Goal: Communication & Community: Answer question/provide support

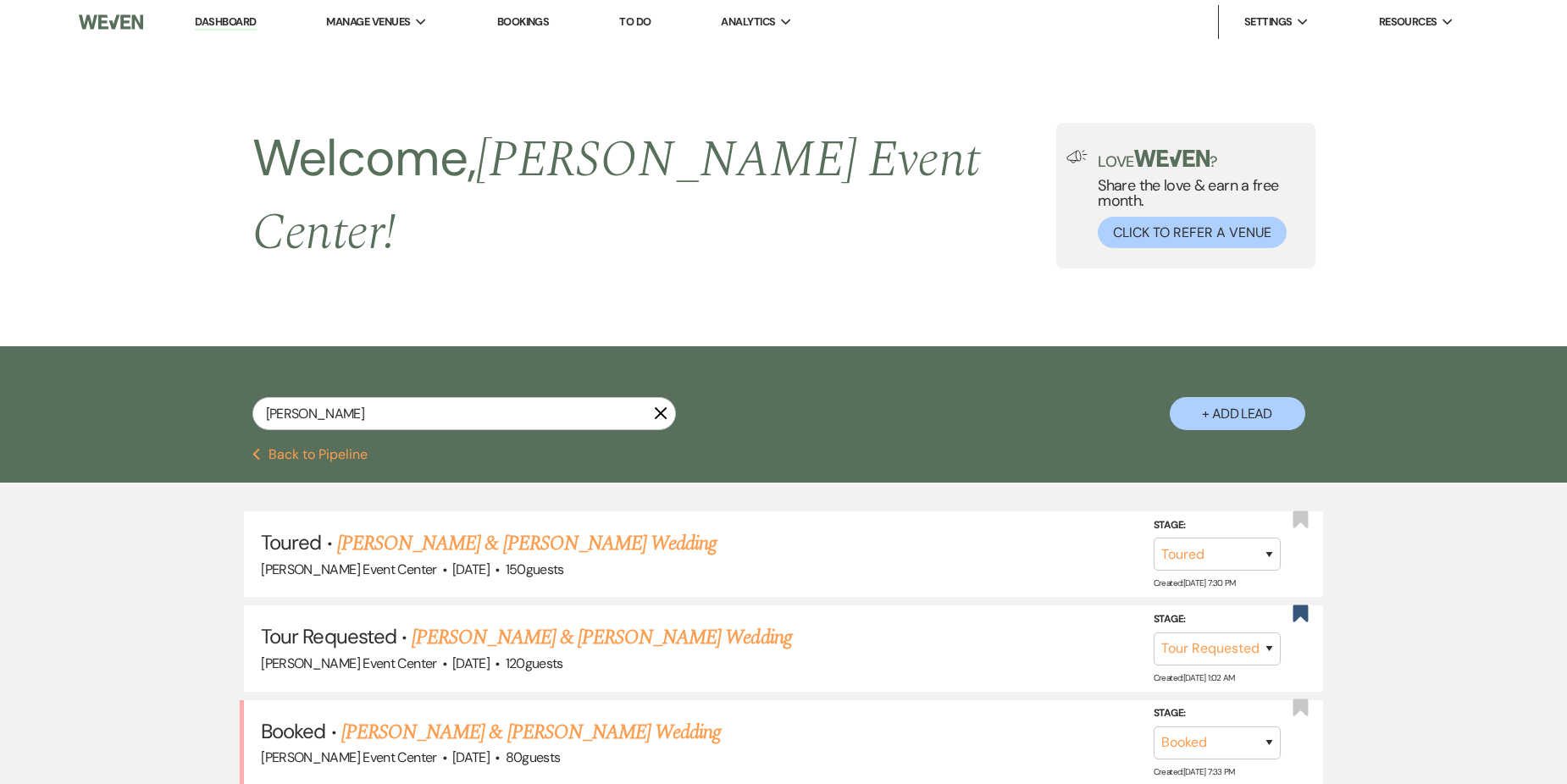
select select "5"
select select "2"
select select "8"
select select "4"
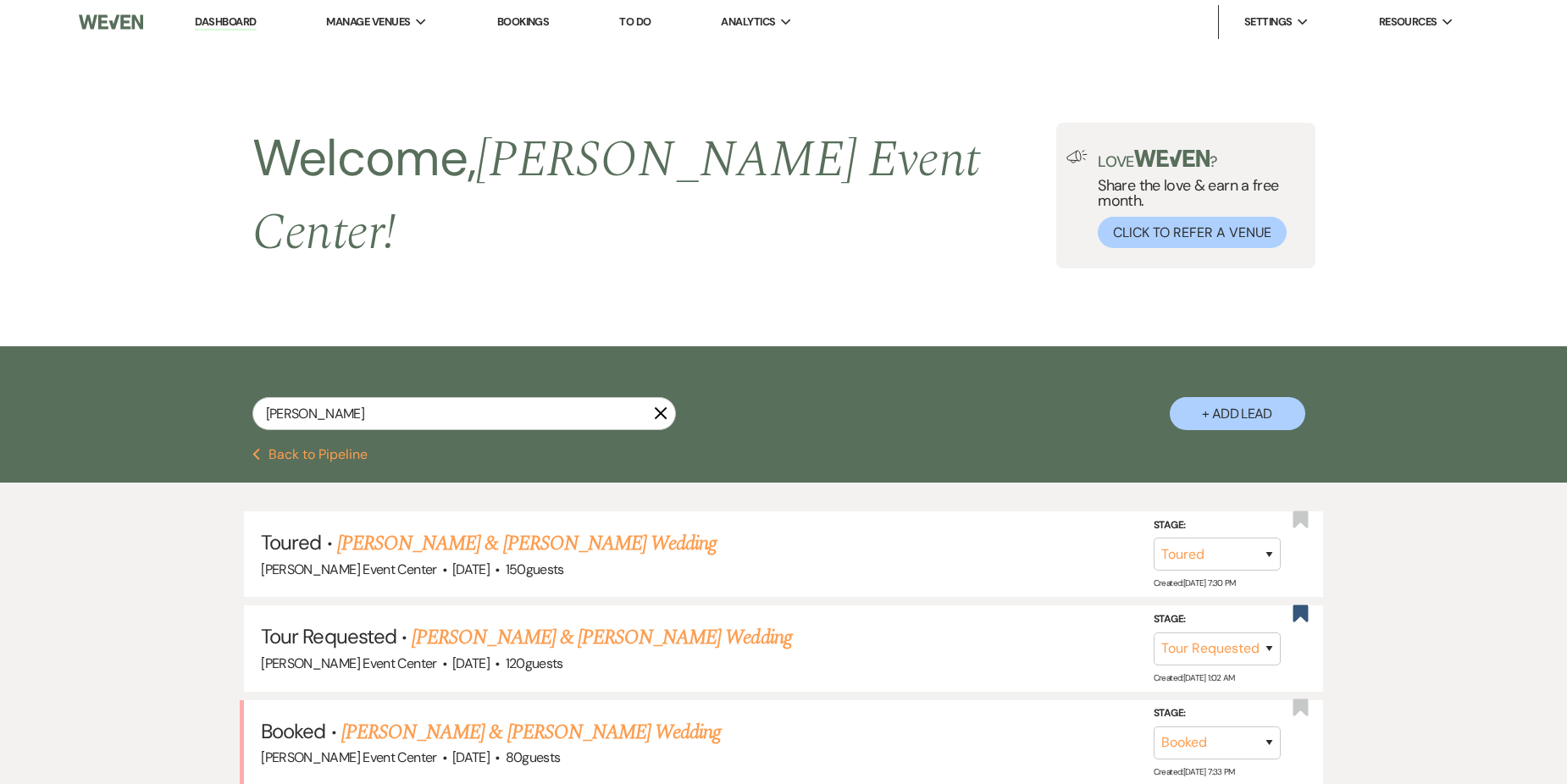
select select "8"
select select "2"
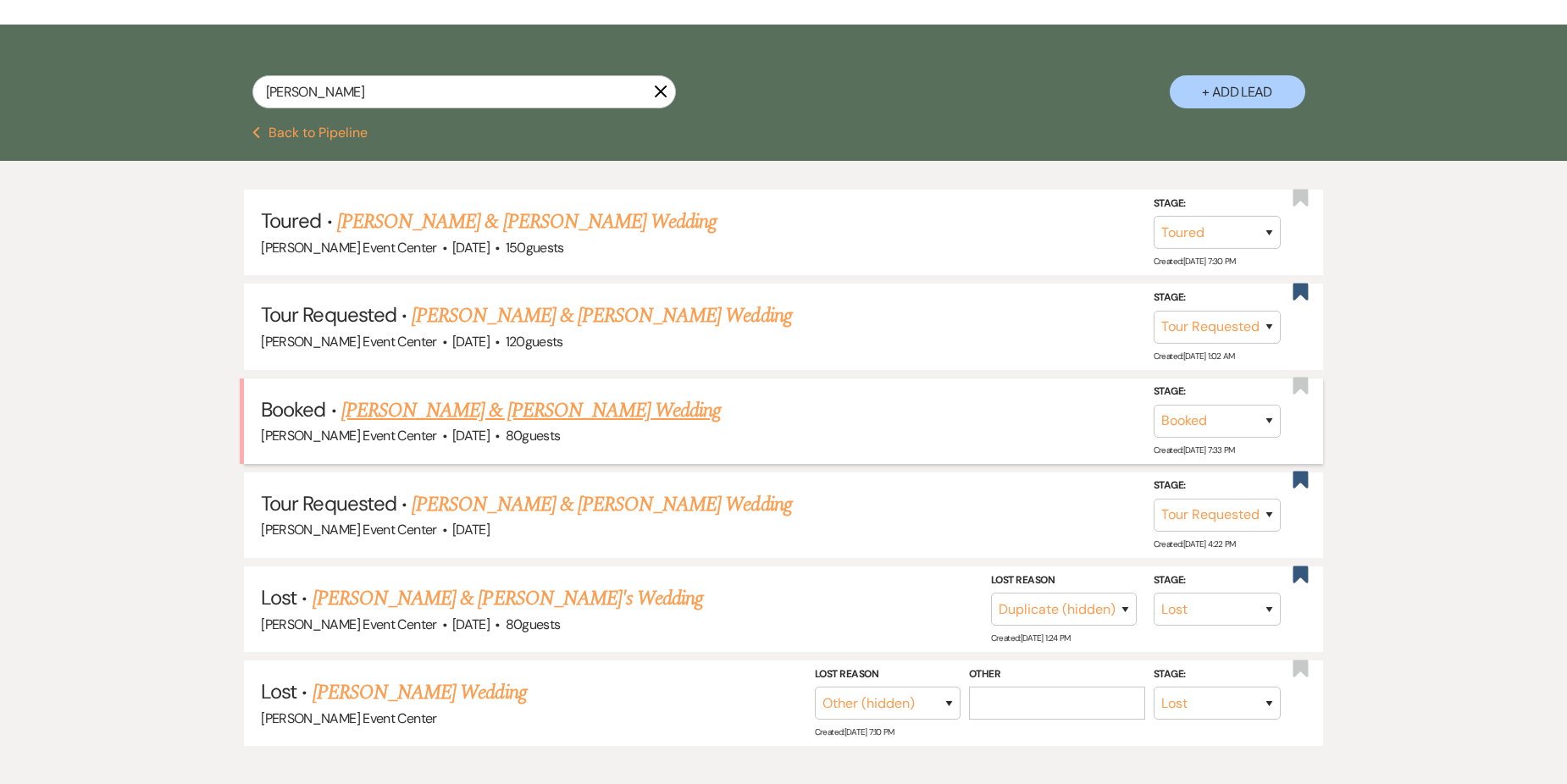
click at [593, 397] on link "[PERSON_NAME] & [PERSON_NAME] Wedding" at bounding box center [531, 410] width 379 height 31
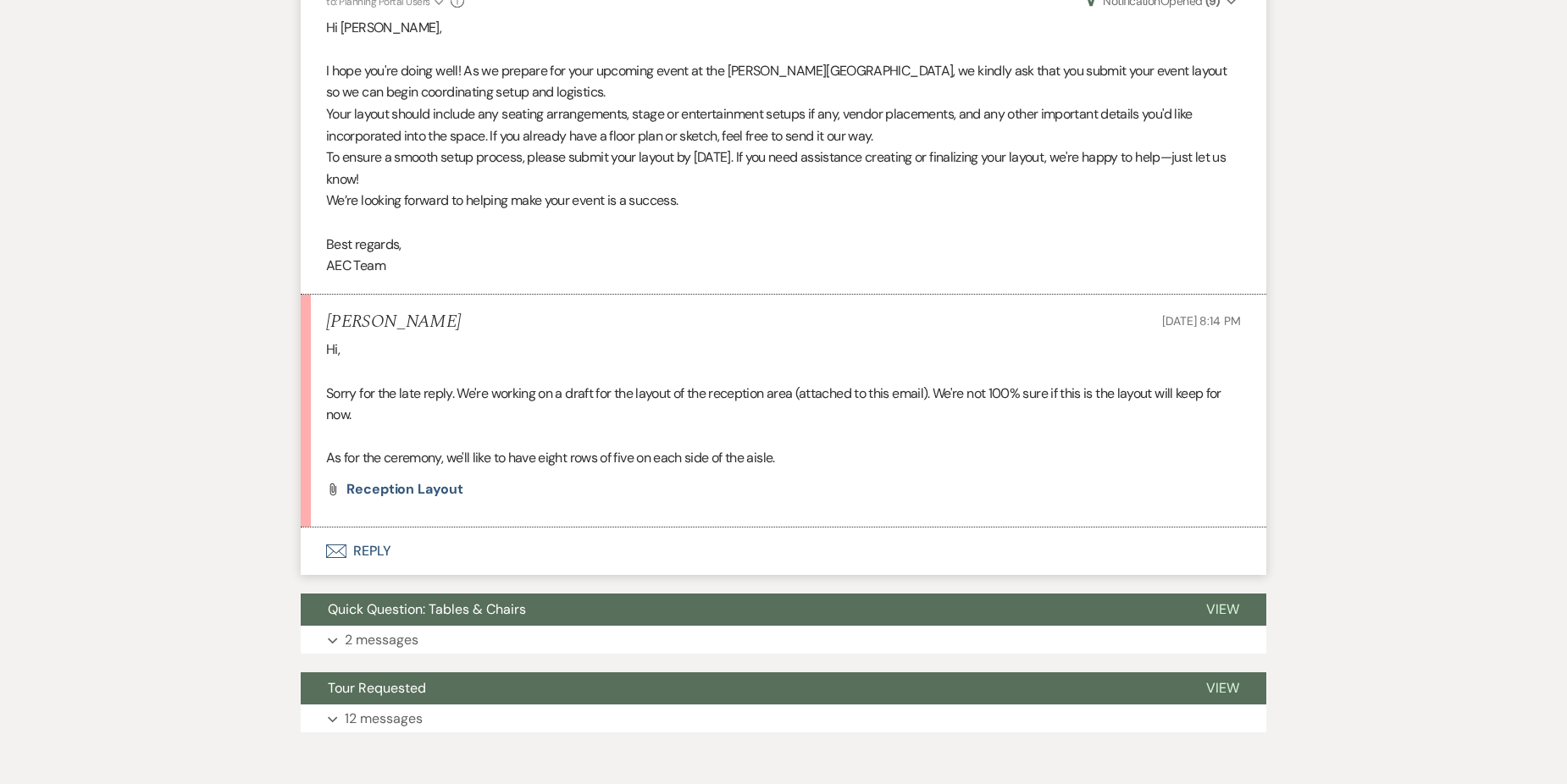
scroll to position [593, 0]
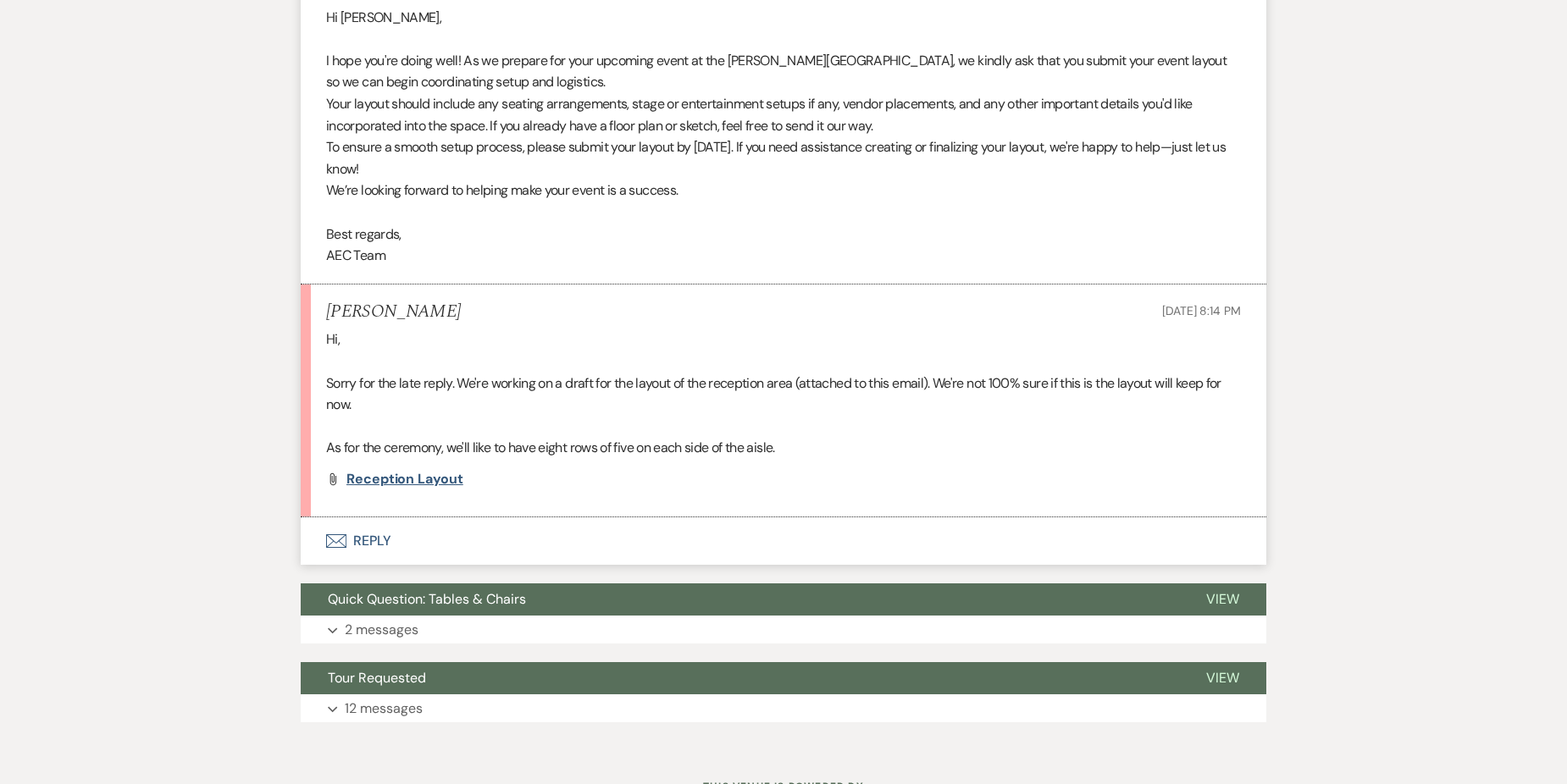
click at [431, 479] on span "Reception Layout" at bounding box center [405, 478] width 117 height 17
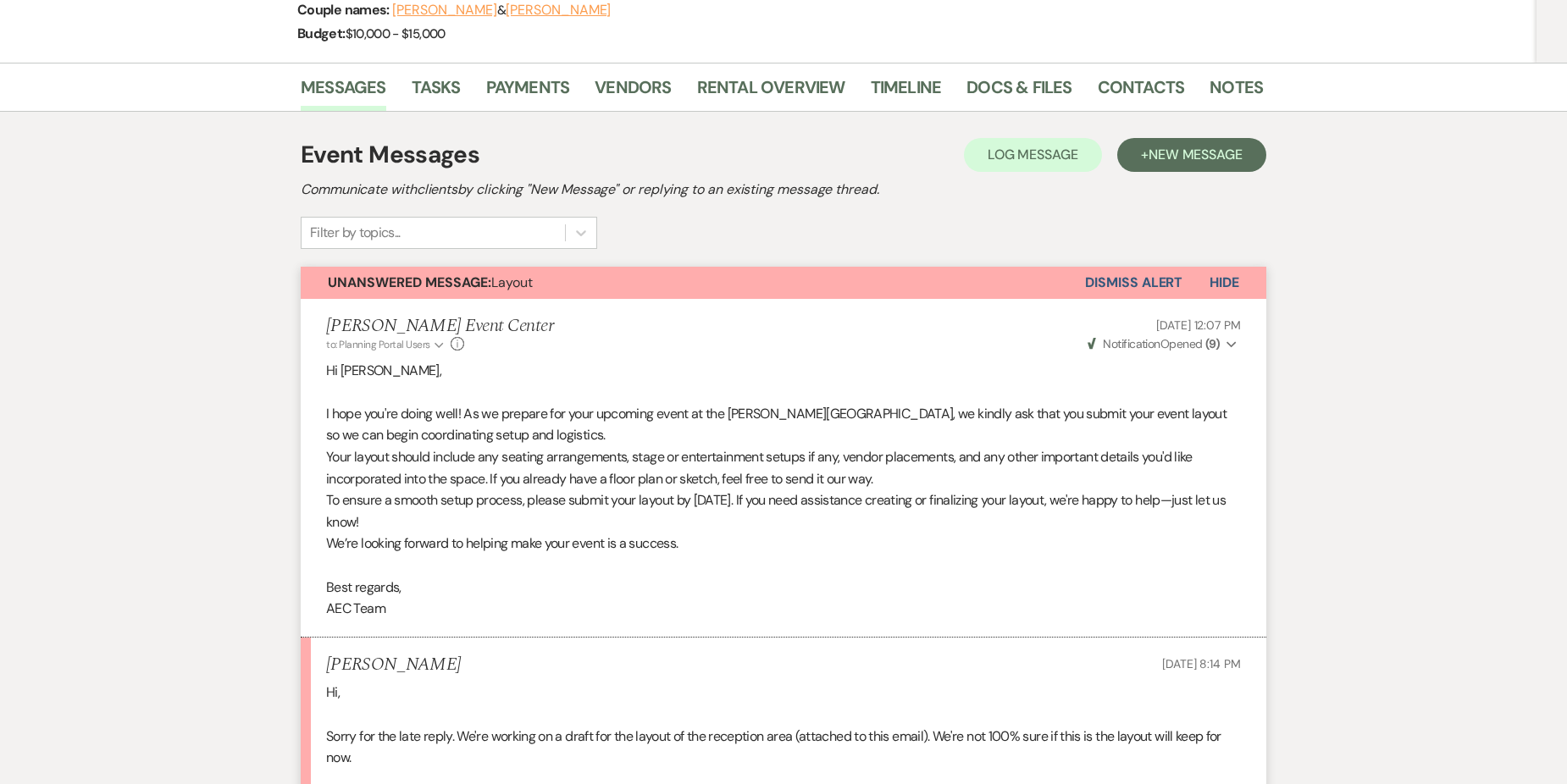
scroll to position [0, 0]
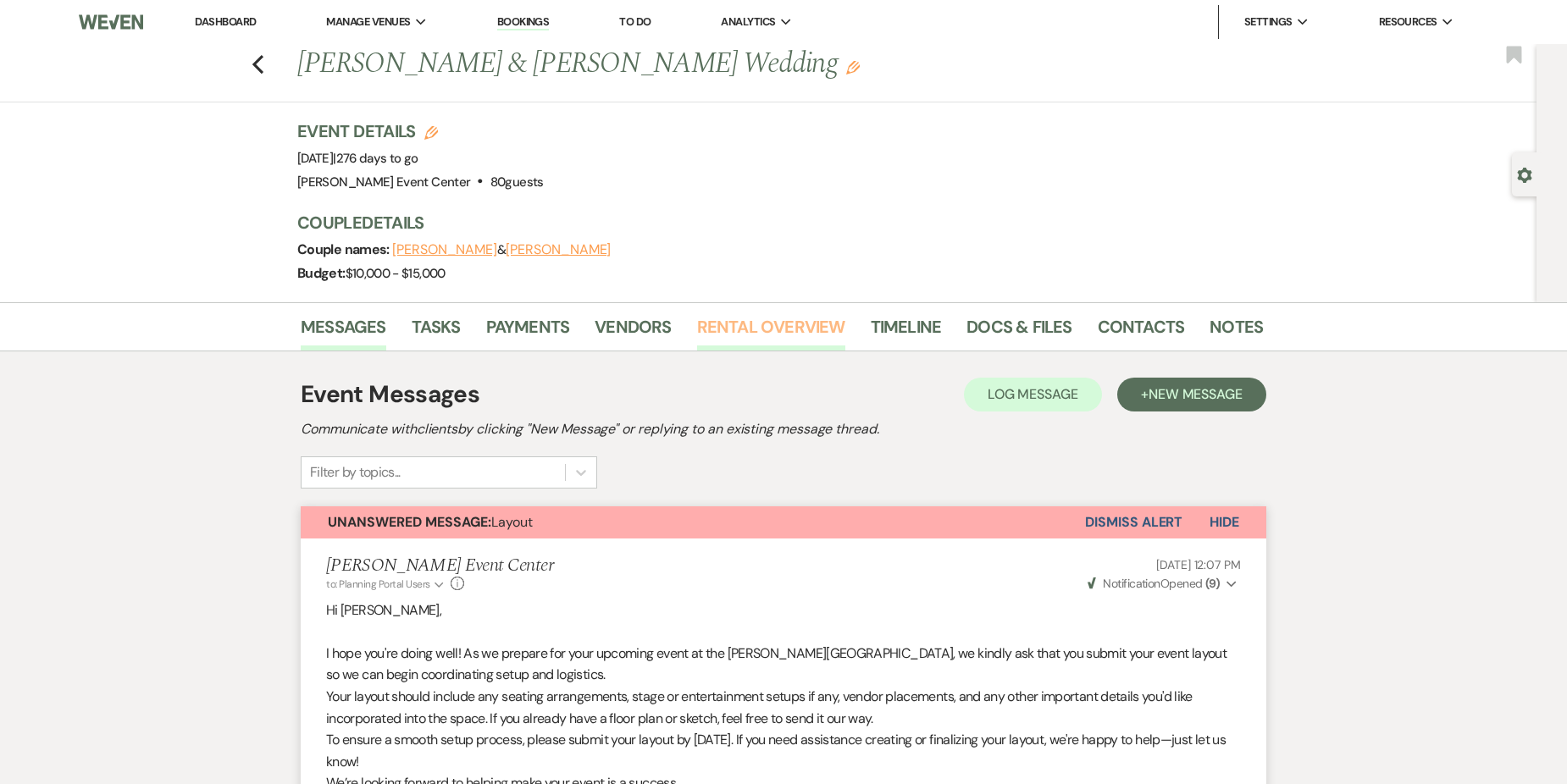
click at [799, 321] on link "Rental Overview" at bounding box center [771, 332] width 148 height 38
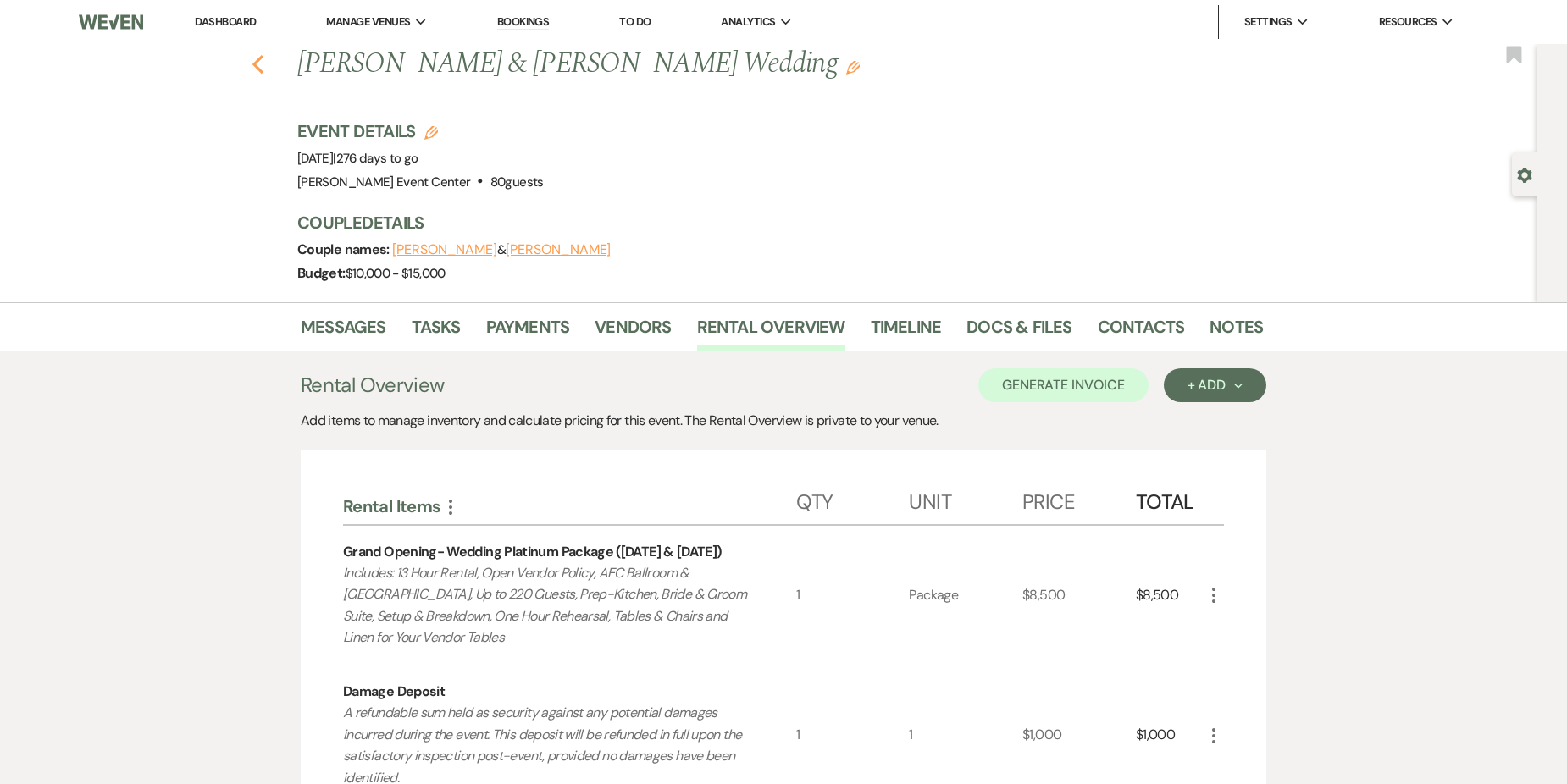
click at [263, 72] on icon "Previous" at bounding box center [258, 64] width 13 height 20
select select "5"
select select "2"
select select "8"
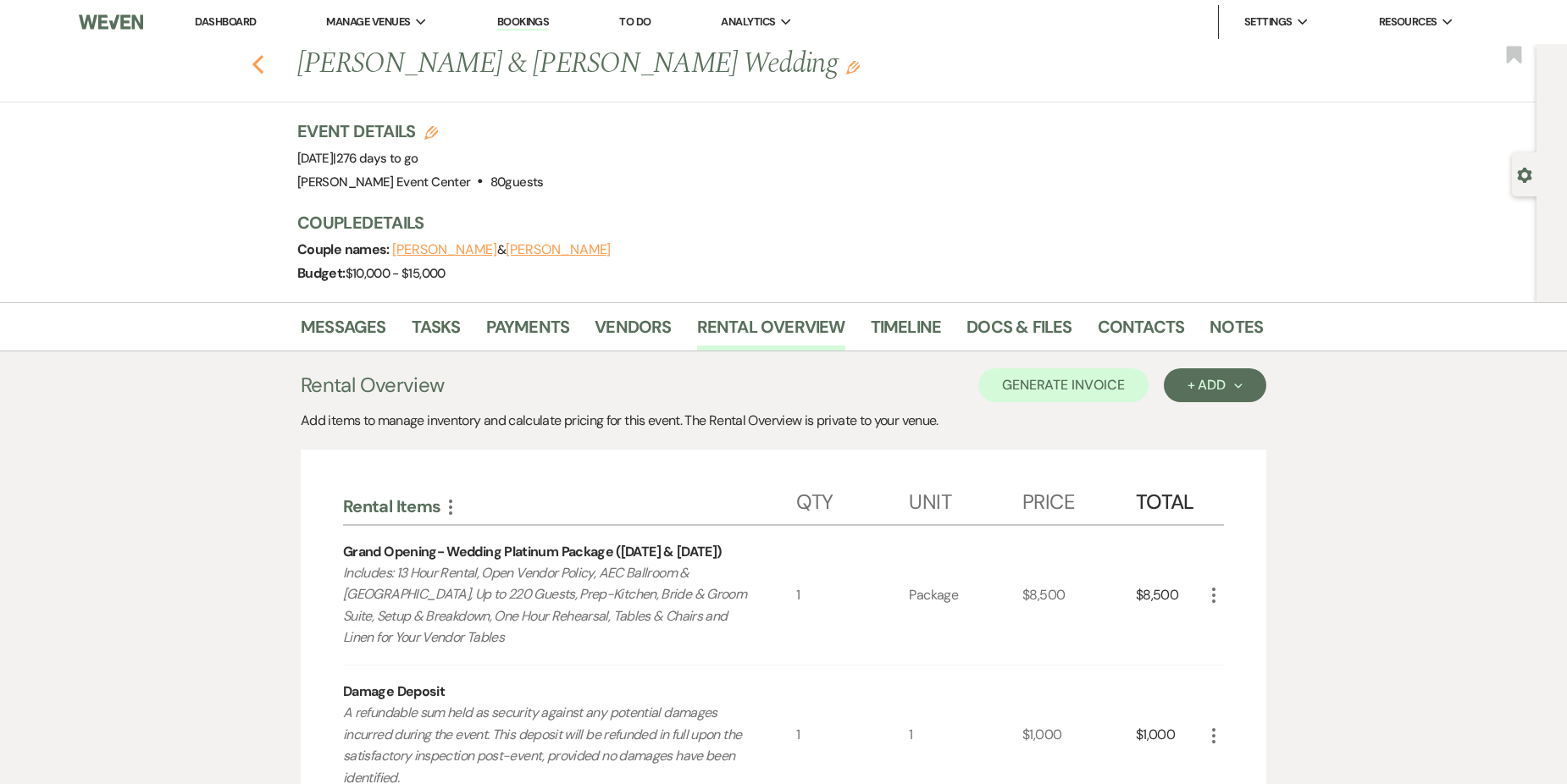
select select "4"
select select "8"
select select "2"
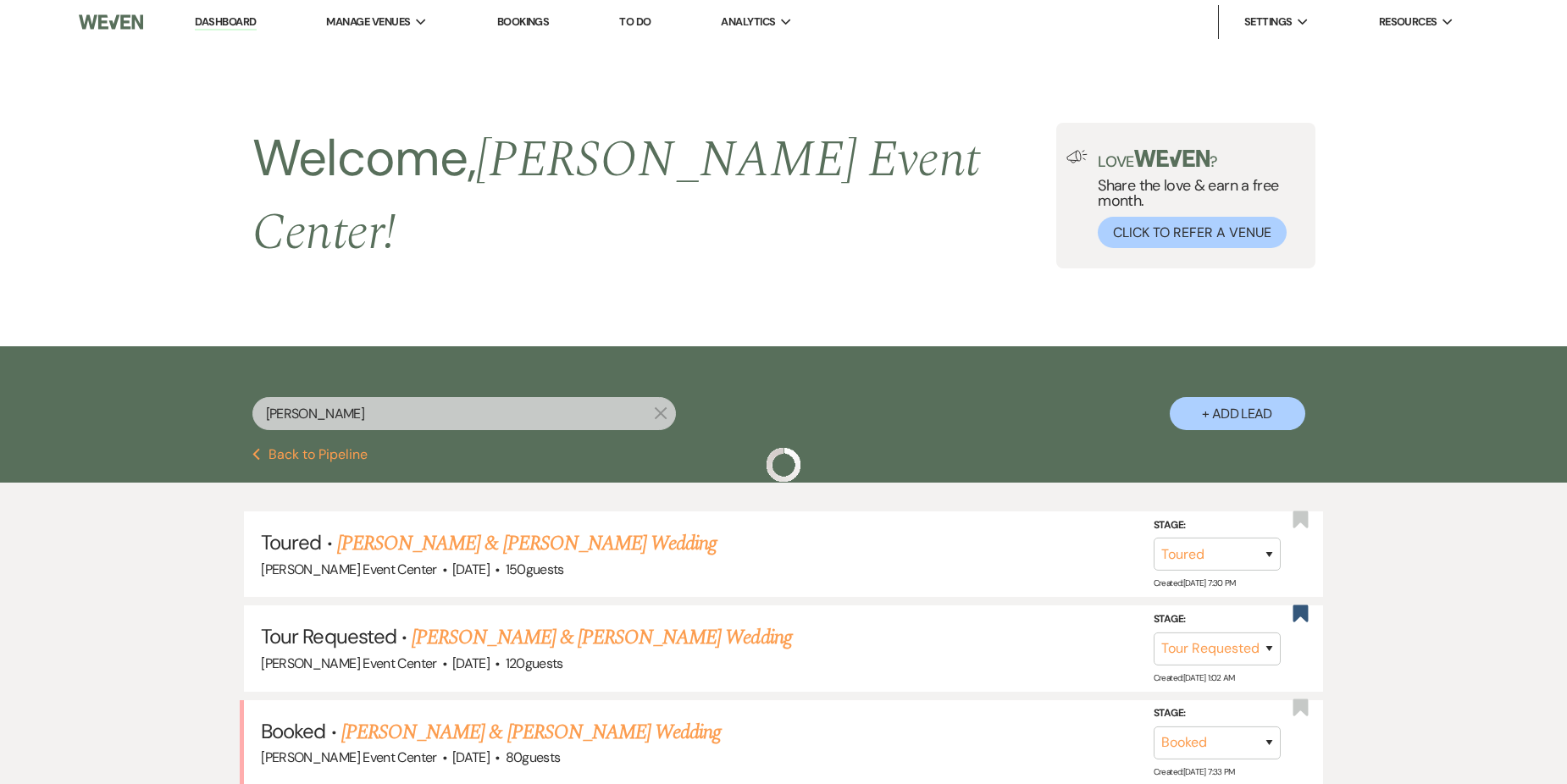
scroll to position [321, 0]
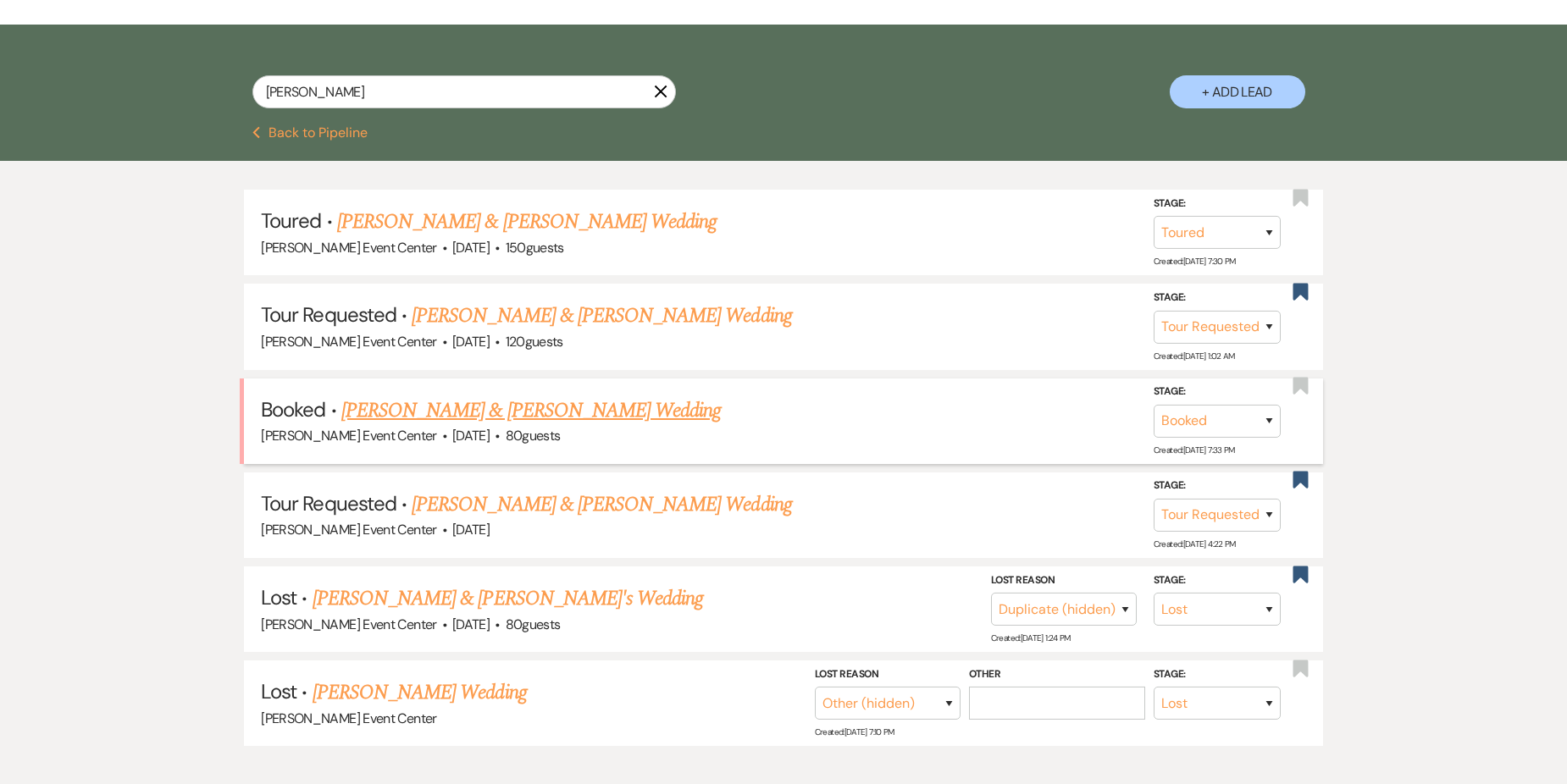
click at [528, 402] on link "[PERSON_NAME] & [PERSON_NAME] Wedding" at bounding box center [531, 410] width 379 height 31
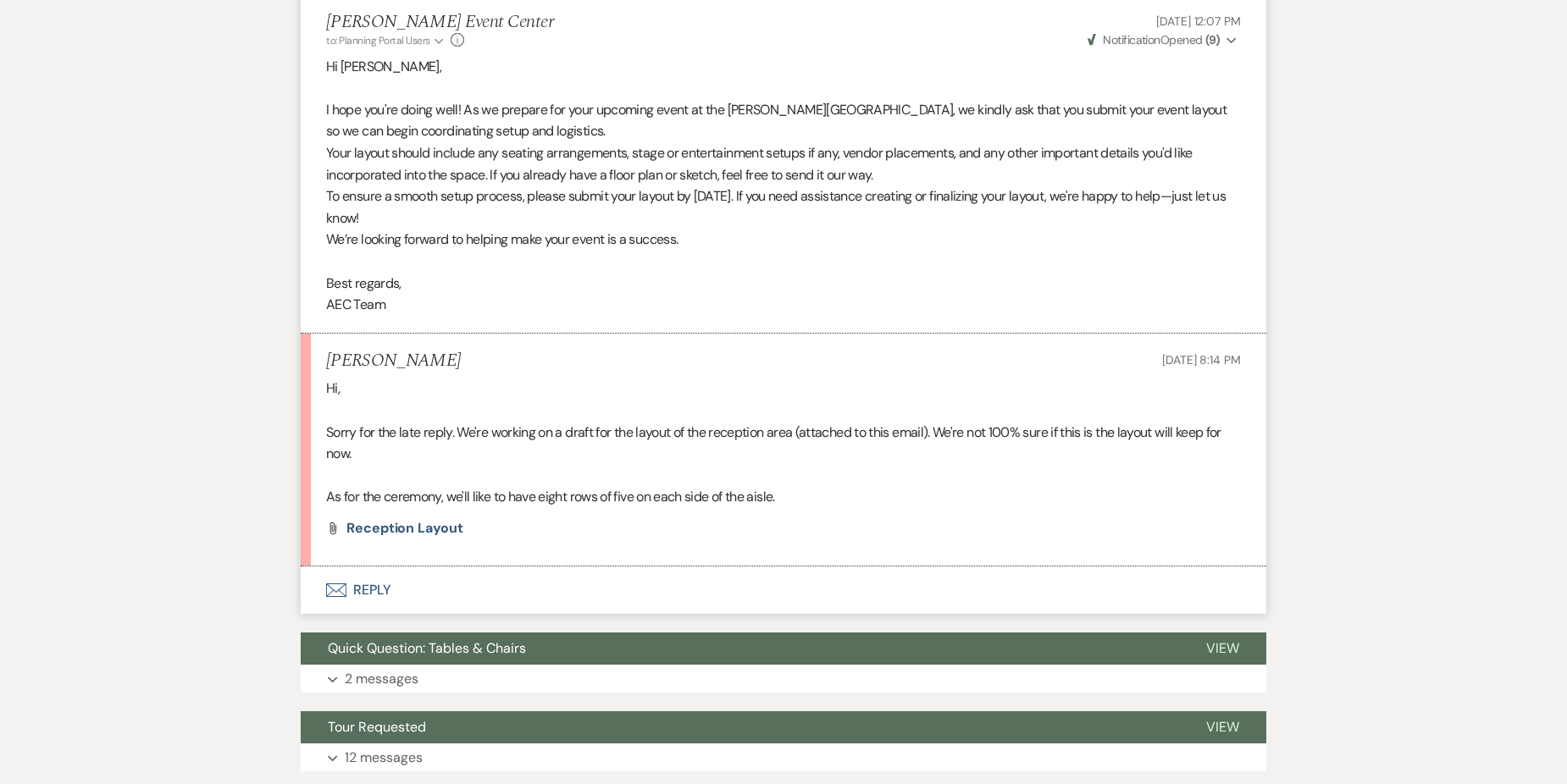
scroll to position [593, 0]
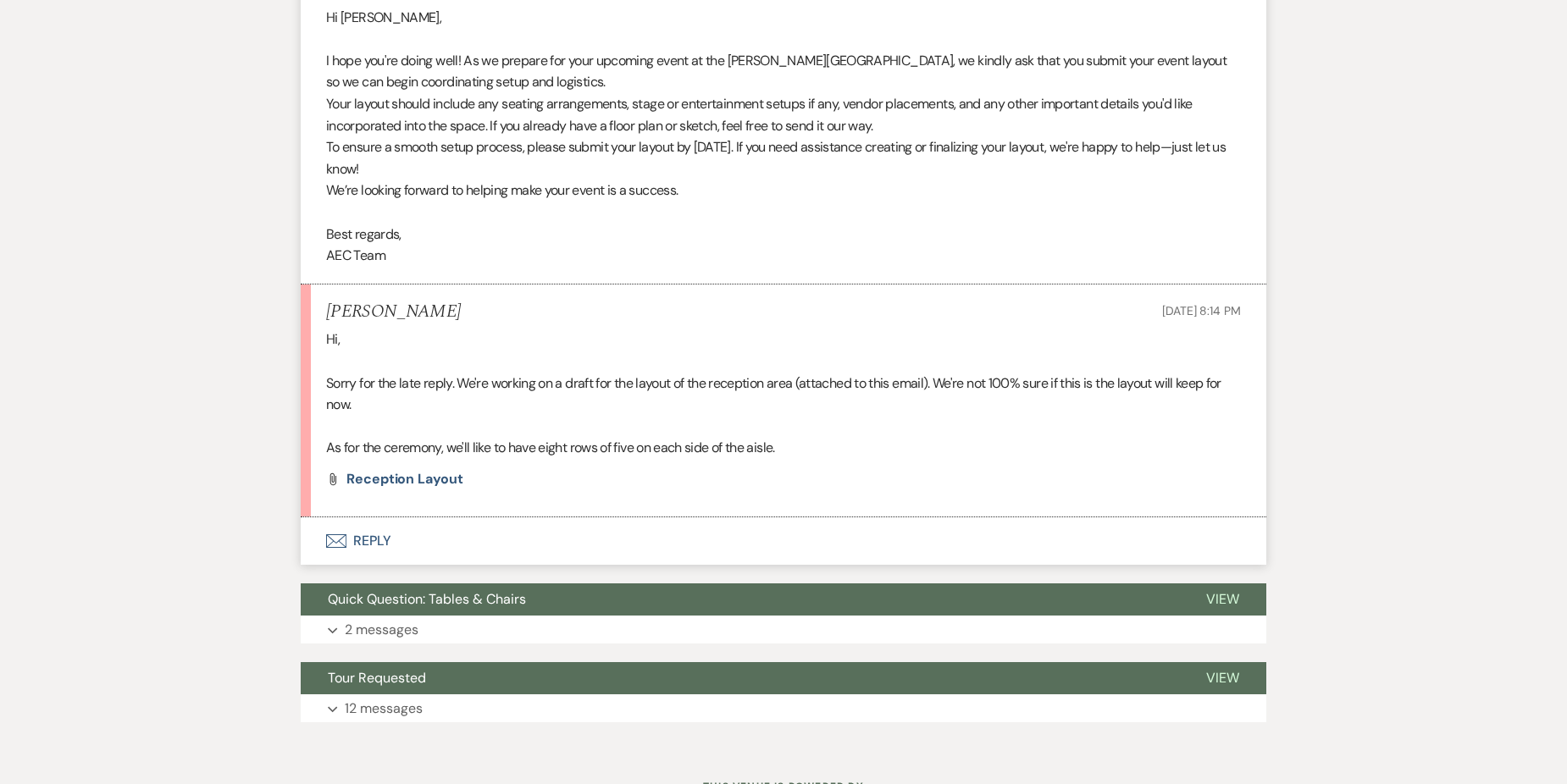
click at [365, 540] on button "Envelope Reply" at bounding box center [783, 540] width 965 height 47
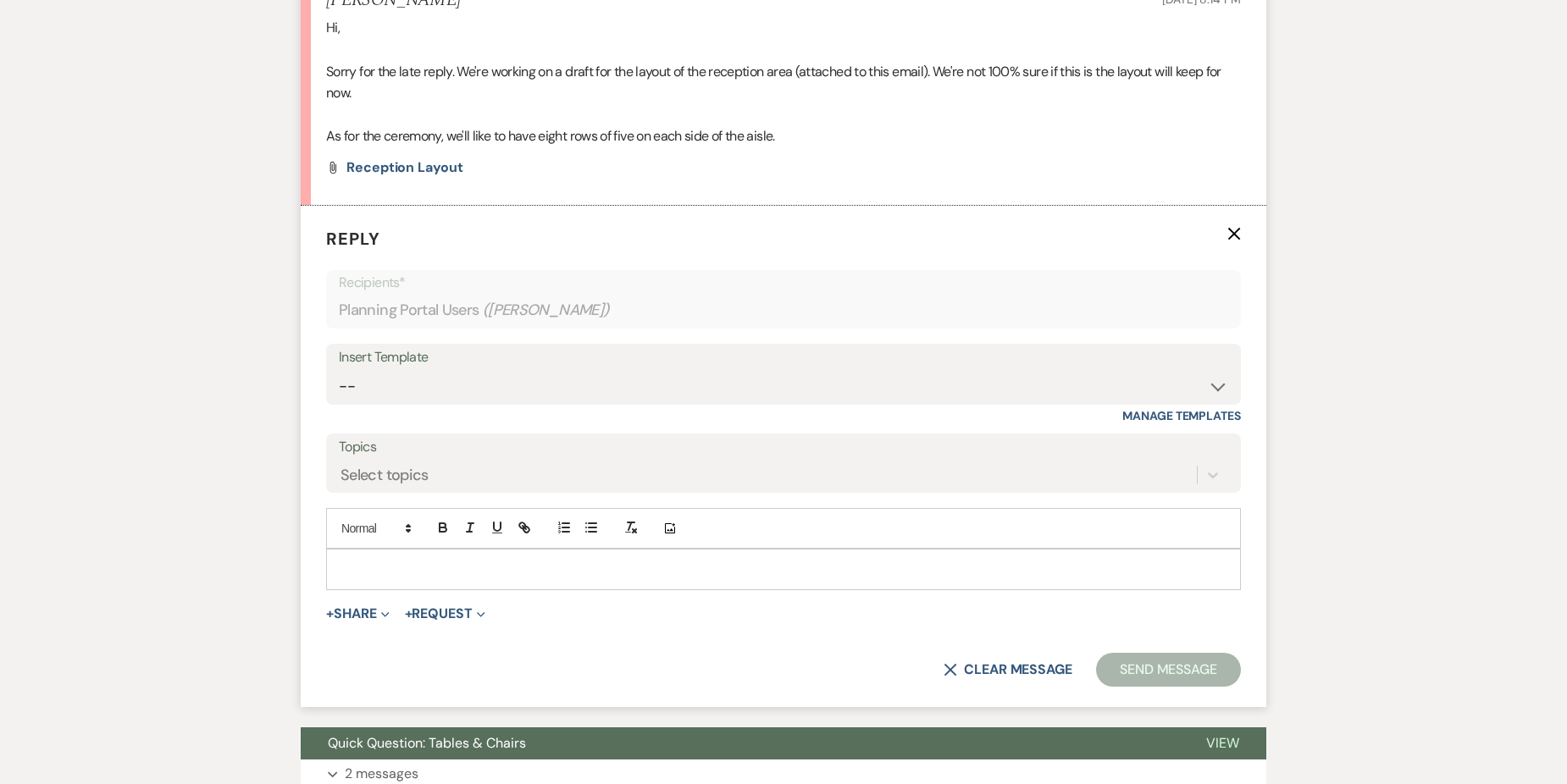
scroll to position [968, 0]
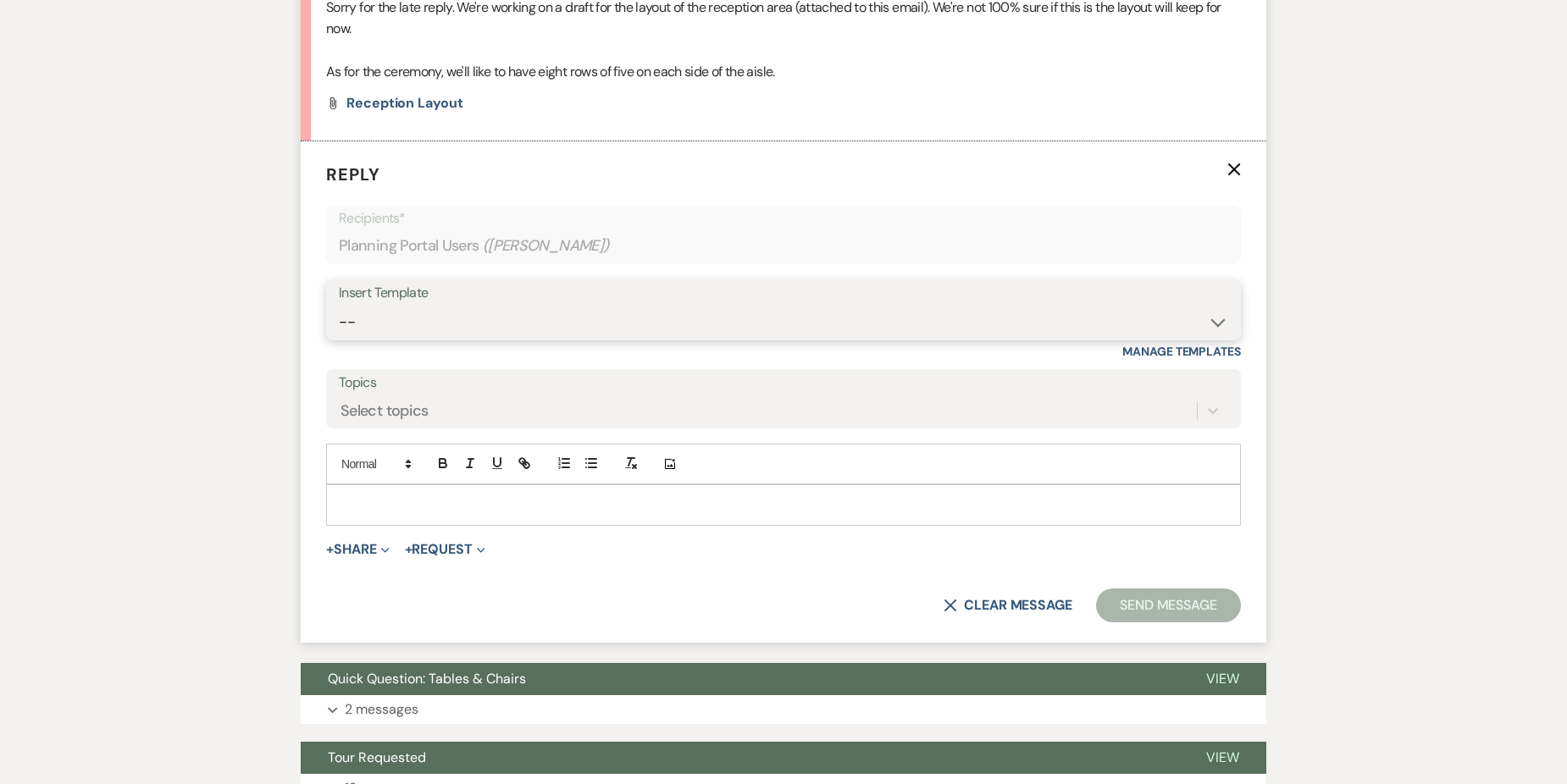
click at [432, 331] on select "-- Weven Planning Portal Introduction (Booked Events) Initial Inquiry Response …" at bounding box center [784, 322] width 889 height 33
click at [433, 322] on select "-- Weven Planning Portal Introduction (Booked Events) Initial Inquiry Response …" at bounding box center [784, 322] width 889 height 33
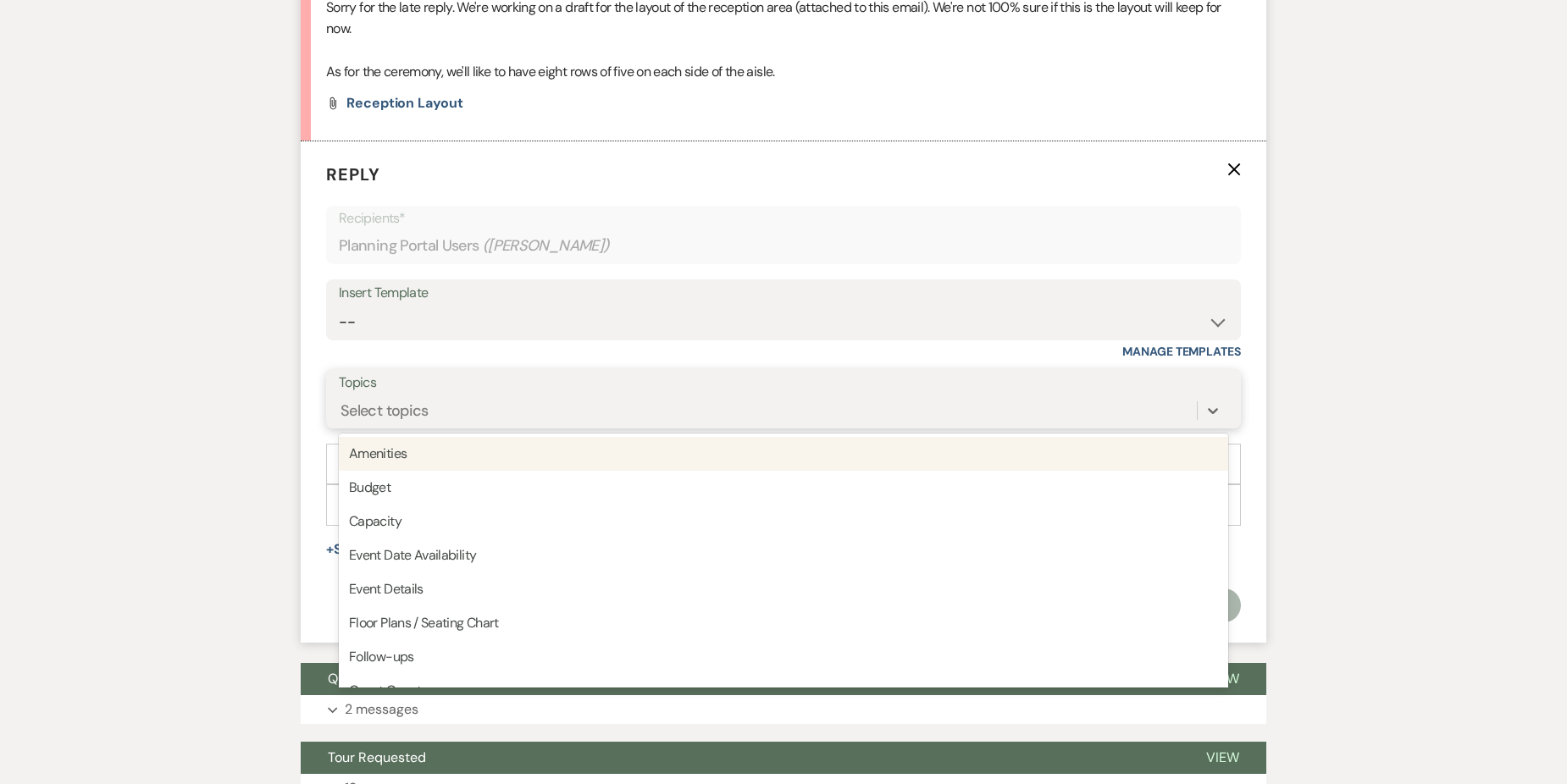
click at [404, 402] on div "Select topics" at bounding box center [384, 411] width 88 height 23
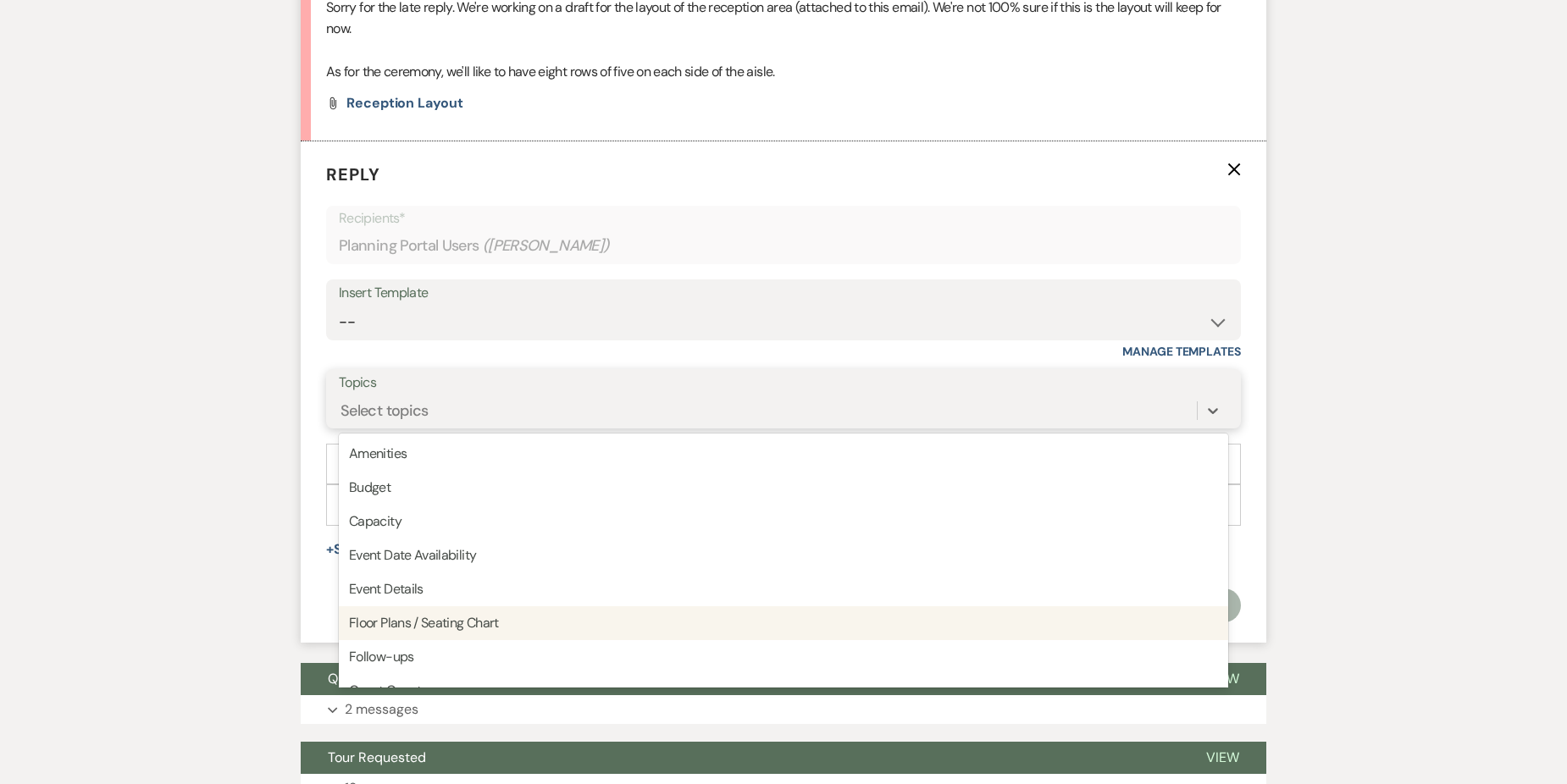
click at [440, 620] on div "Floor Plans / Seating Chart" at bounding box center [784, 622] width 889 height 34
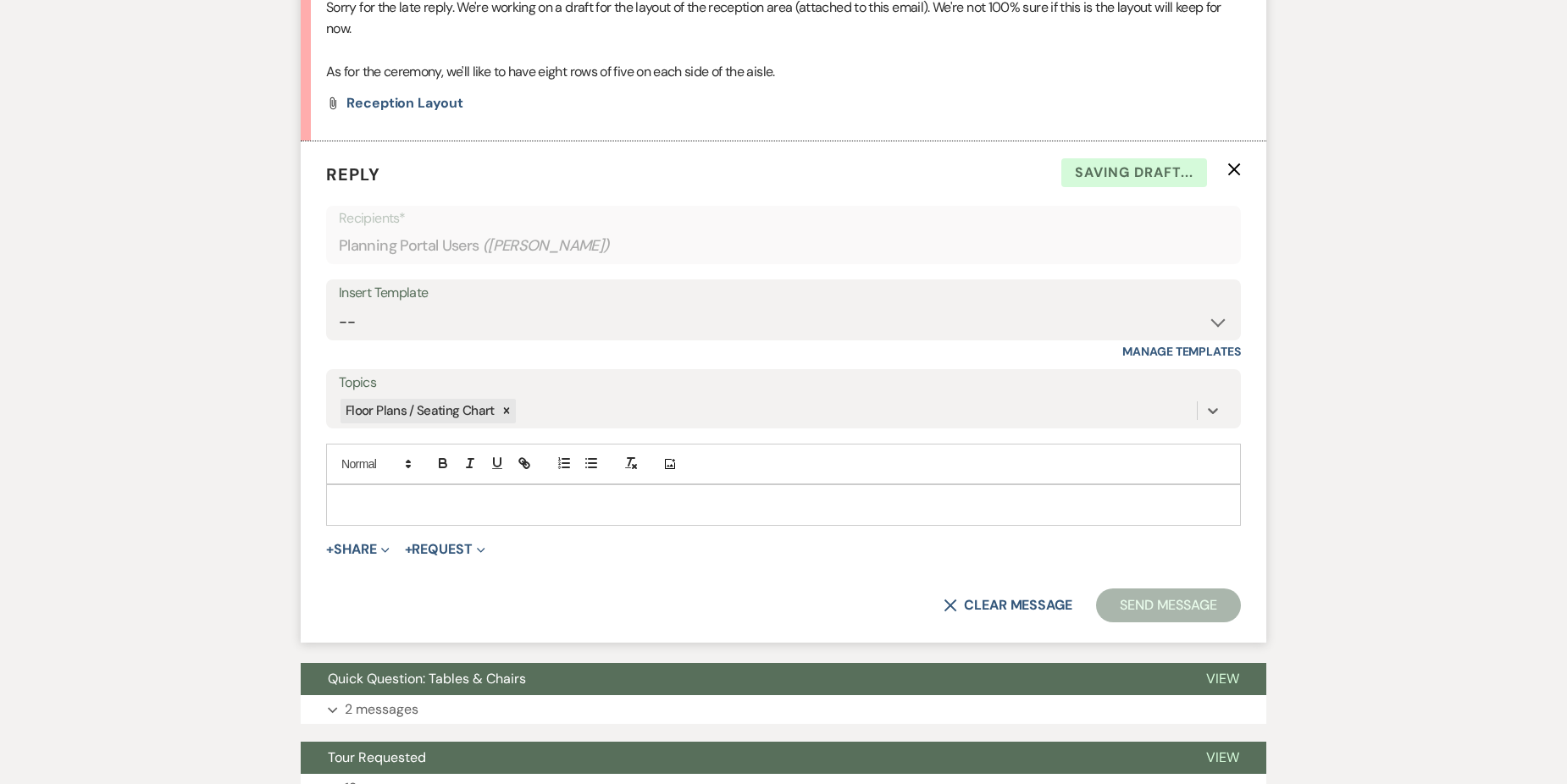
click at [395, 494] on div at bounding box center [783, 505] width 913 height 39
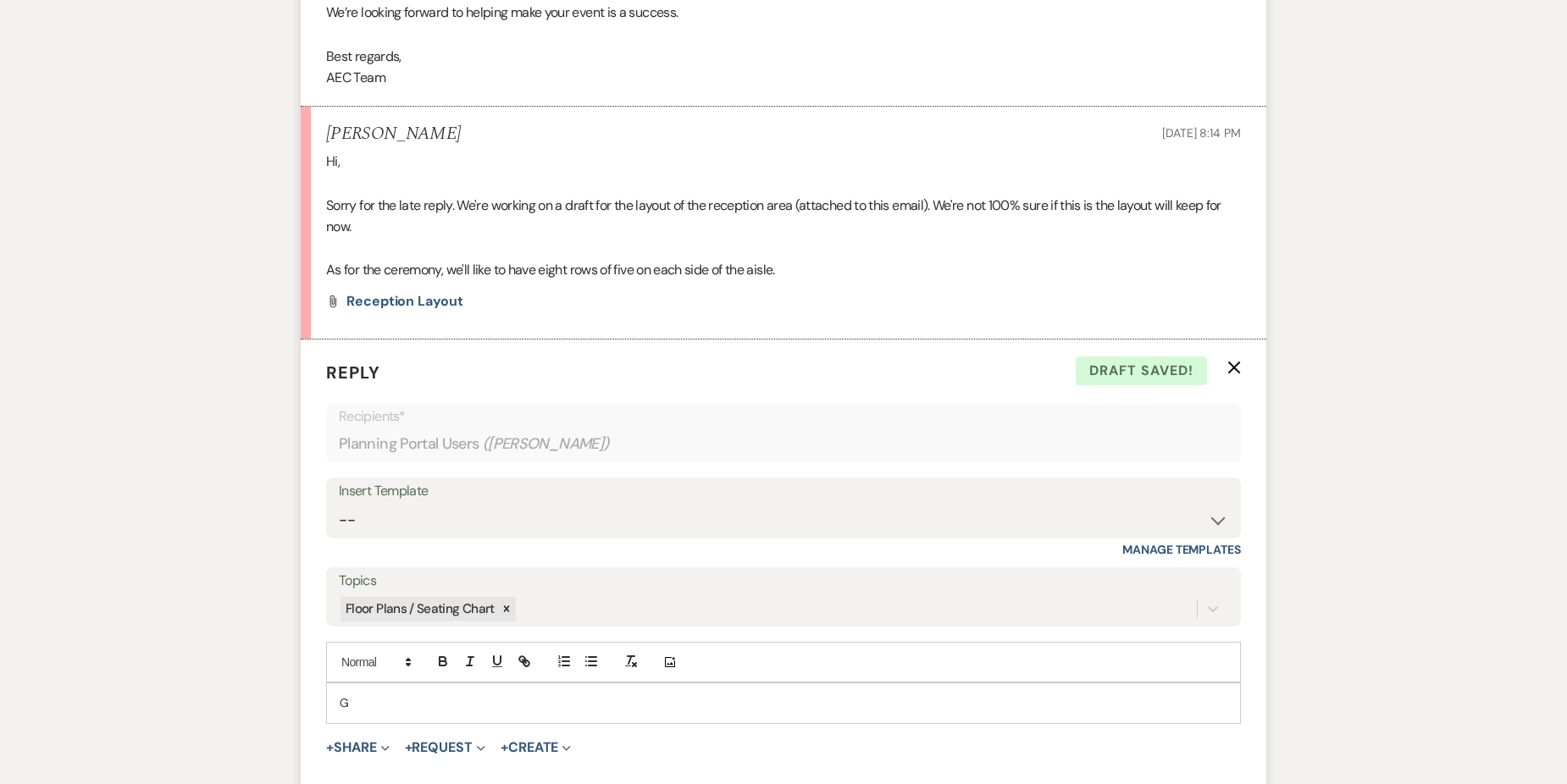
scroll to position [799, 0]
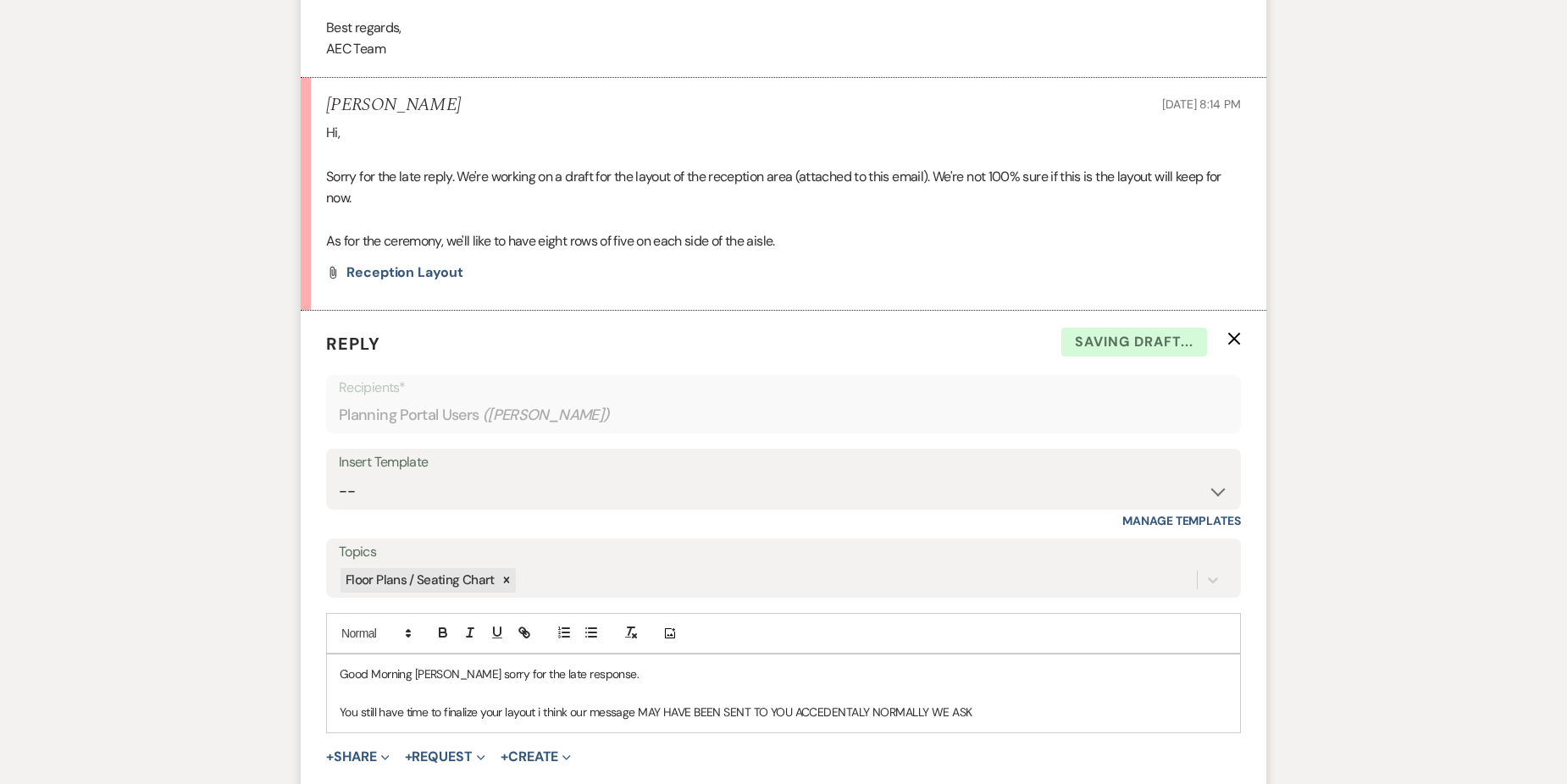
click at [645, 705] on p "You still have time to finalize your layout i think our message MAY HAVE BEEN S…" at bounding box center [784, 712] width 887 height 18
drag, startPoint x: 635, startPoint y: 710, endPoint x: 1014, endPoint y: 717, distance: 379.1
click at [1014, 717] on p "You still have time to finalize your layout i think our message MAY HAVE BEEN S…" at bounding box center [784, 712] width 887 height 18
click at [468, 675] on p "Good Morning [PERSON_NAME] sorry for the late response." at bounding box center [784, 673] width 887 height 18
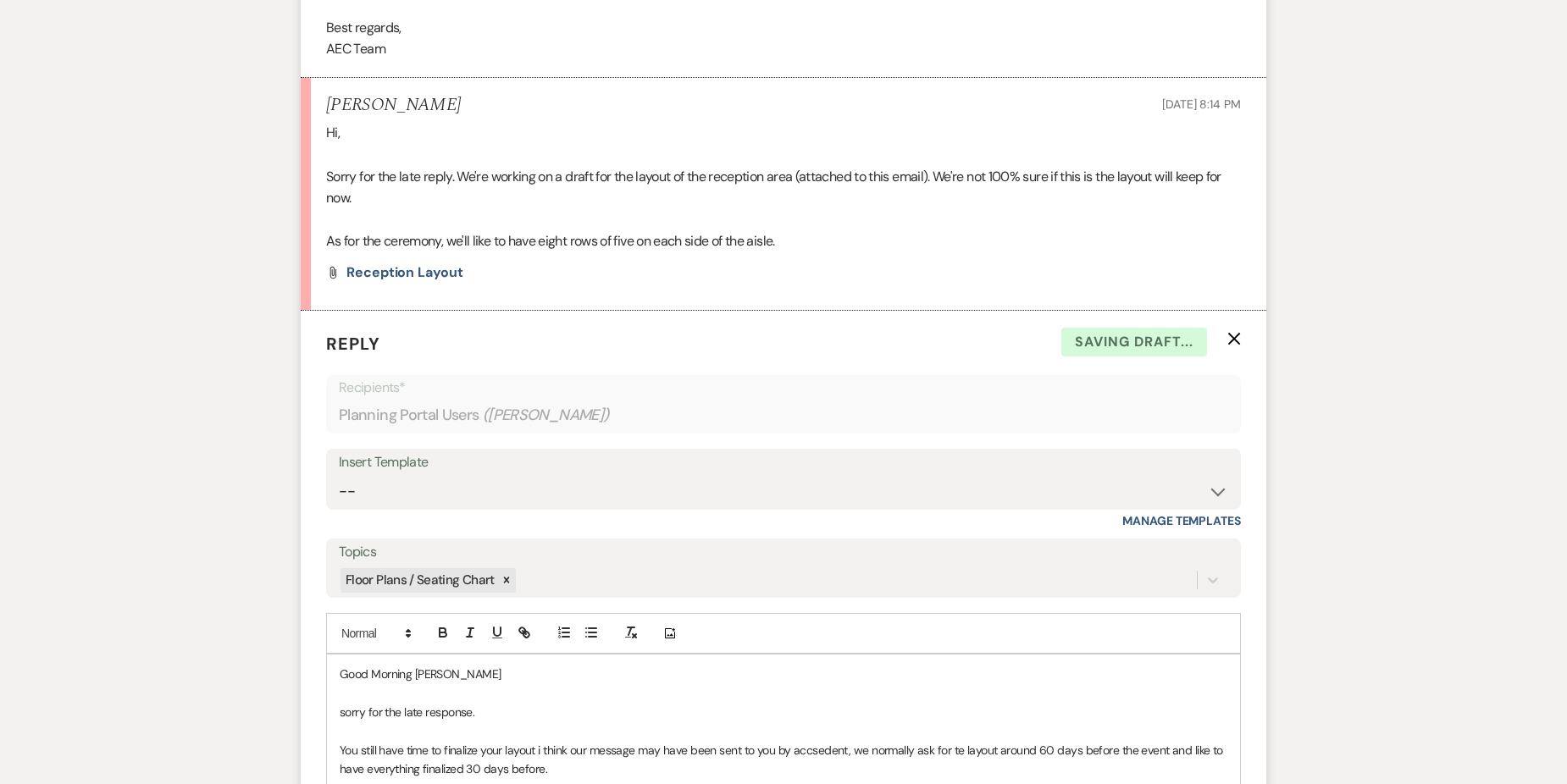
click at [338, 752] on div "Good Morning [PERSON_NAME] sorry for the late response. You still have time to …" at bounding box center [783, 720] width 913 height 134
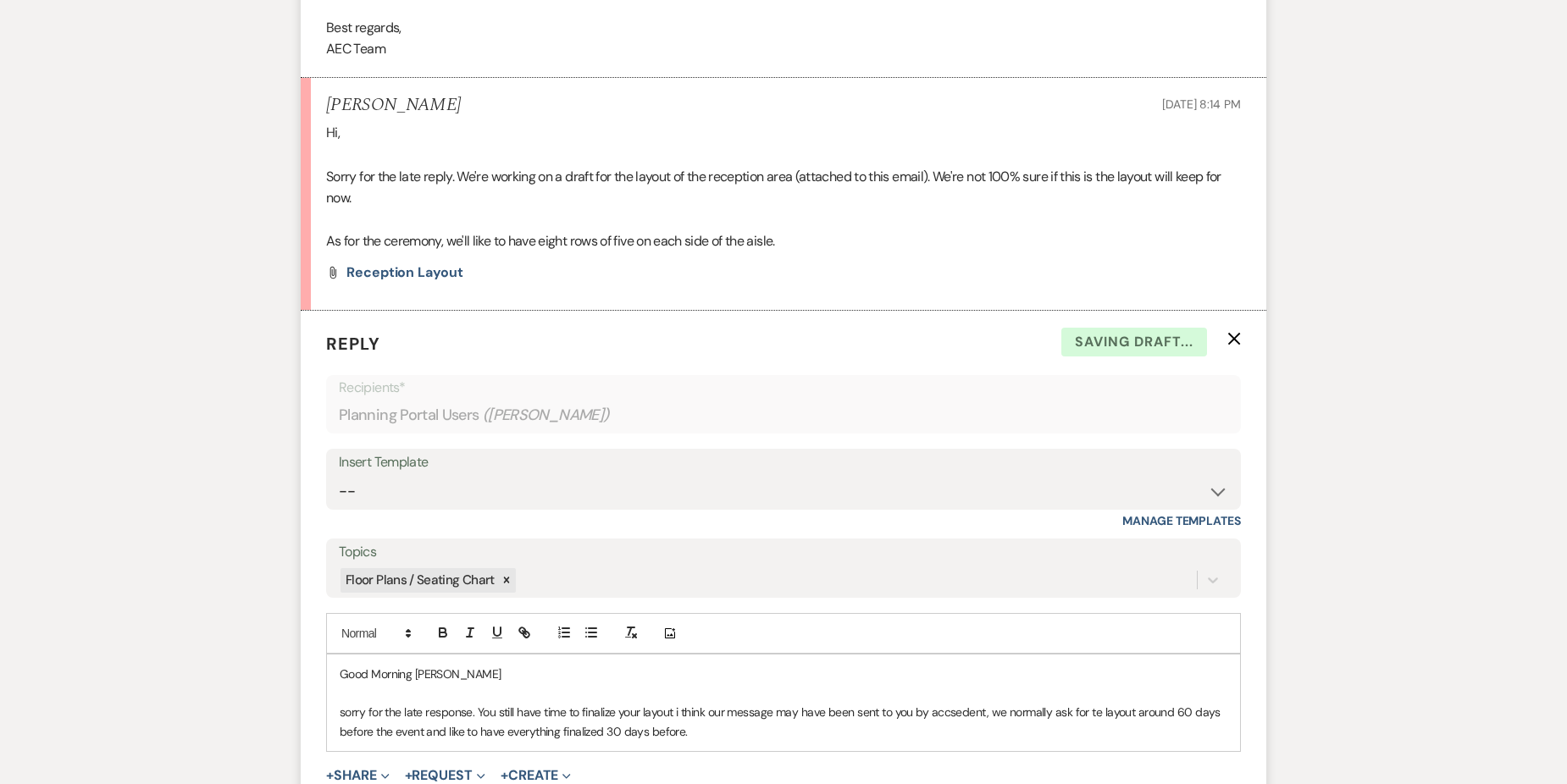
click at [335, 712] on div "Good Morning [PERSON_NAME] sorry for the late response. You still have time to …" at bounding box center [783, 702] width 913 height 97
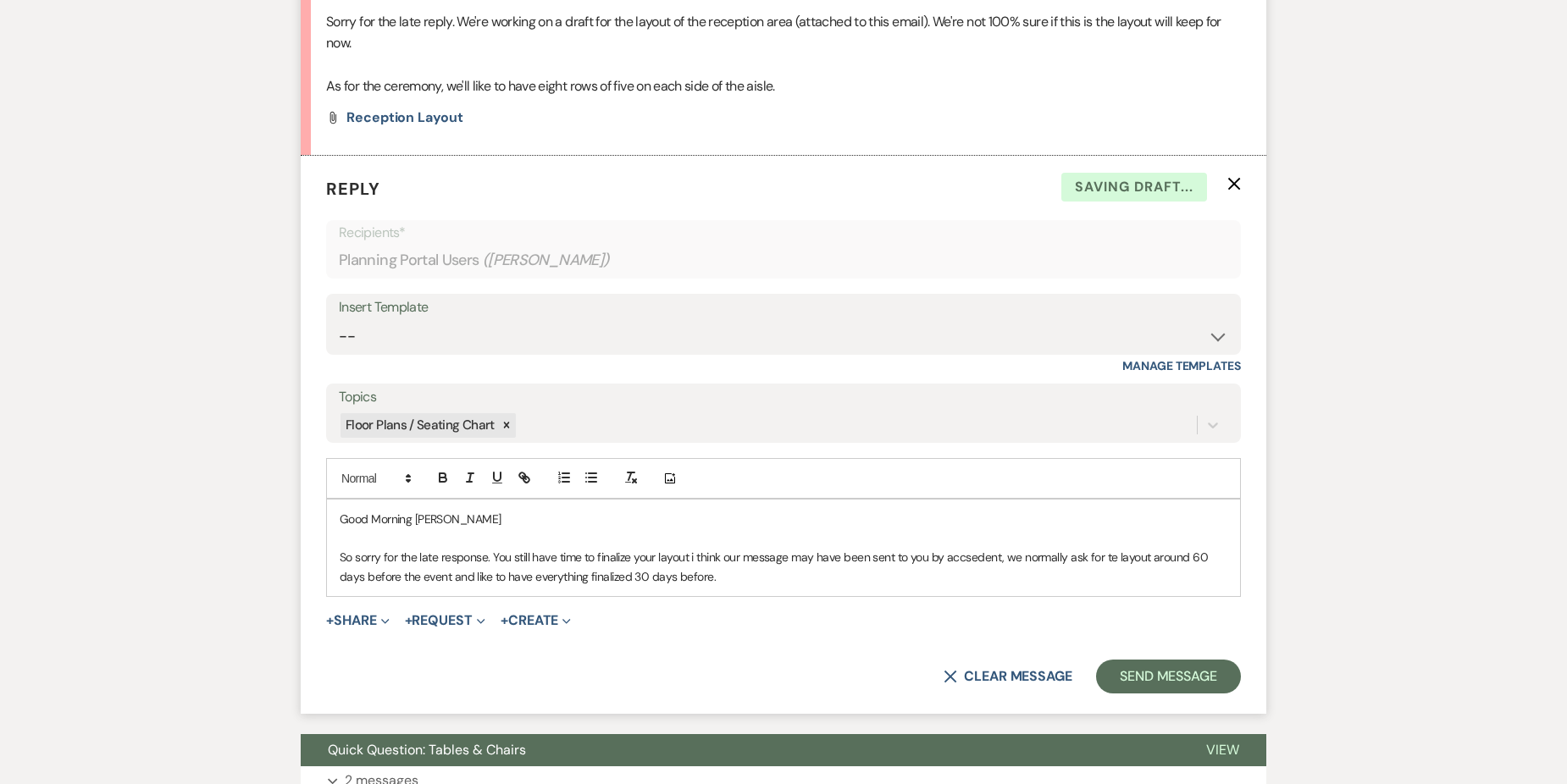
scroll to position [968, 0]
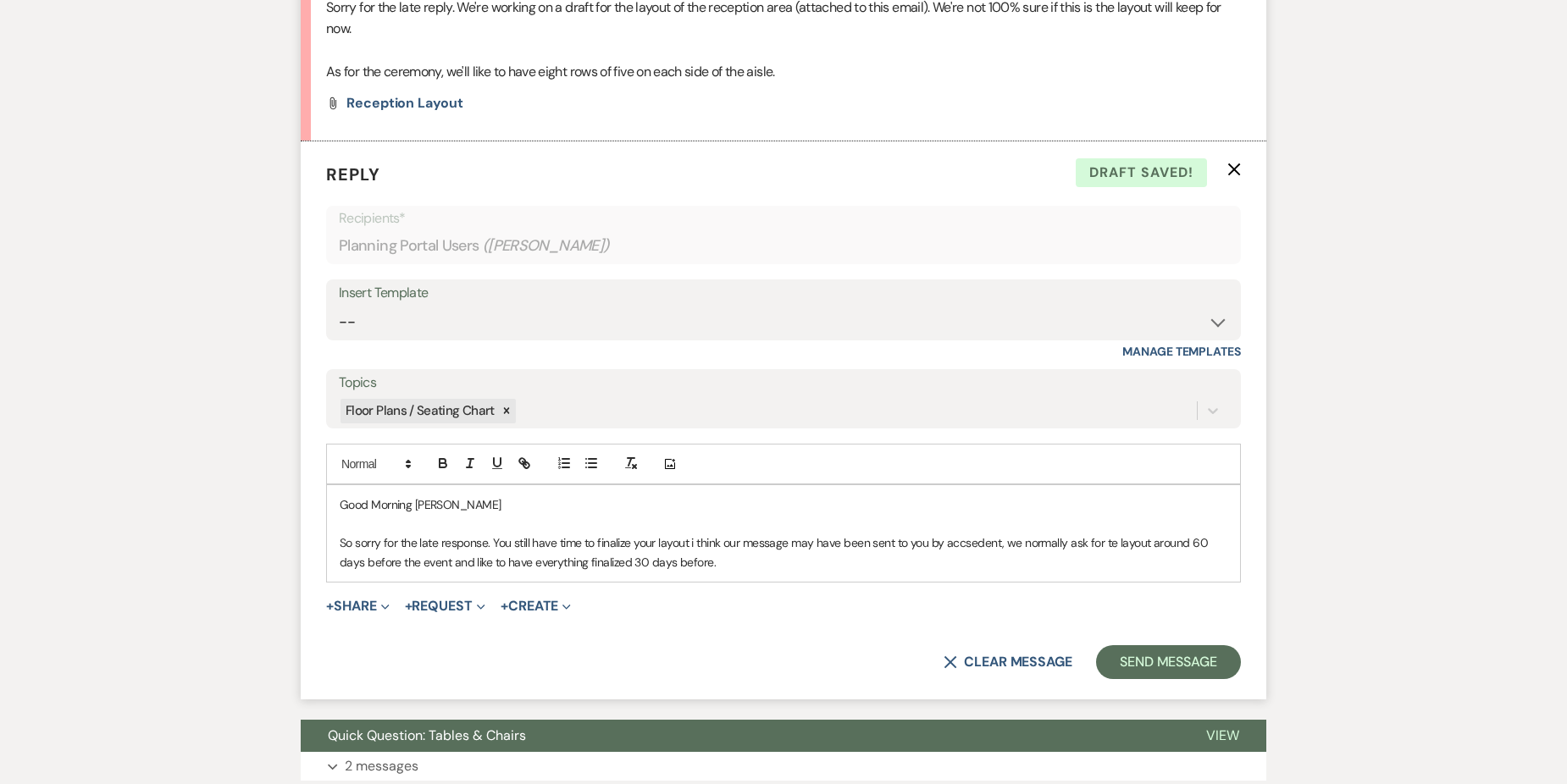
click at [696, 543] on p "So sorry for the late response. You still have time to finalize your layout i t…" at bounding box center [784, 553] width 887 height 38
click at [985, 542] on p "So sorry for the late response. You still have time to finalize your layout I t…" at bounding box center [784, 553] width 887 height 38
click at [1038, 526] on p at bounding box center [784, 523] width 887 height 18
click at [1017, 554] on p "So sorry for the late response. You still have time to finalize your layout I t…" at bounding box center [784, 553] width 887 height 38
click at [1029, 541] on p "So sorry for the late response. You still have time to finalize your layout I t…" at bounding box center [784, 553] width 887 height 38
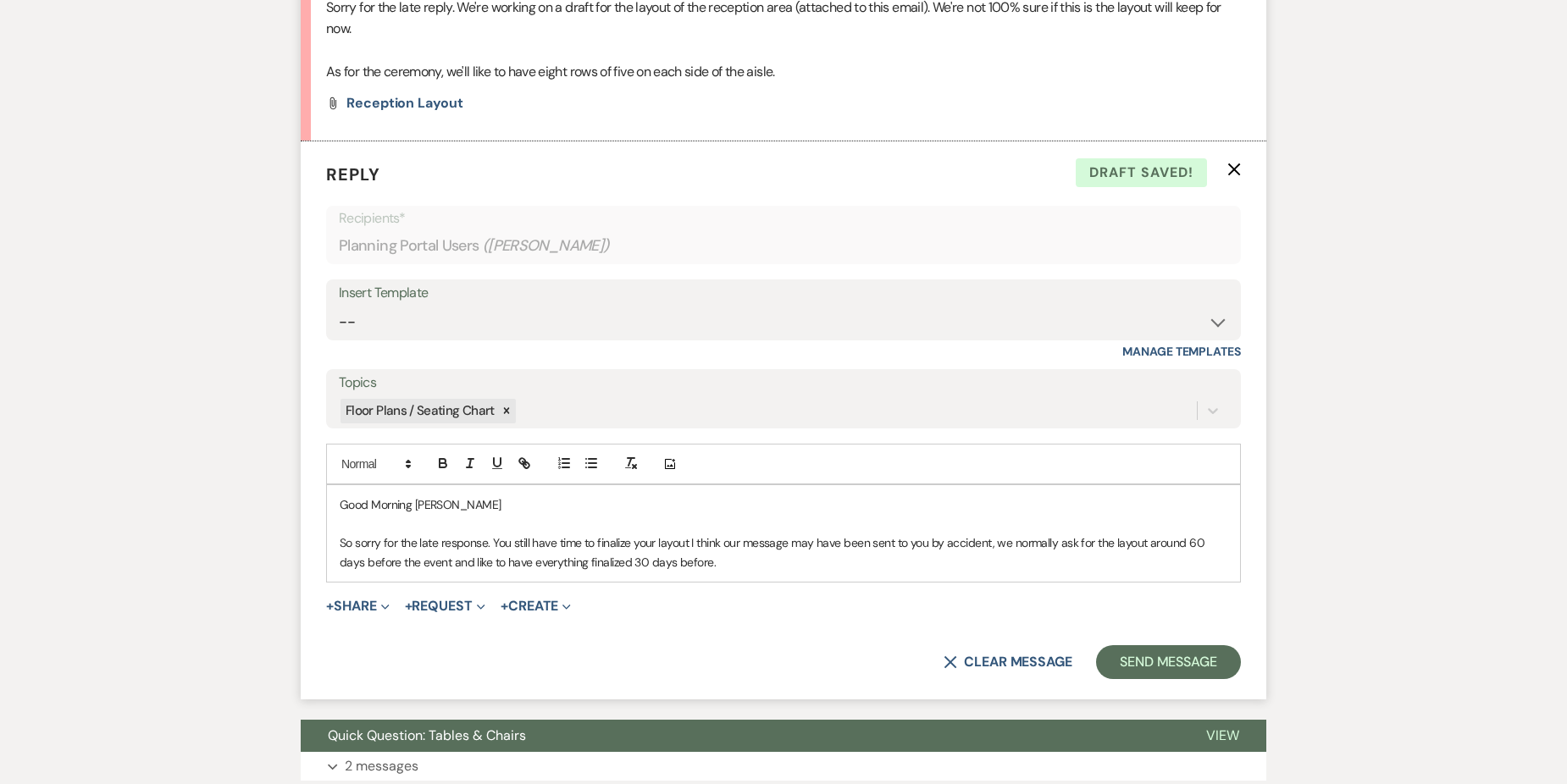
click at [717, 560] on p "So sorry for the late response. You still have time to finalize your layout I t…" at bounding box center [784, 553] width 887 height 38
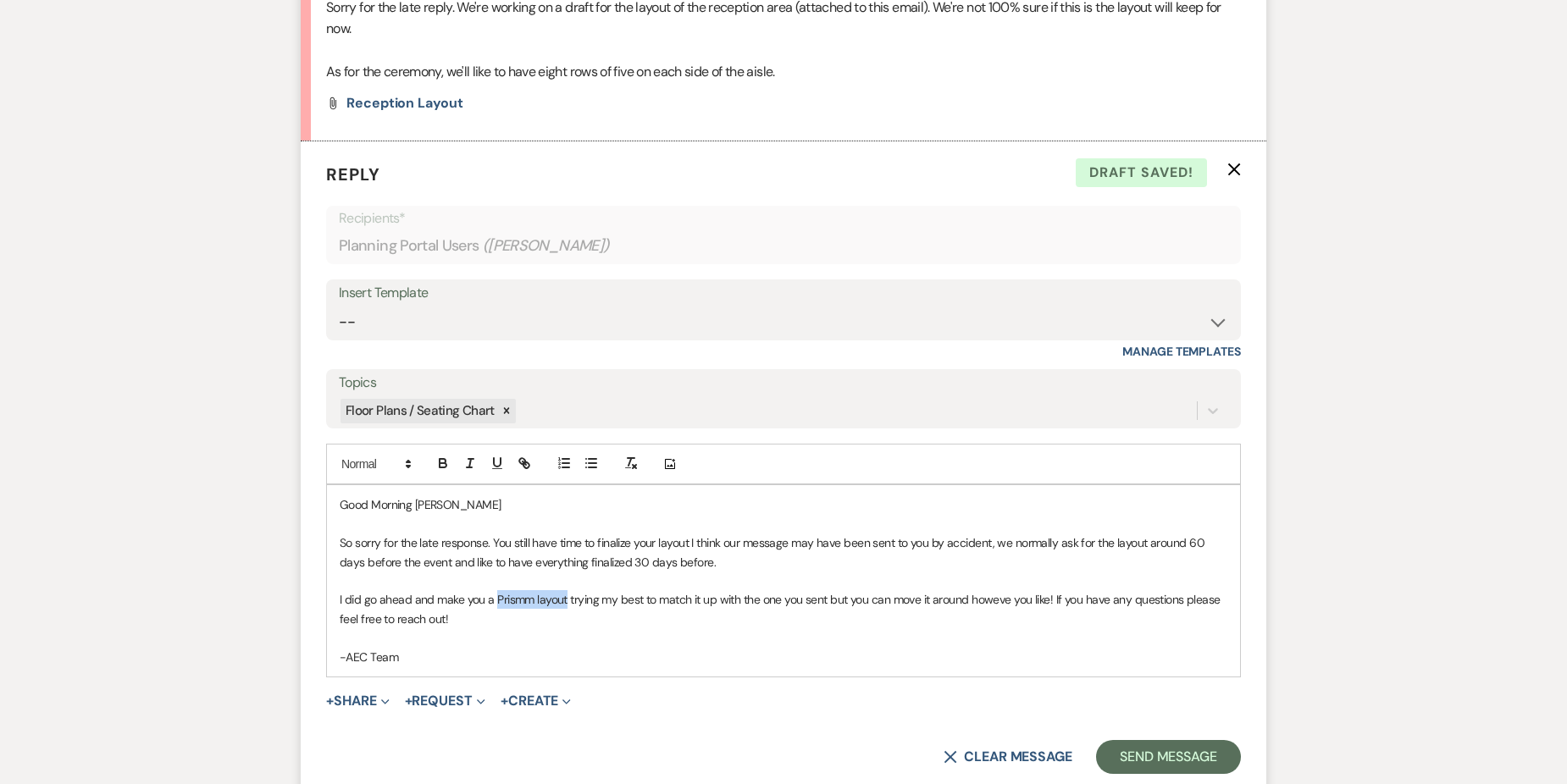
drag, startPoint x: 494, startPoint y: 599, endPoint x: 566, endPoint y: 597, distance: 72.0
click at [566, 597] on p "I did go ahead and make you a Prismm layout trying my best to match it up with …" at bounding box center [784, 609] width 887 height 38
click at [528, 471] on icon "button" at bounding box center [523, 463] width 15 height 15
type input "Prismm layout"
click at [549, 625] on input "Prismm layout" at bounding box center [537, 632] width 144 height 22
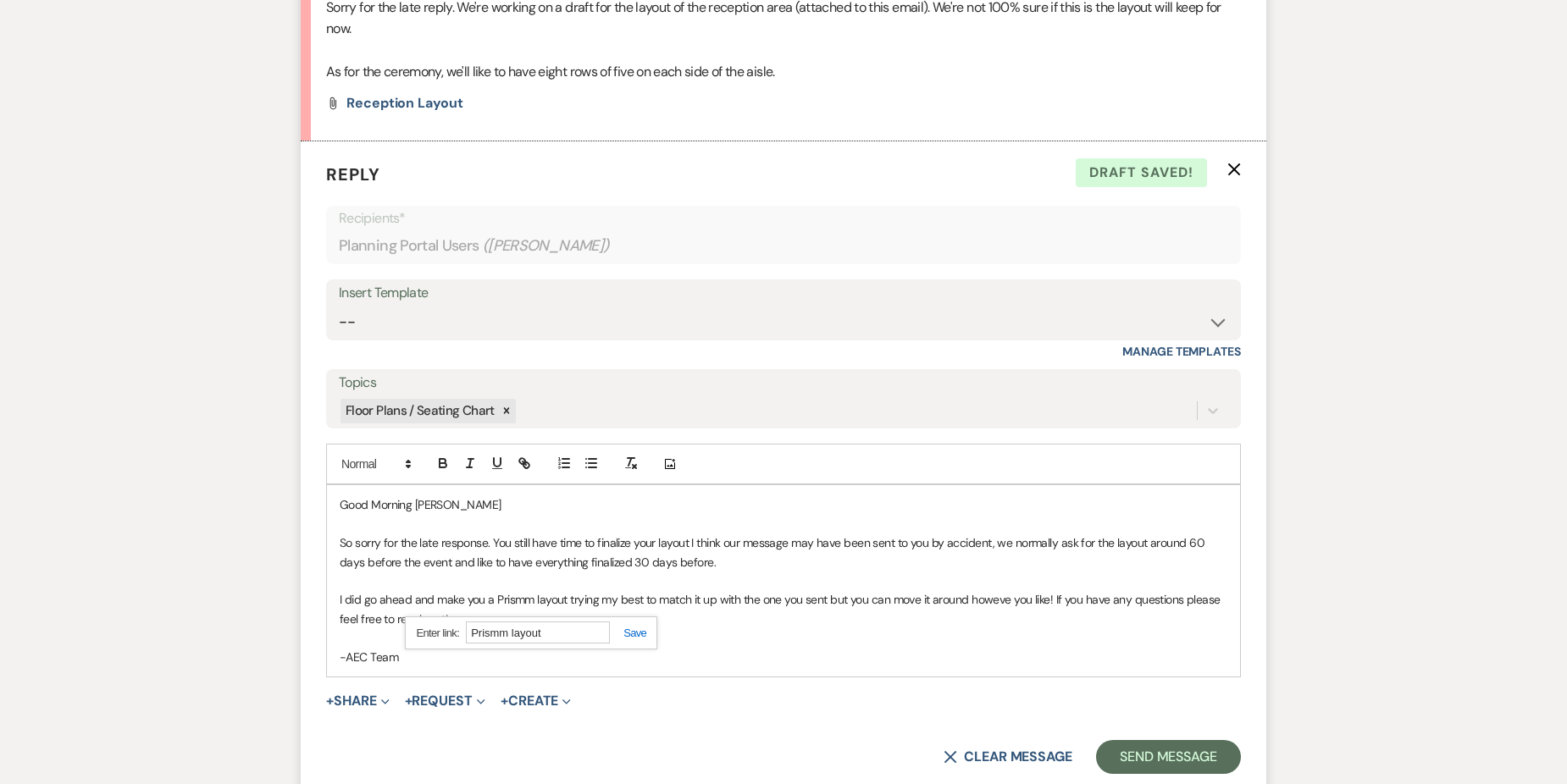
click at [549, 625] on input "Prismm layout" at bounding box center [537, 632] width 144 height 22
paste input "[URL][DOMAIN_NAME]"
type input "[URL][DOMAIN_NAME]"
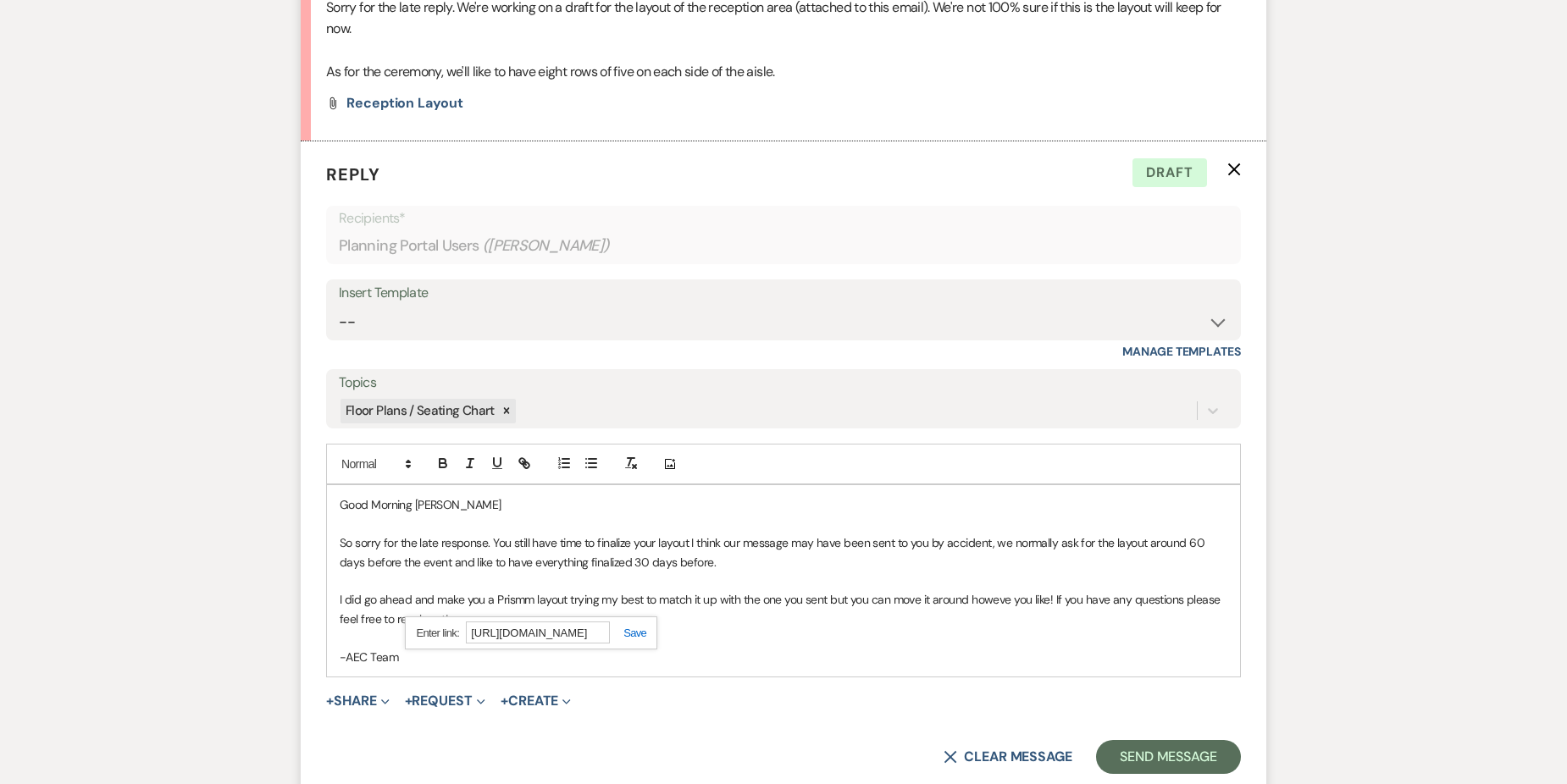
scroll to position [0, 0]
click at [636, 627] on link at bounding box center [628, 632] width 37 height 13
click at [659, 616] on p "I did go ahead and make you a Prismm layout trying my best to match it up with …" at bounding box center [784, 609] width 887 height 38
click at [822, 600] on p "I did go ahead and make you a Prismm layout trying my best to match it up with …" at bounding box center [784, 609] width 887 height 38
click at [848, 600] on p "I did go ahead and make you a Prismm layout trying my best to match it up with …" at bounding box center [784, 609] width 887 height 38
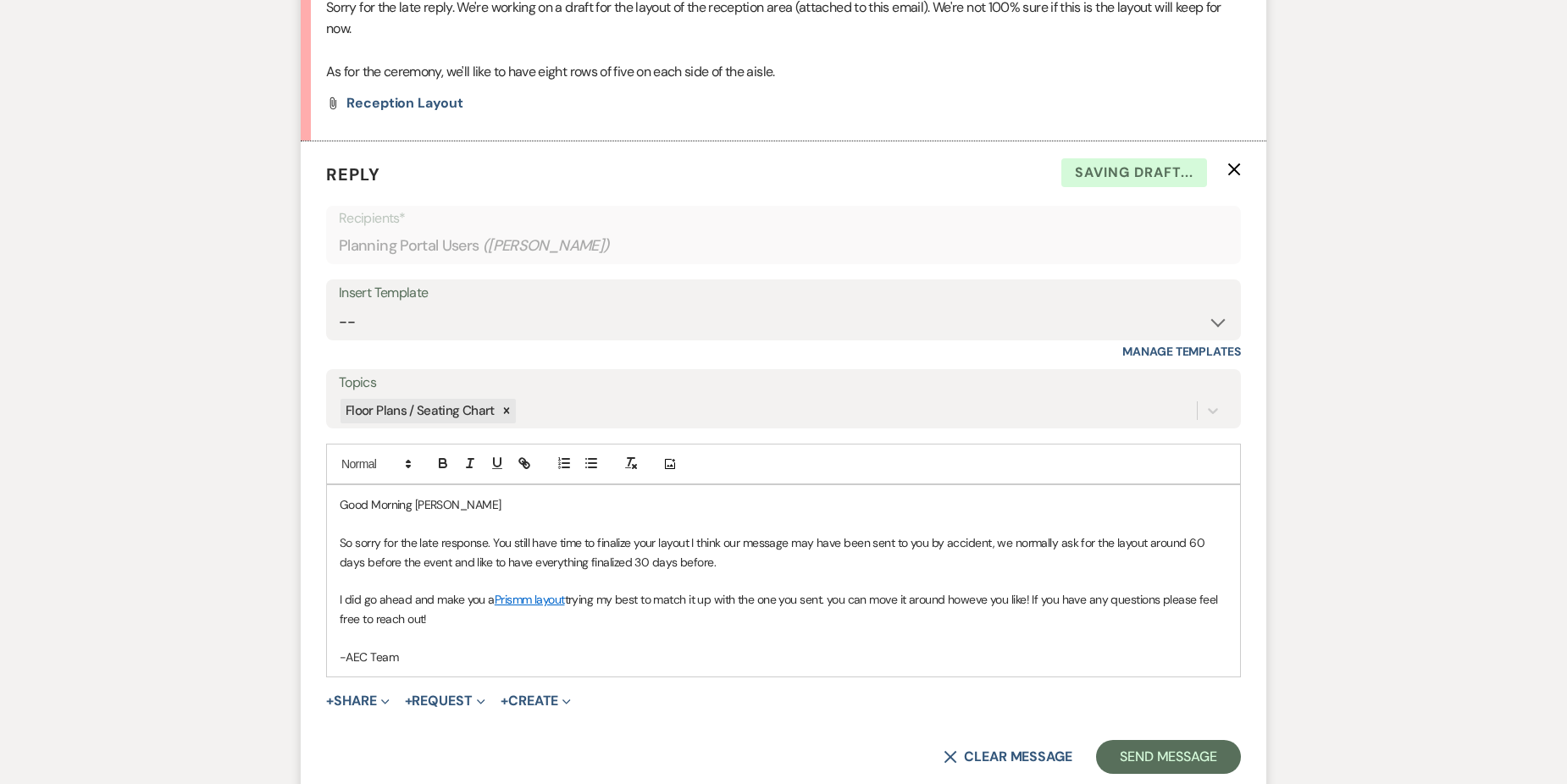
click at [838, 597] on p "I did go ahead and make you a Prismm layout trying my best to match it up with …" at bounding box center [784, 609] width 887 height 38
click at [987, 606] on p "I did go ahead and make you a Prismm layout trying my best to match it up with …" at bounding box center [784, 609] width 887 height 38
click at [1042, 596] on p "I did go ahead and make you a Prismm layout trying my best to match it up with …" at bounding box center [784, 609] width 887 height 38
click at [493, 622] on p "I did go ahead and make you a Prismm layout trying my best to match it up with …" at bounding box center [784, 609] width 887 height 38
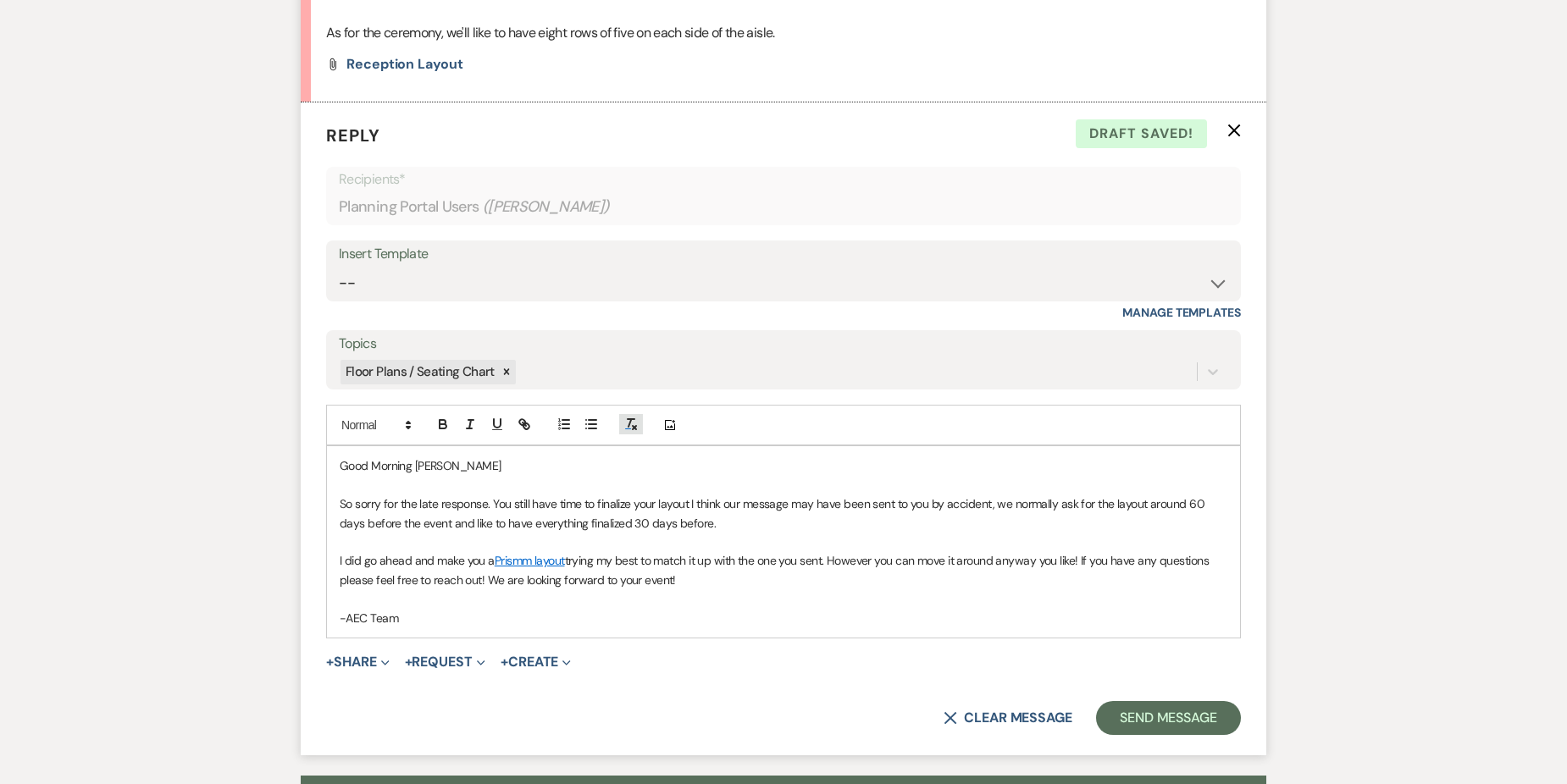
scroll to position [1053, 0]
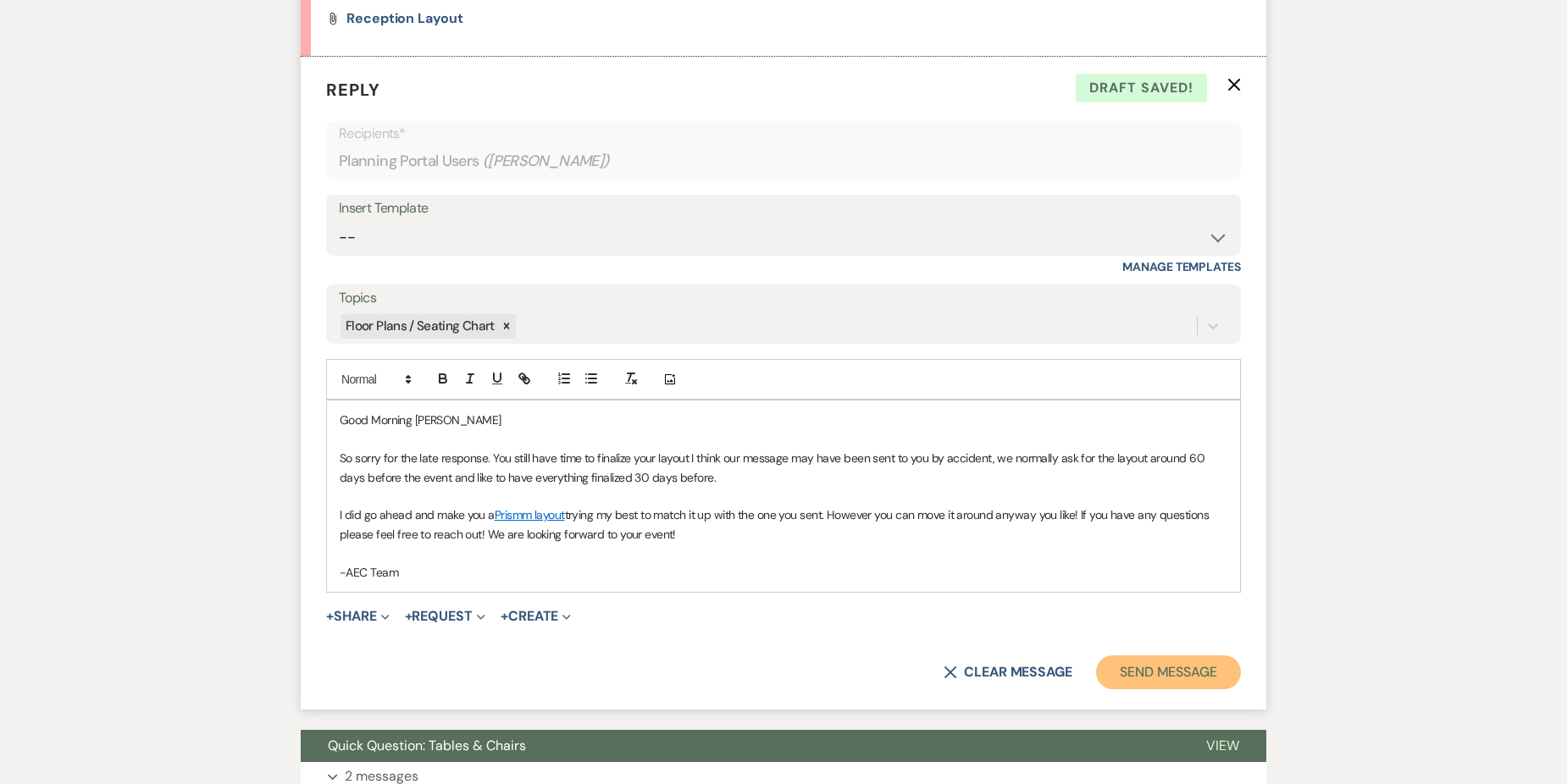
click at [1183, 671] on button "Send Message" at bounding box center [1169, 671] width 145 height 34
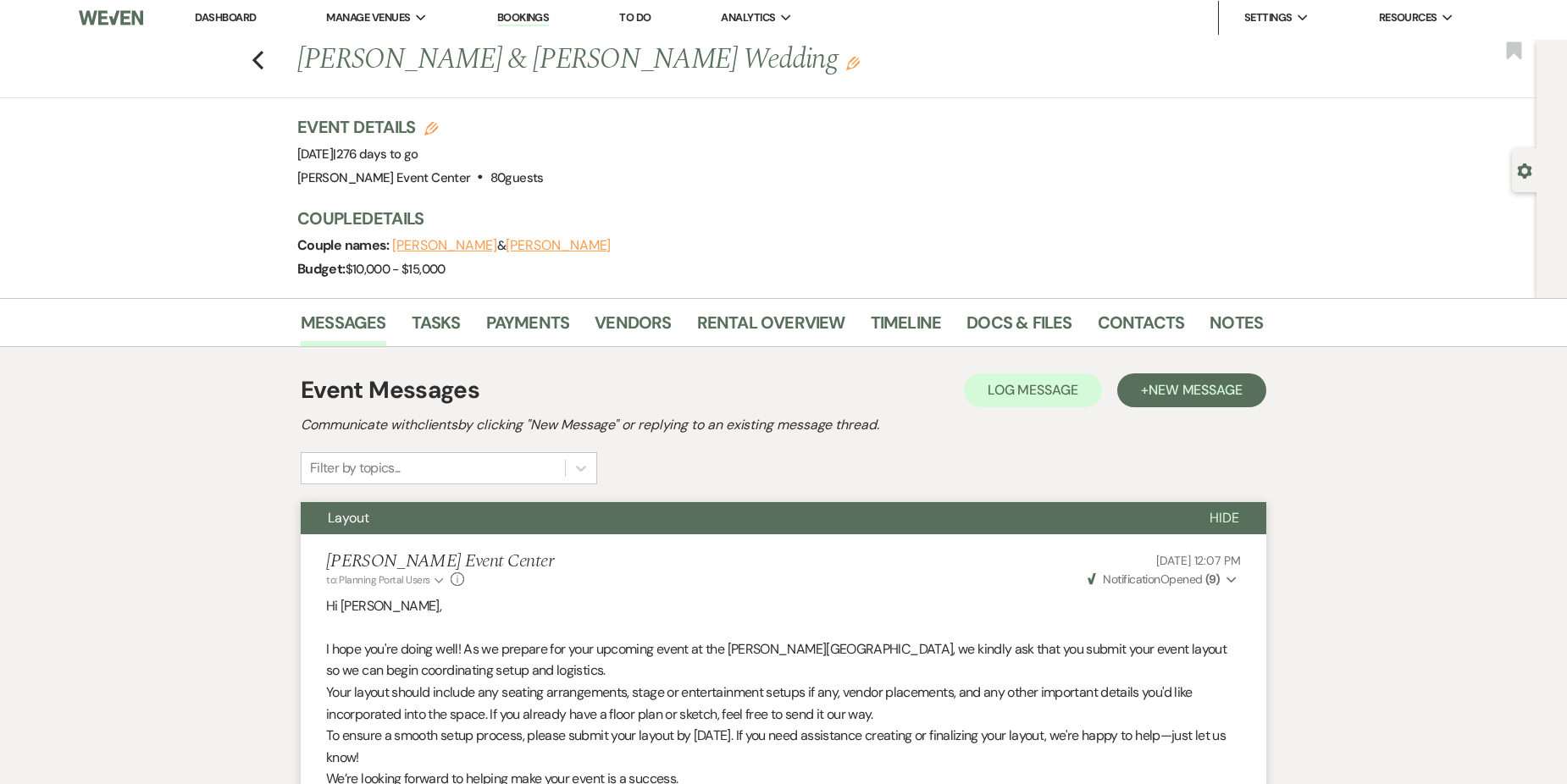
scroll to position [0, 0]
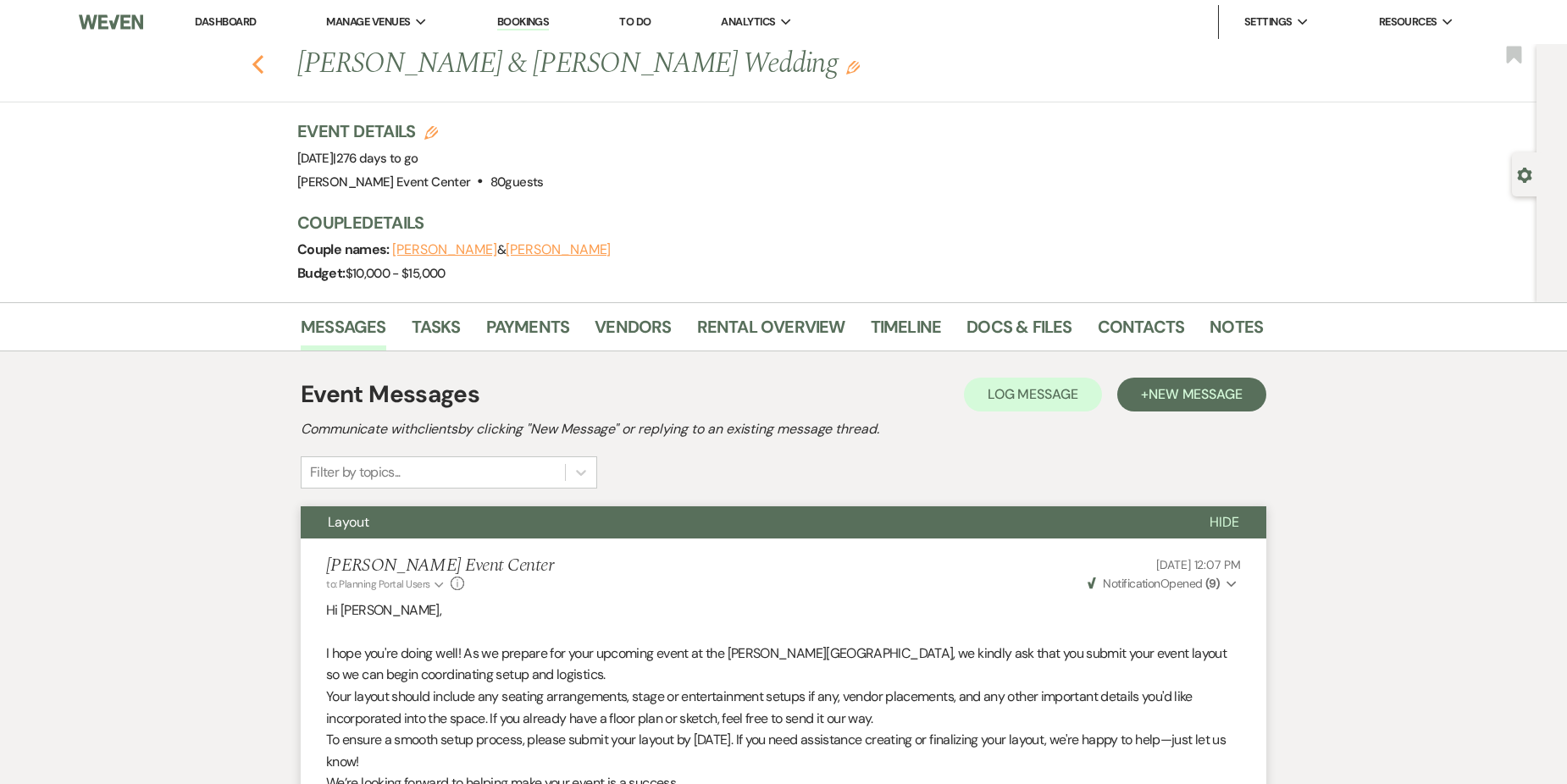
click at [264, 60] on use "button" at bounding box center [258, 64] width 11 height 18
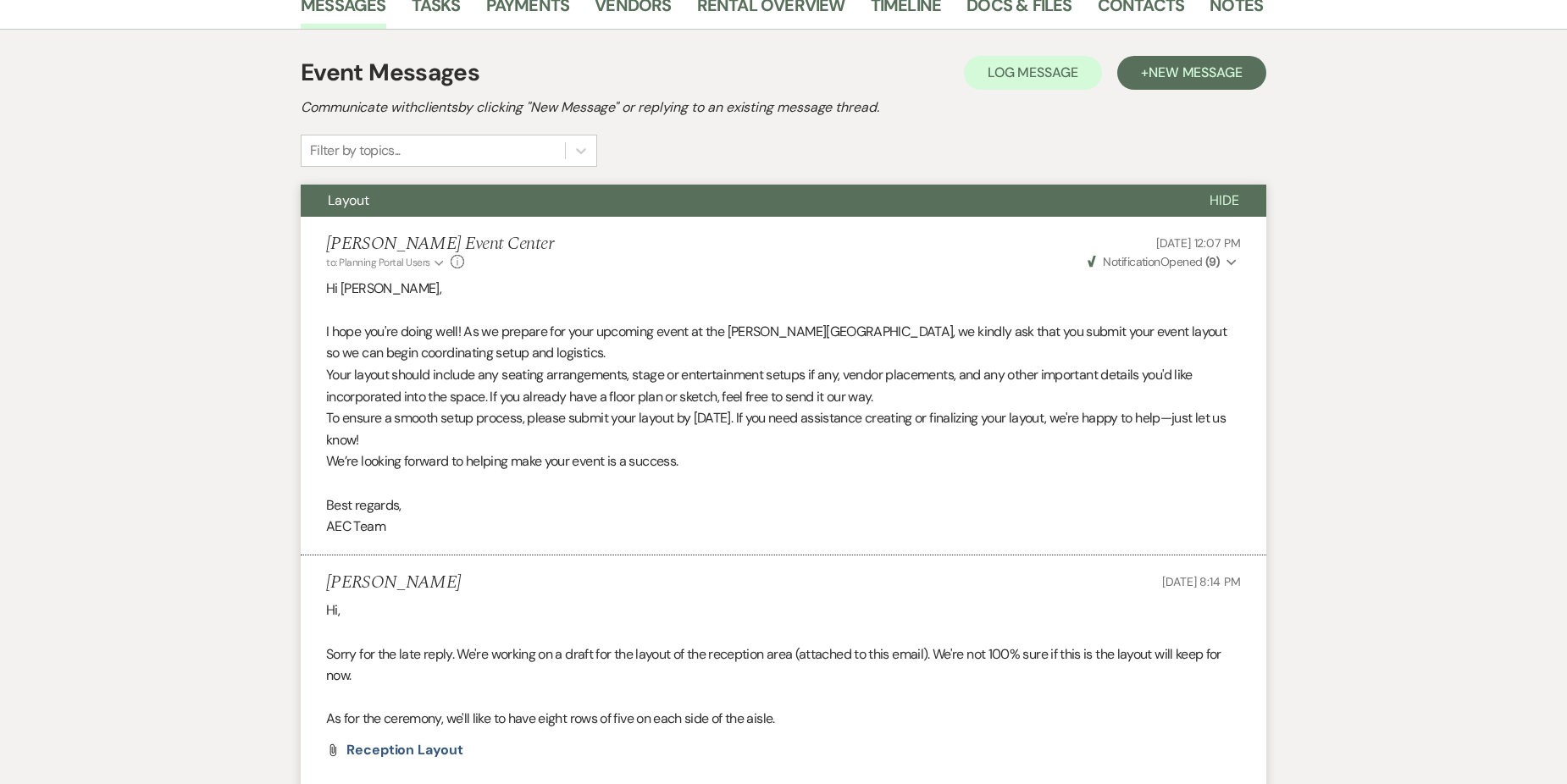
select select "5"
select select "2"
select select "8"
select select "4"
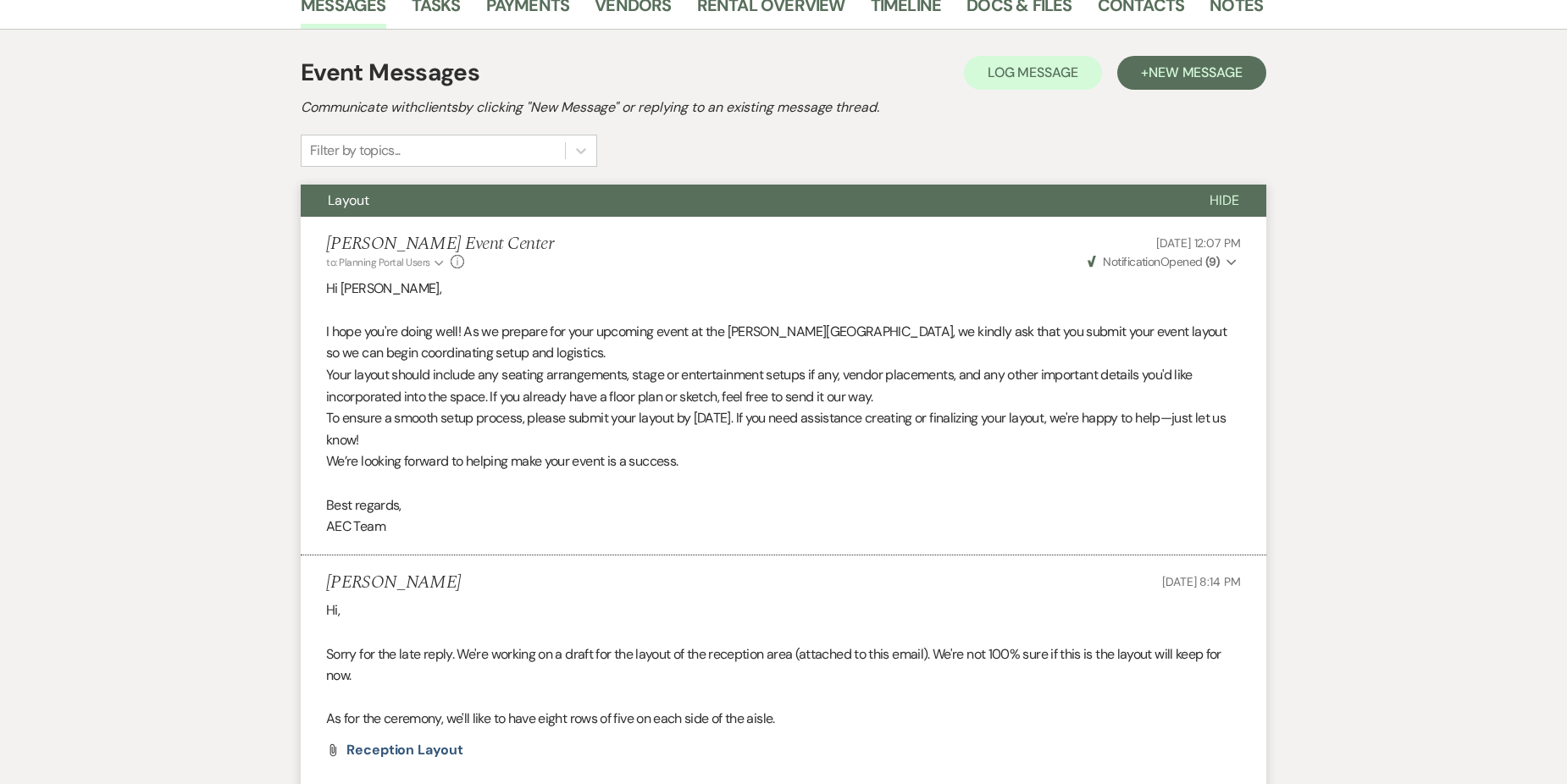
select select "8"
select select "2"
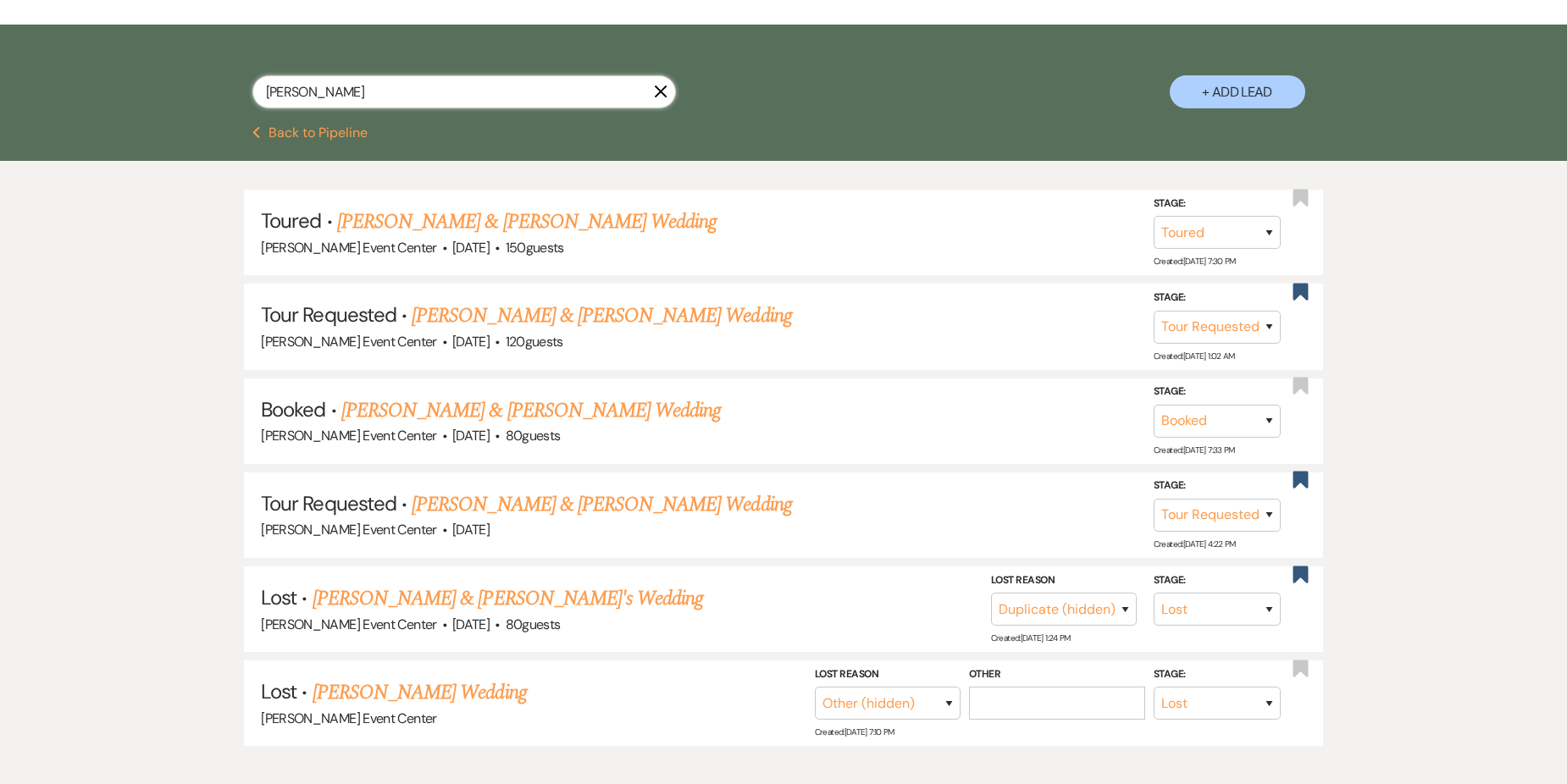
click at [447, 76] on input "[PERSON_NAME]" at bounding box center [464, 92] width 424 height 33
click at [306, 107] on div "Search + Add Lead" at bounding box center [784, 75] width 1567 height 101
click at [259, 126] on icon "Previous" at bounding box center [257, 133] width 9 height 14
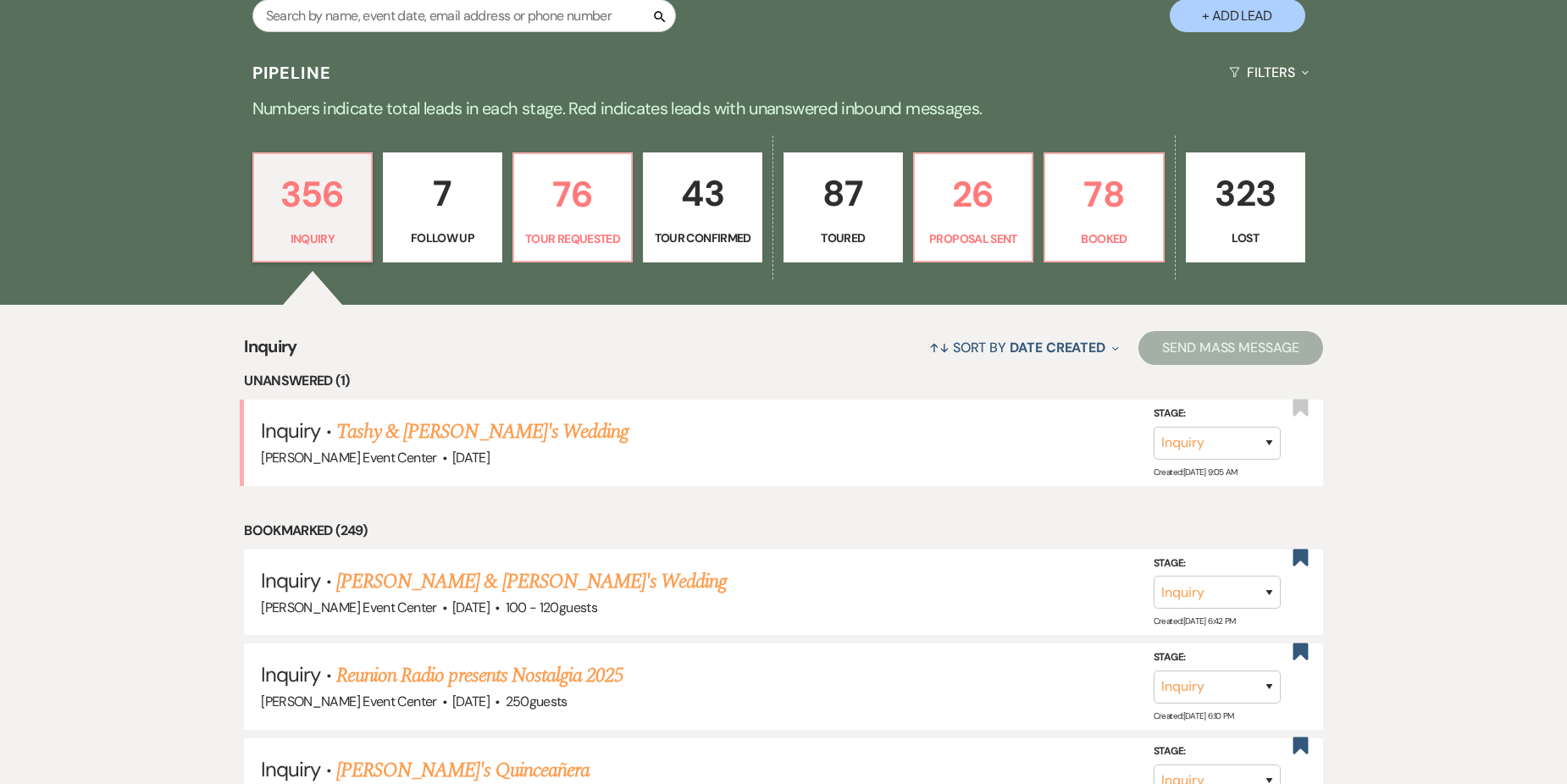
scroll to position [508, 0]
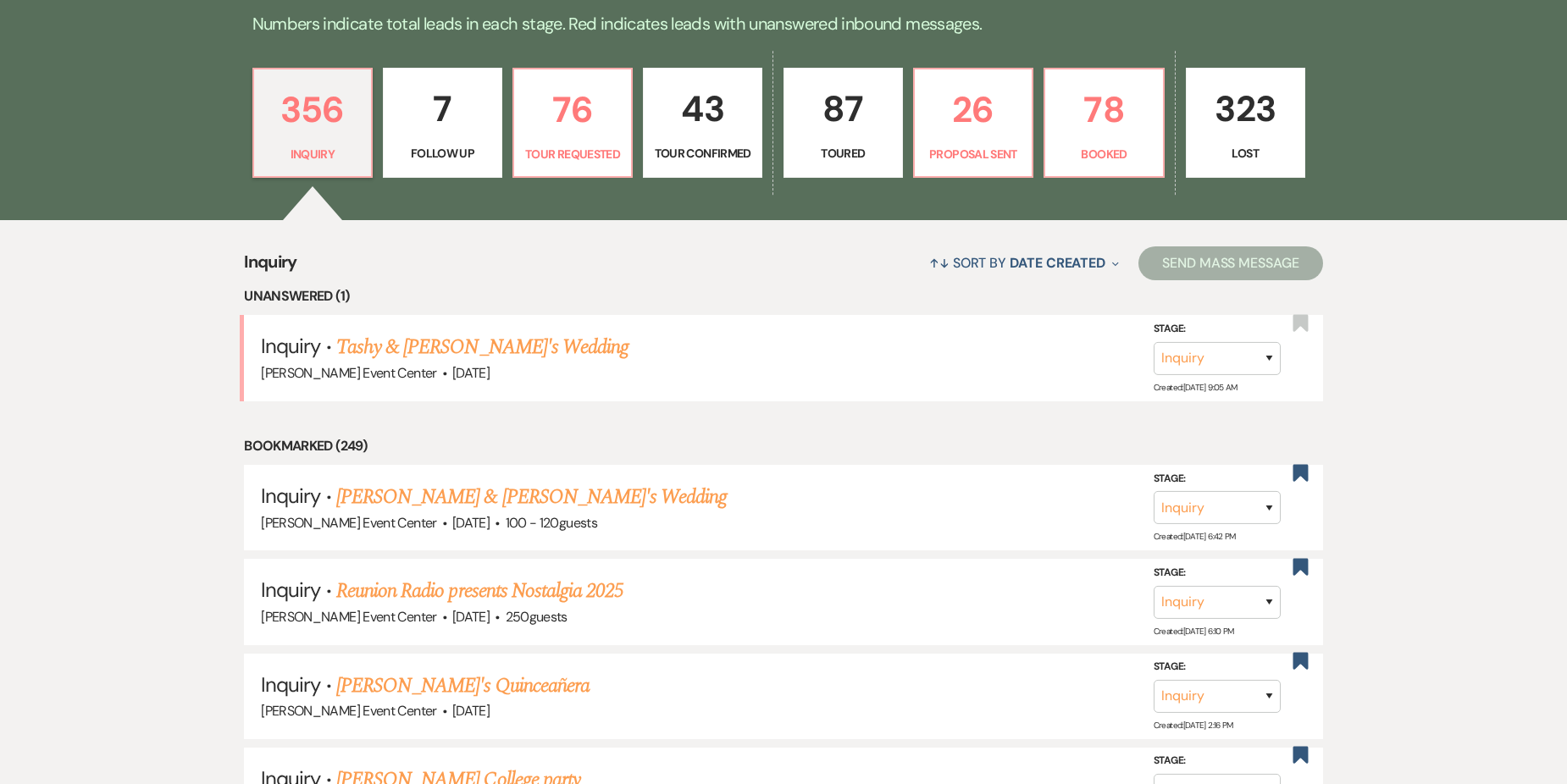
drag, startPoint x: 487, startPoint y: 312, endPoint x: 463, endPoint y: 313, distance: 24.0
click at [487, 332] on link "Tashy & [PERSON_NAME]'s Wedding" at bounding box center [482, 347] width 292 height 31
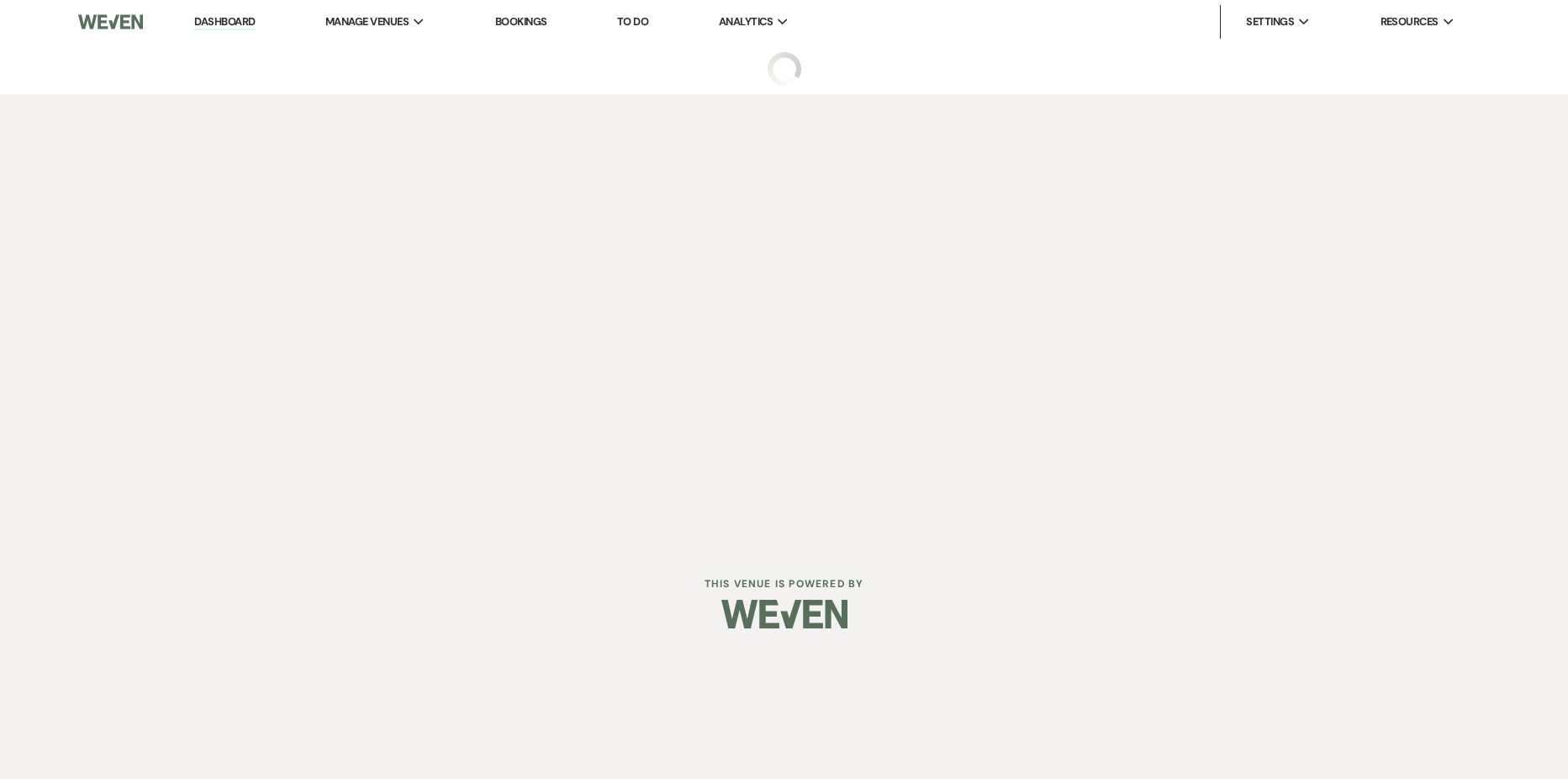
select select "5"
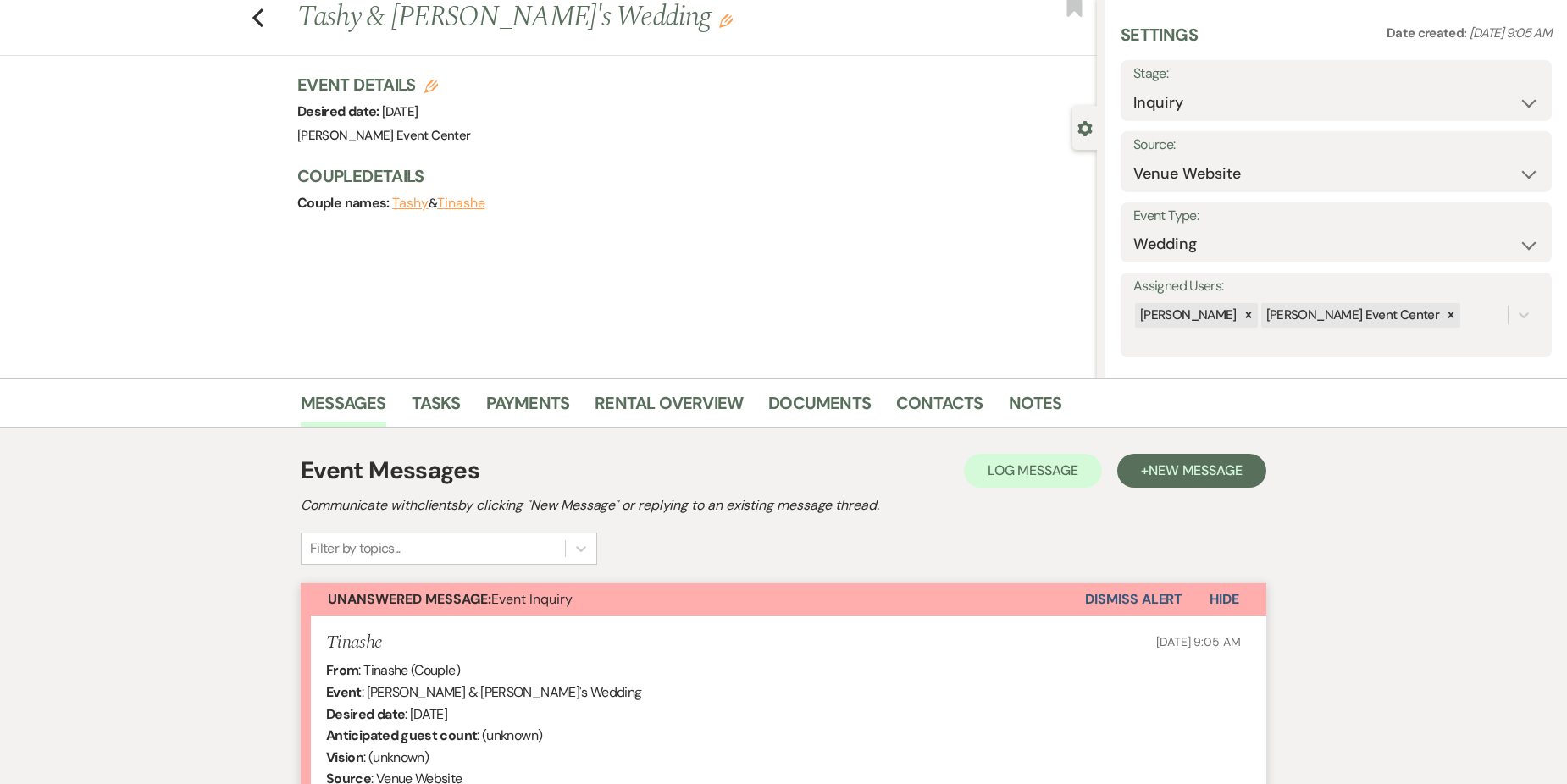
scroll to position [43, 0]
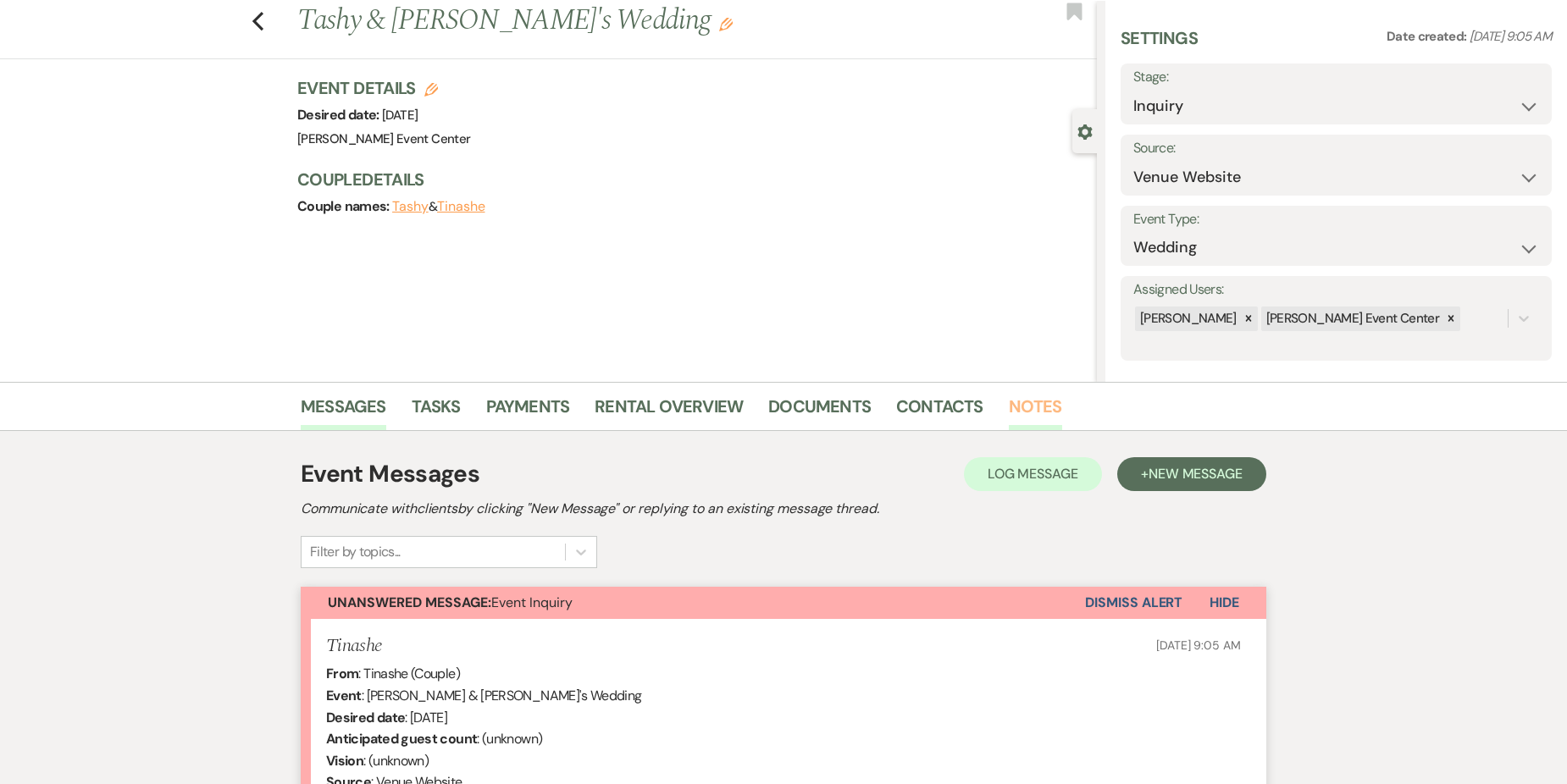
click at [1013, 401] on link "Notes" at bounding box center [1035, 411] width 53 height 38
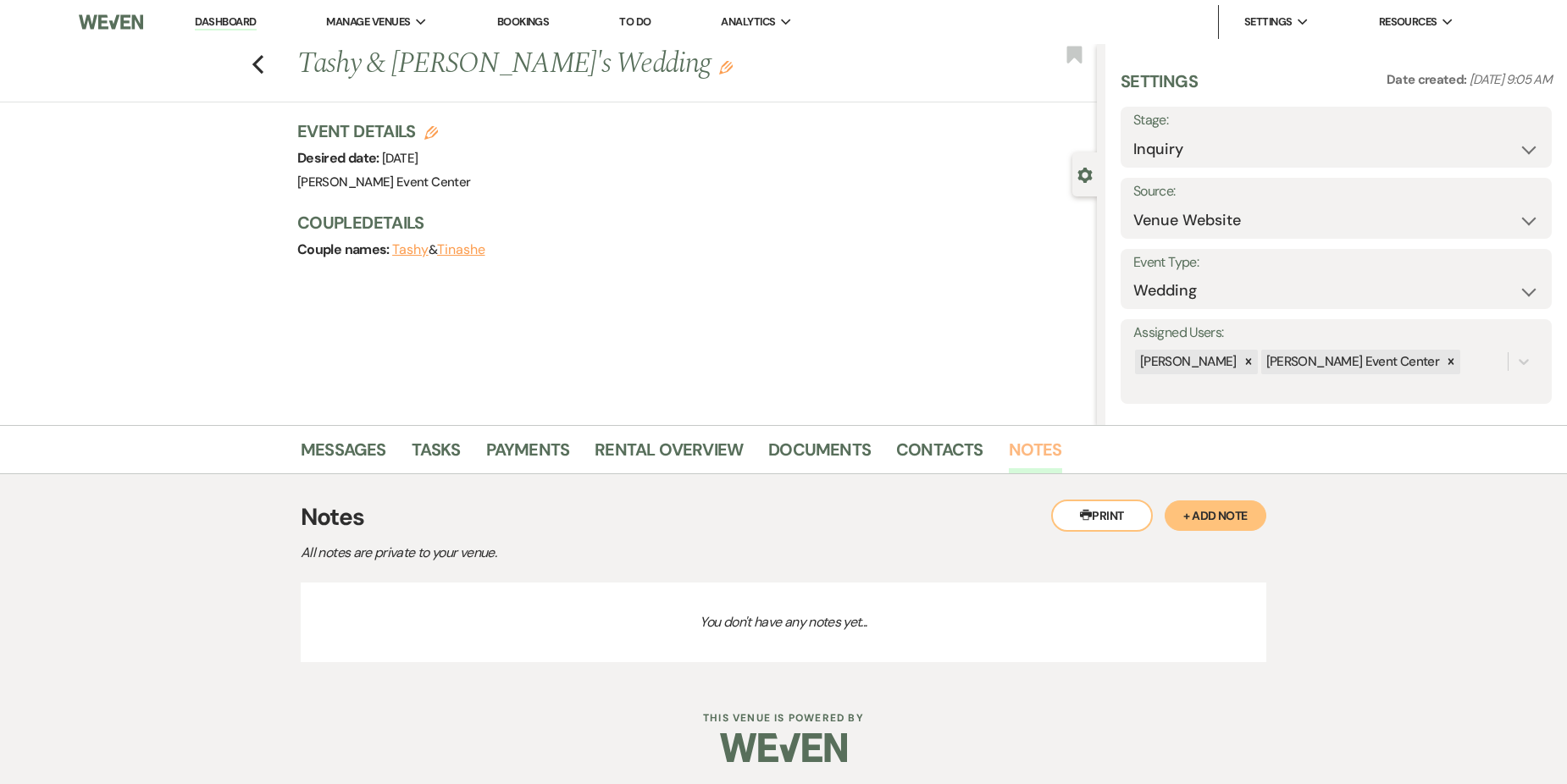
scroll to position [3, 0]
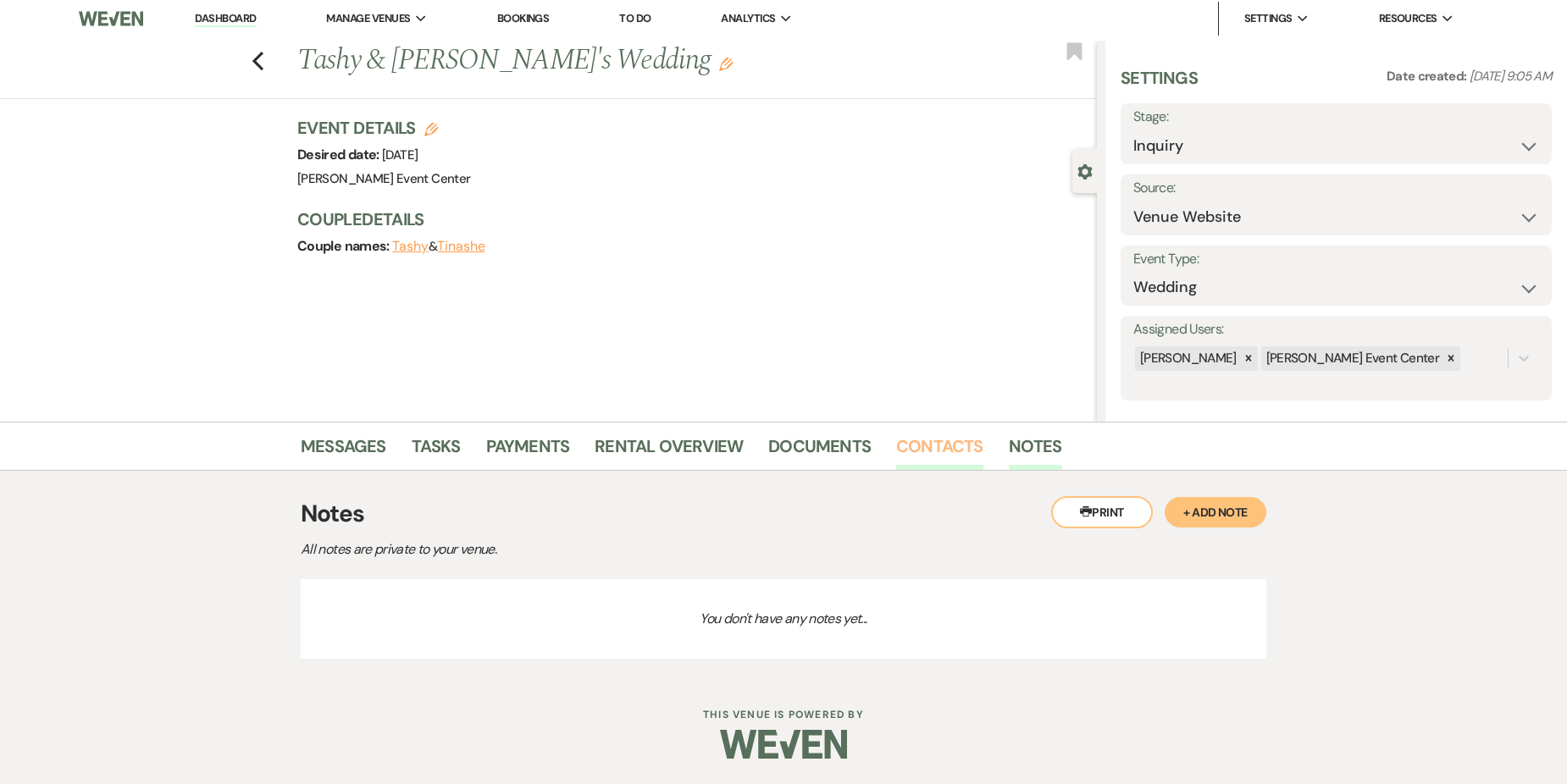
click at [930, 450] on link "Contacts" at bounding box center [940, 450] width 87 height 38
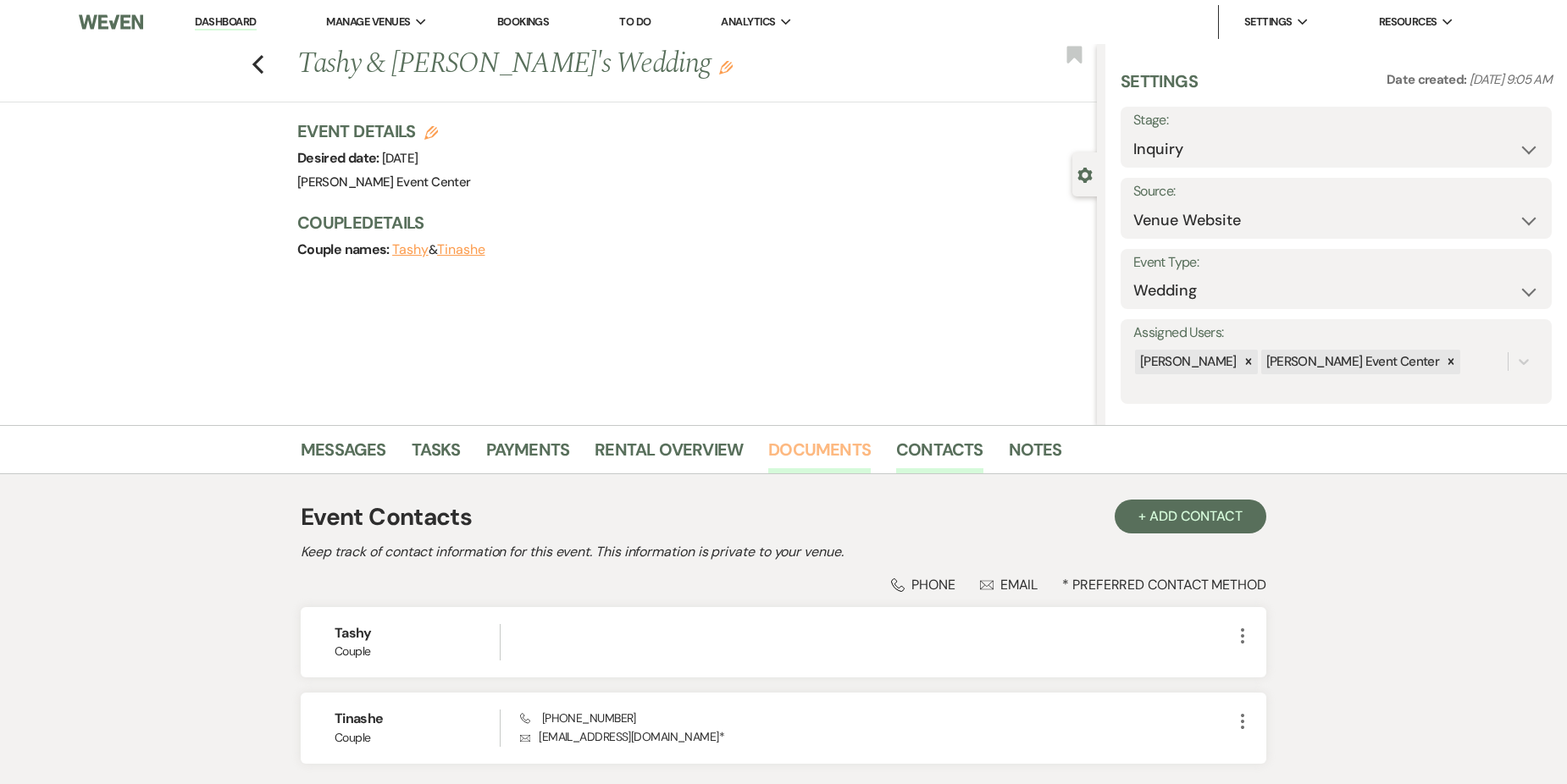
click at [805, 436] on link "Documents" at bounding box center [818, 454] width 102 height 38
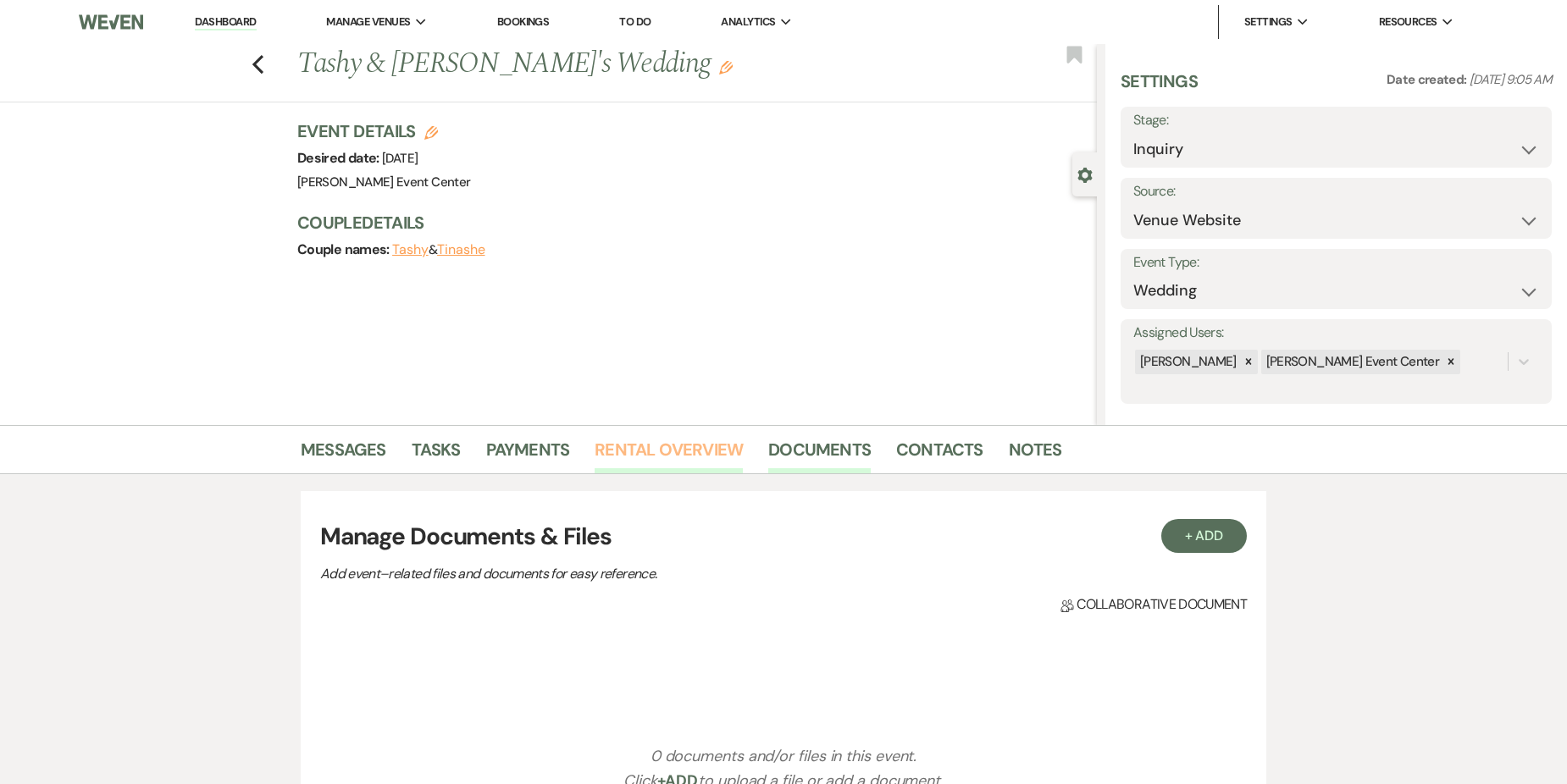
click at [673, 440] on link "Rental Overview" at bounding box center [669, 454] width 148 height 38
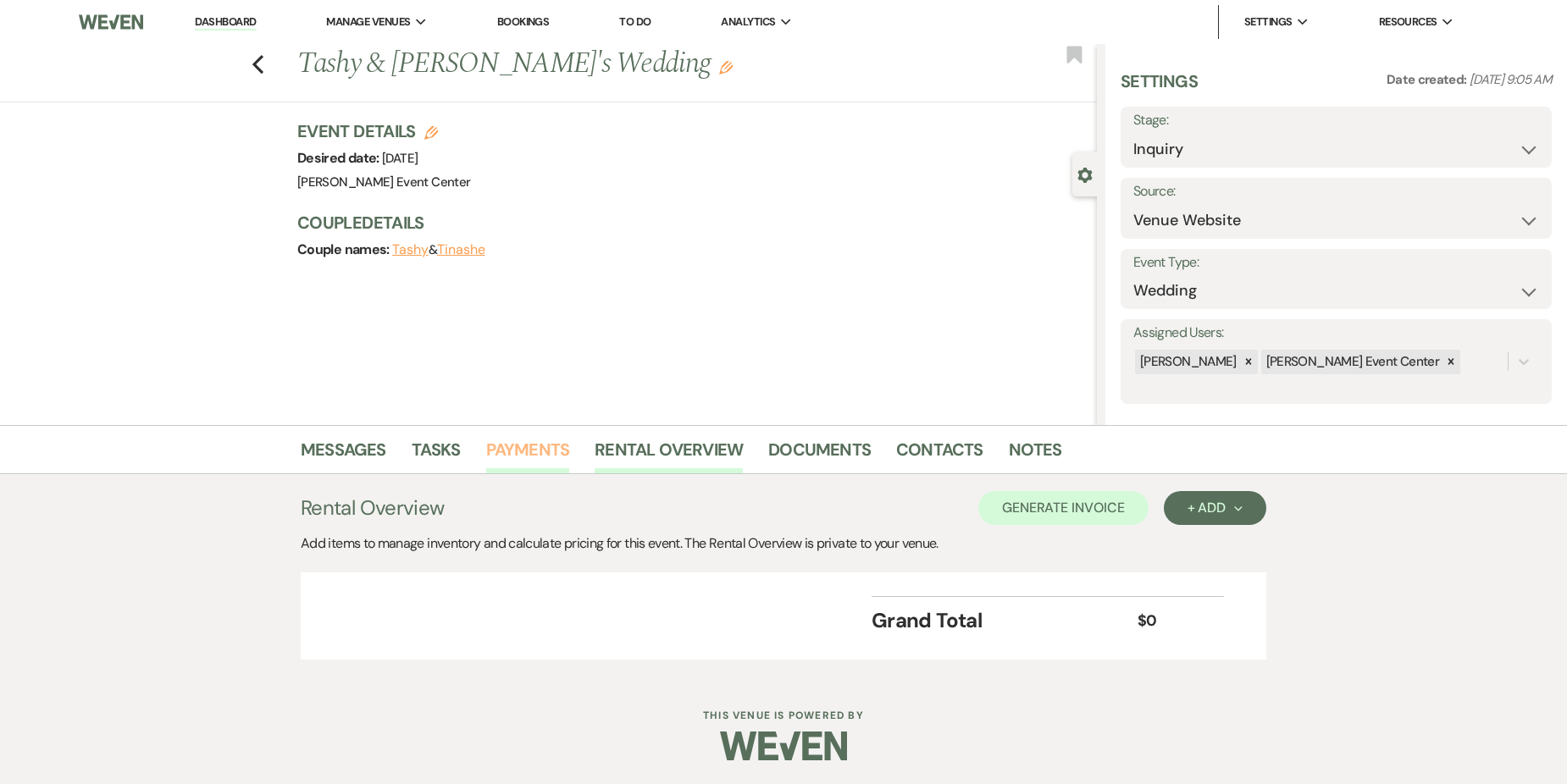
click at [530, 437] on link "Payments" at bounding box center [528, 454] width 84 height 38
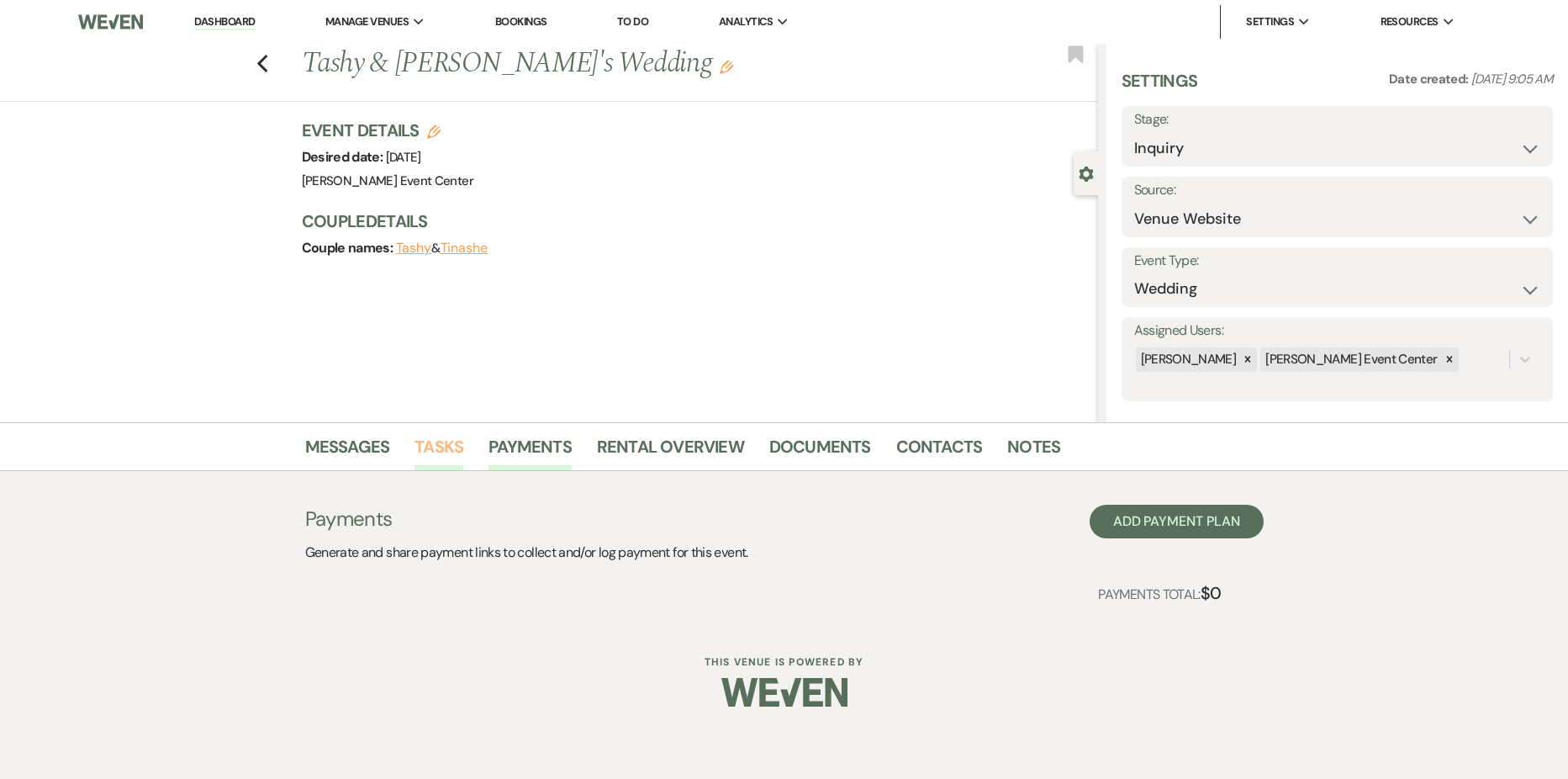
click at [429, 454] on link "Tasks" at bounding box center [439, 451] width 49 height 37
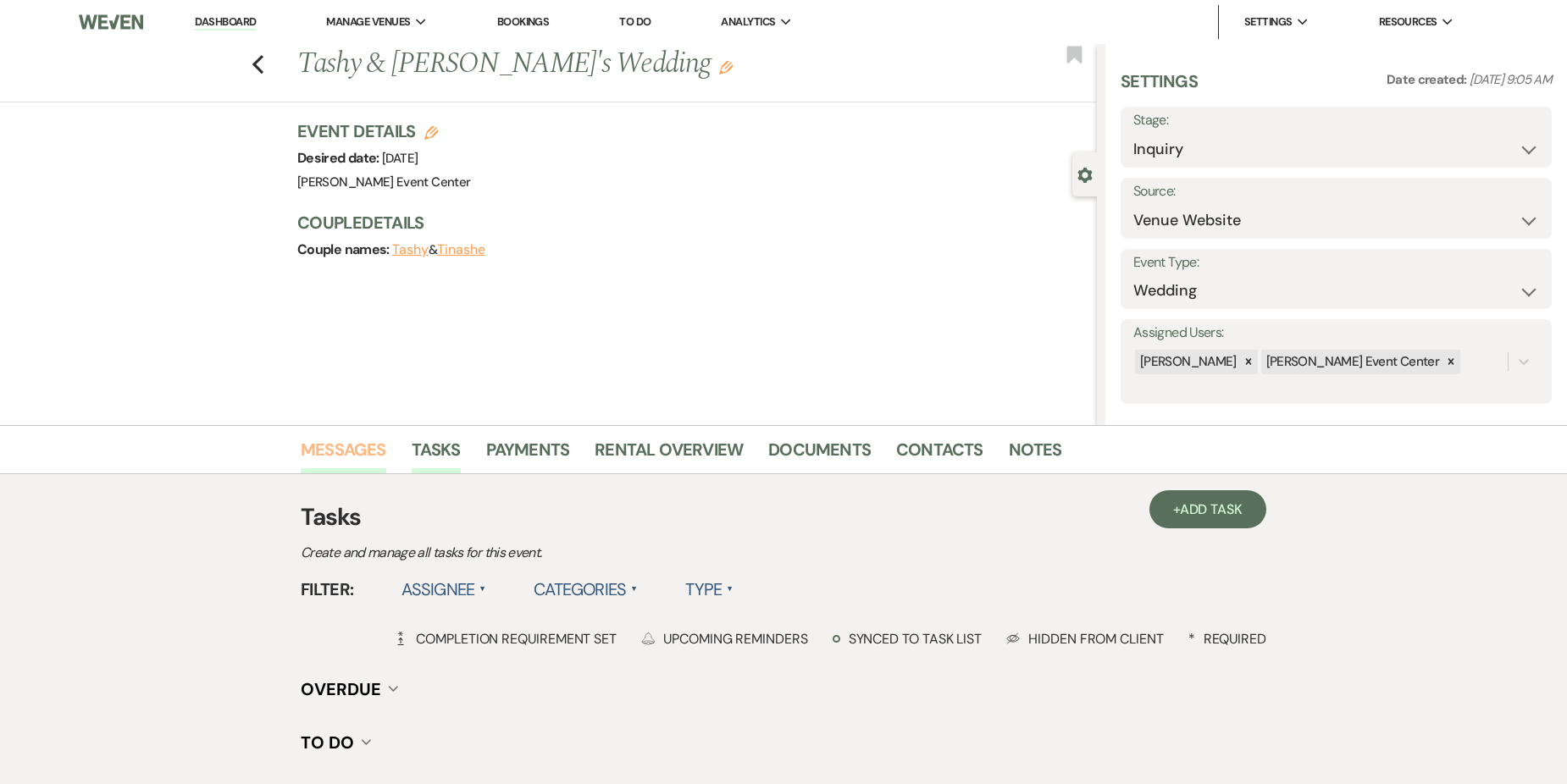
click at [355, 455] on link "Messages" at bounding box center [343, 454] width 86 height 38
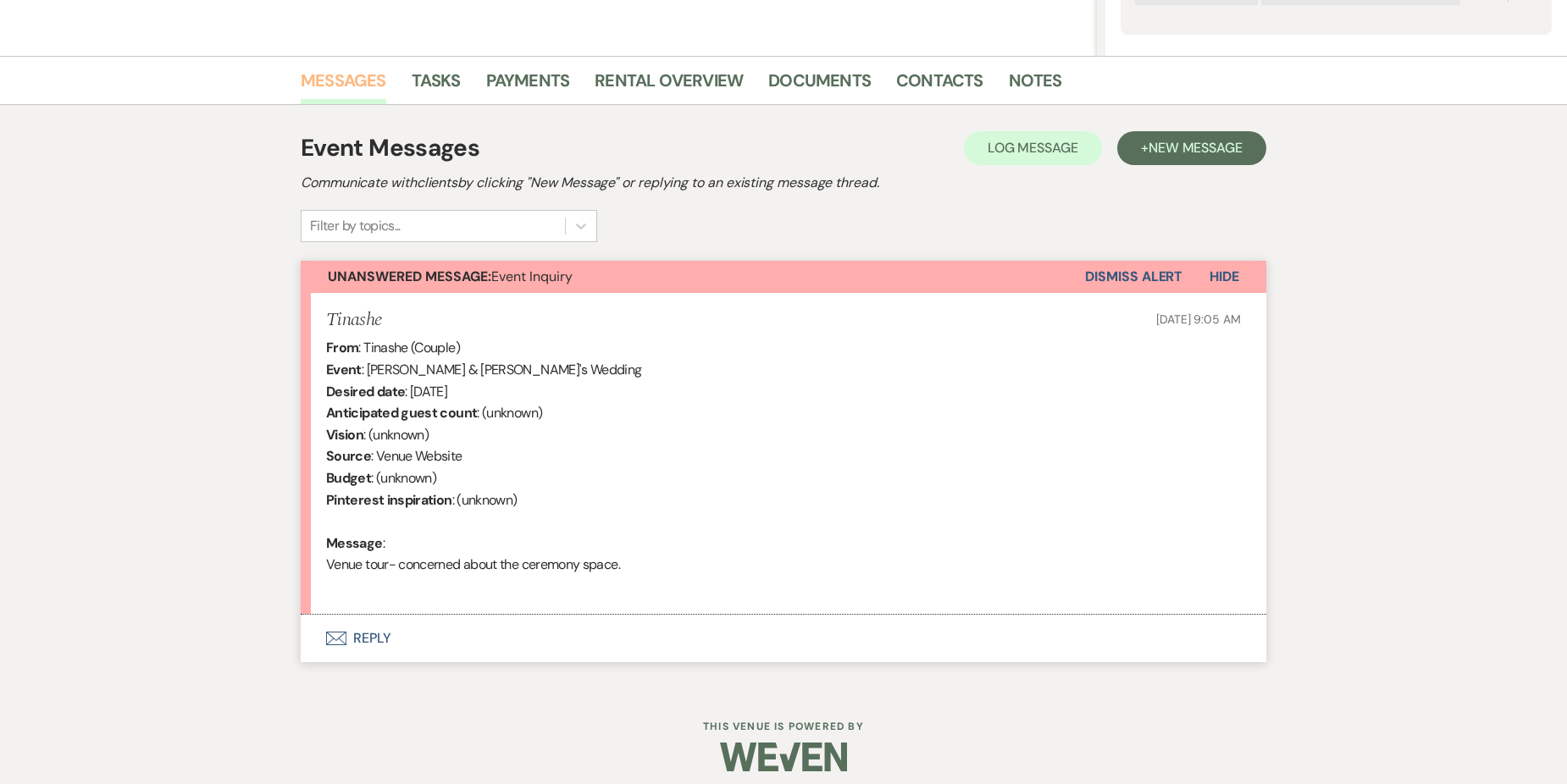
scroll to position [382, 0]
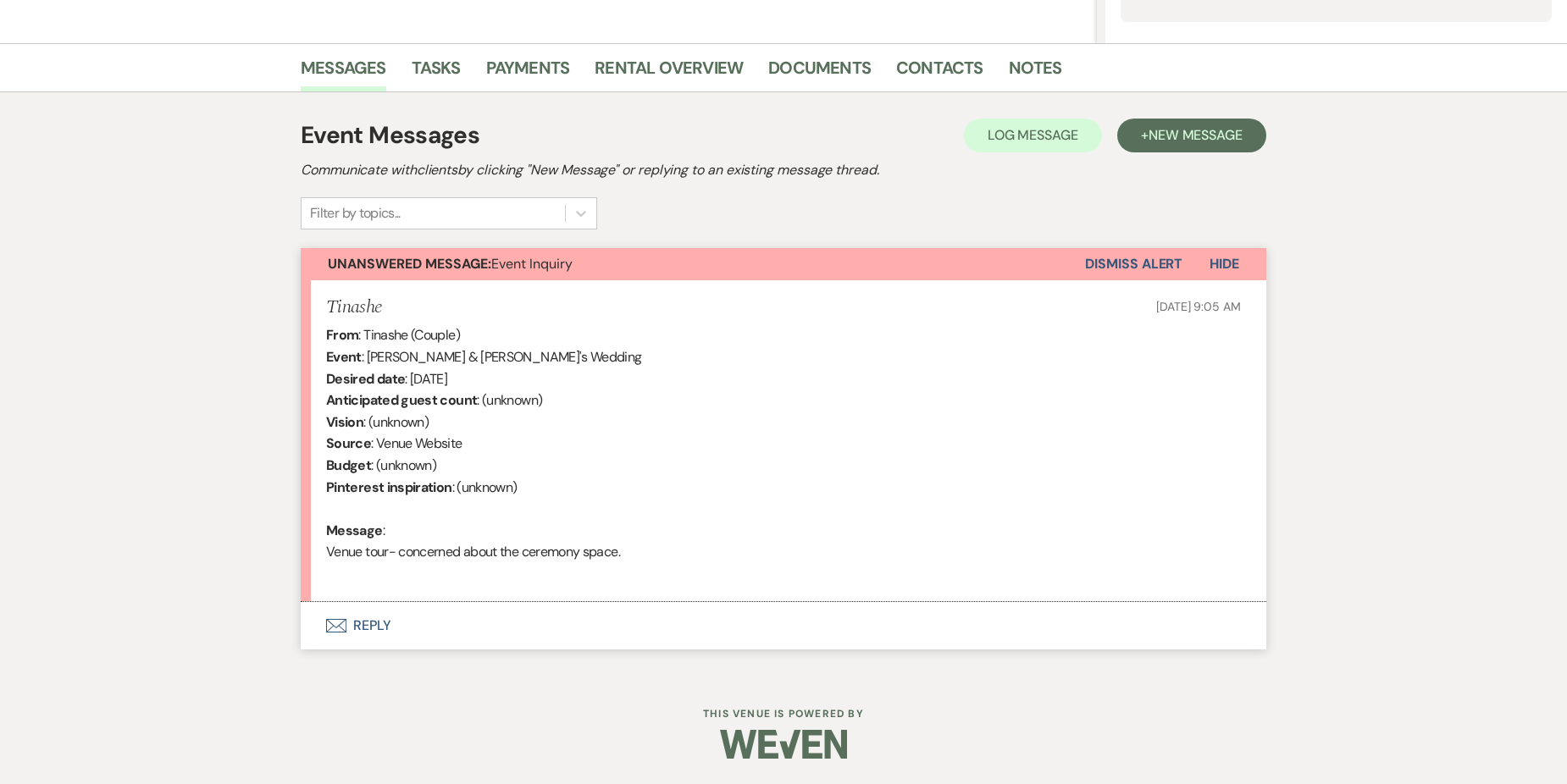
click at [356, 628] on button "Envelope Reply" at bounding box center [783, 625] width 965 height 47
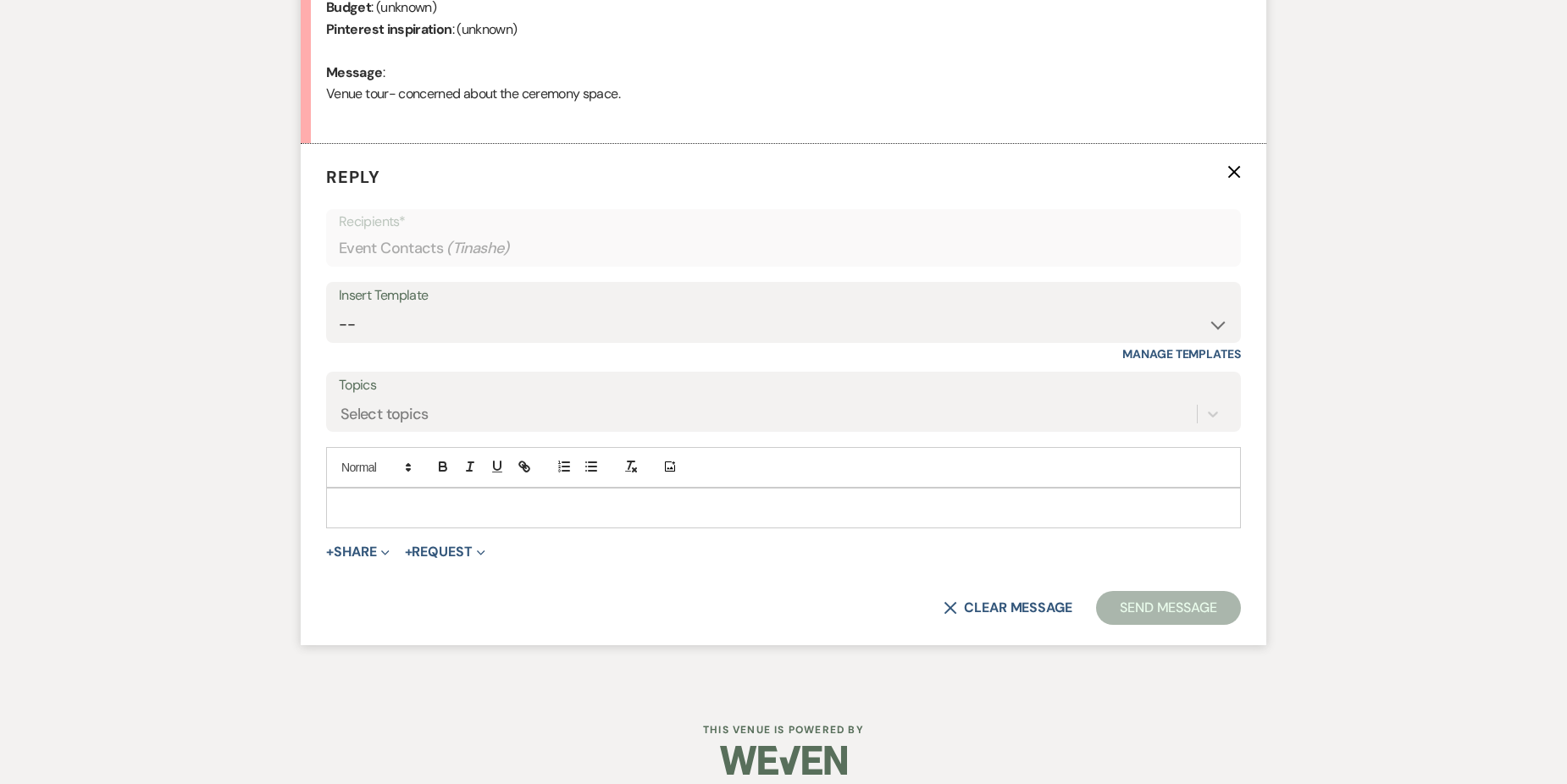
scroll to position [843, 0]
click at [398, 309] on select "-- Weven Planning Portal Introduction (Booked Events) Initial Inquiry Response …" at bounding box center [784, 321] width 889 height 33
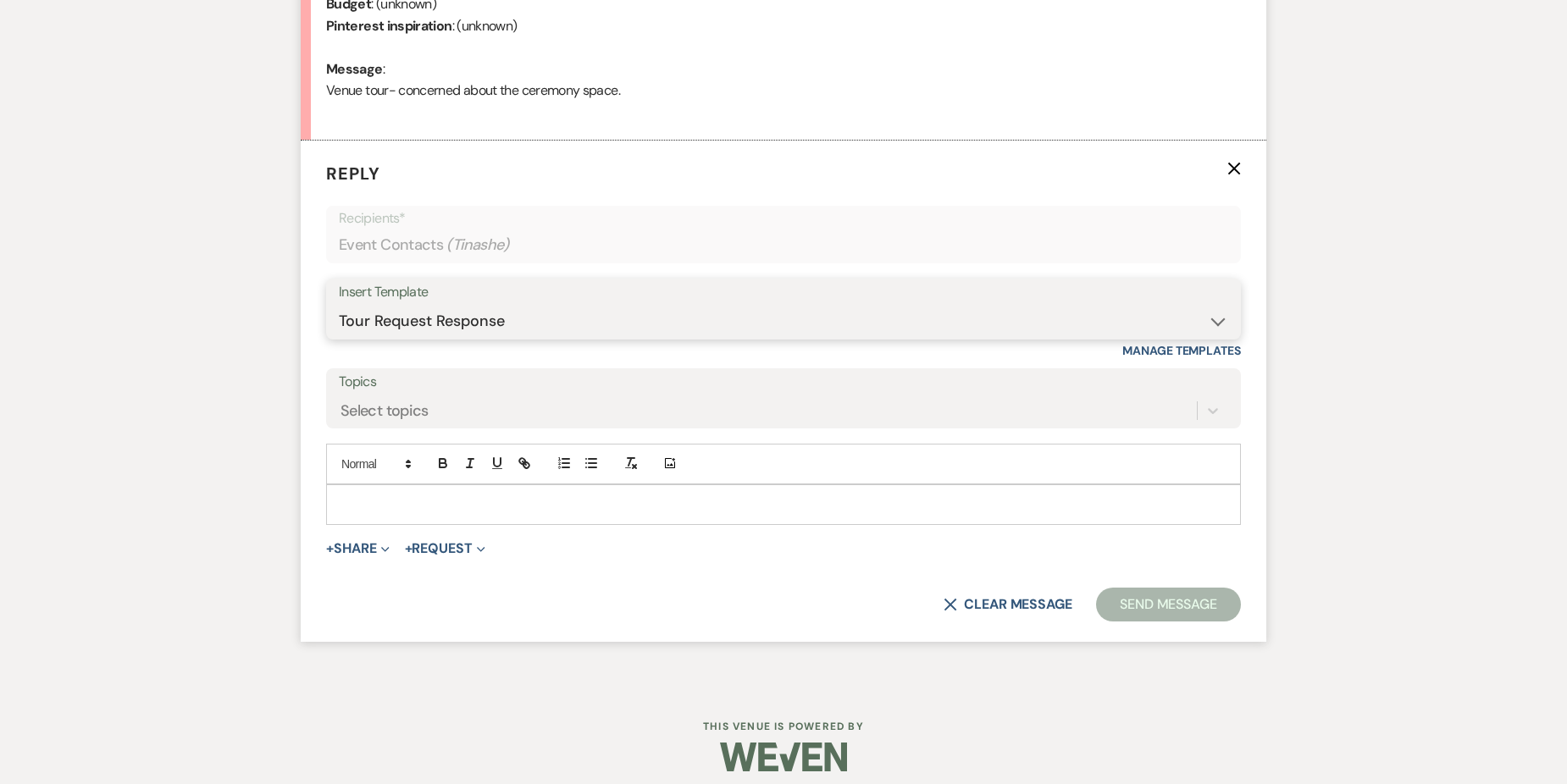
click at [339, 305] on select "-- Weven Planning Portal Introduction (Booked Events) Initial Inquiry Response …" at bounding box center [784, 321] width 889 height 33
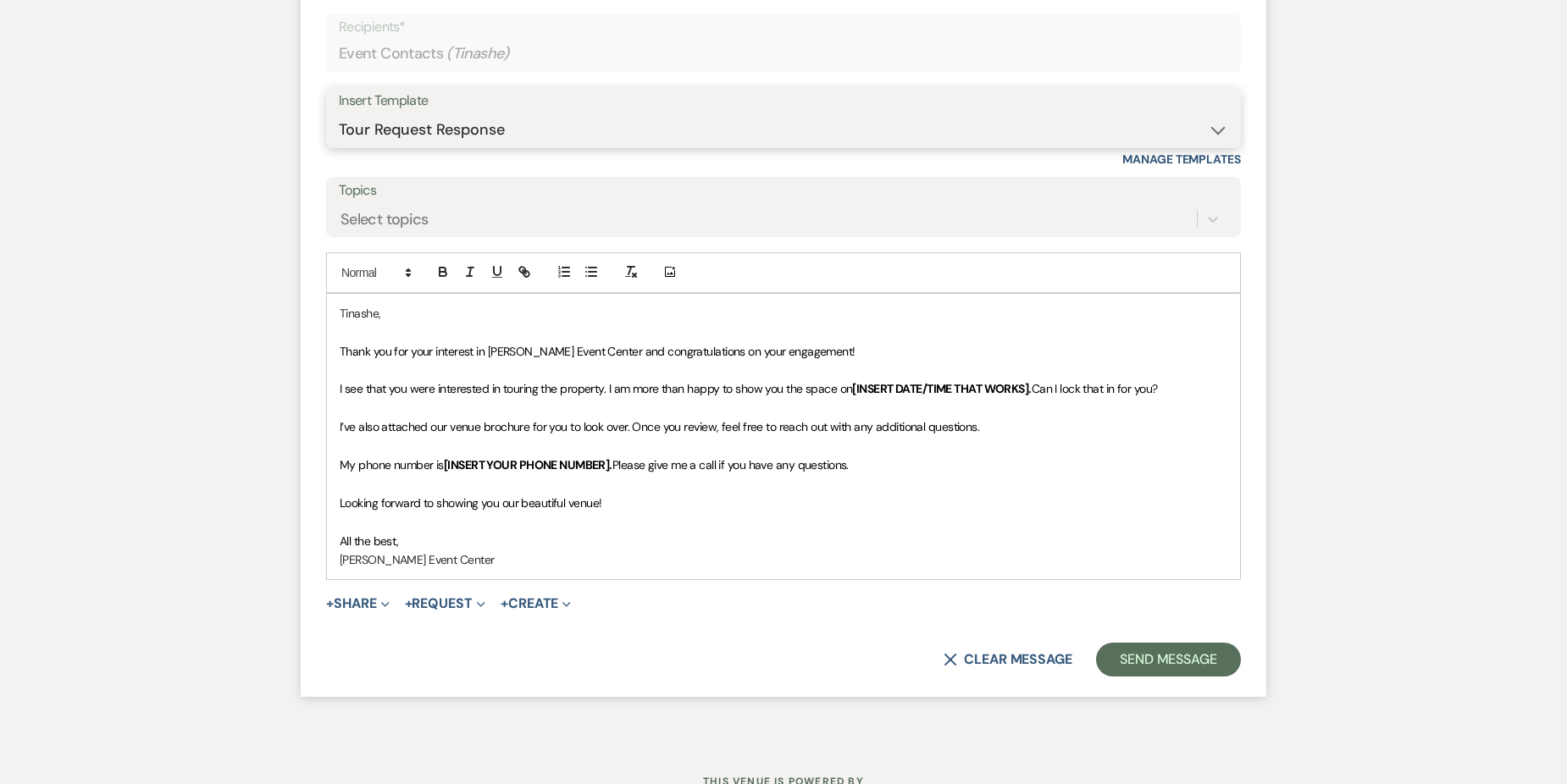
scroll to position [1097, 0]
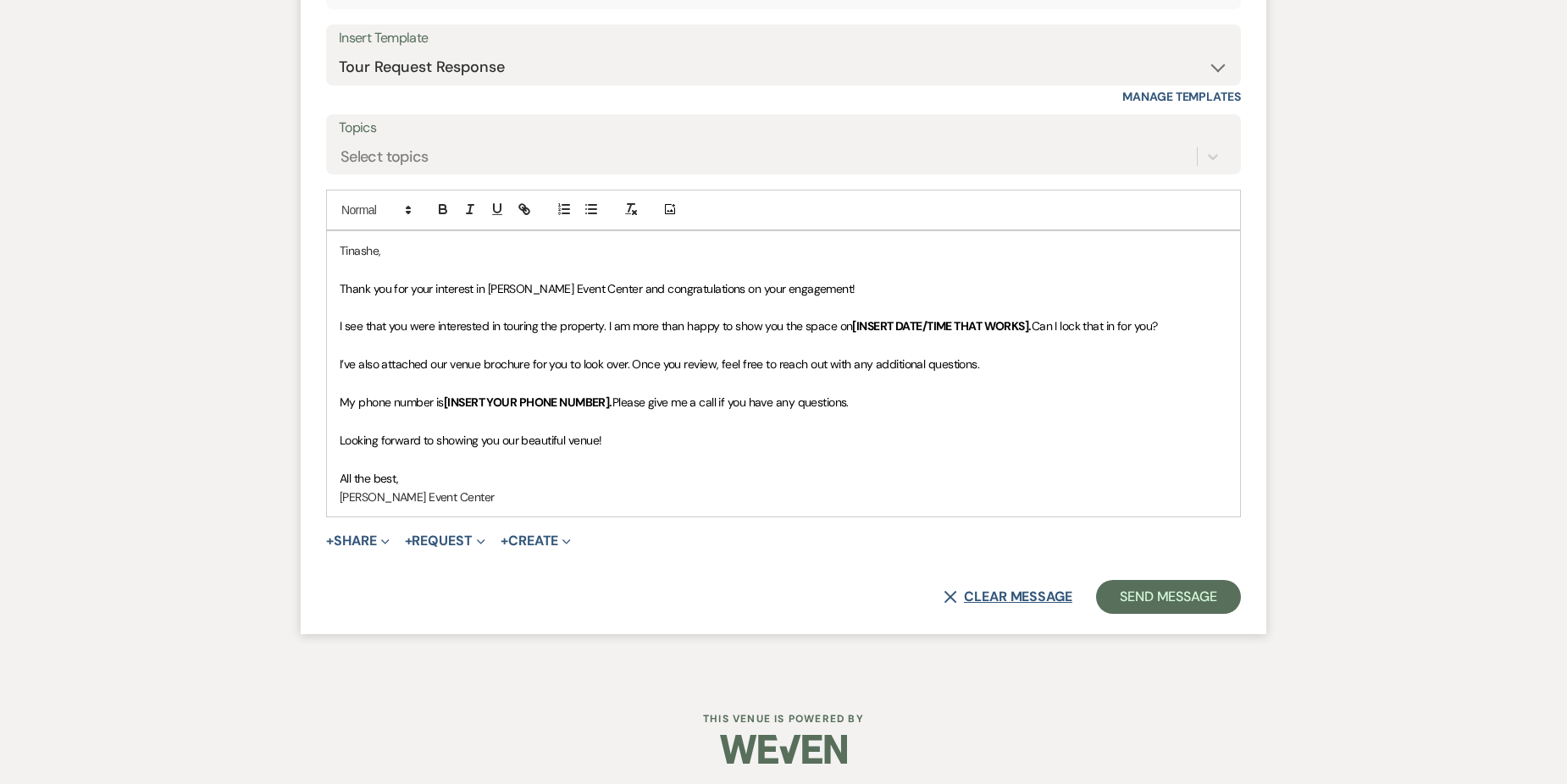
click at [989, 595] on button "X Clear message" at bounding box center [1007, 597] width 128 height 14
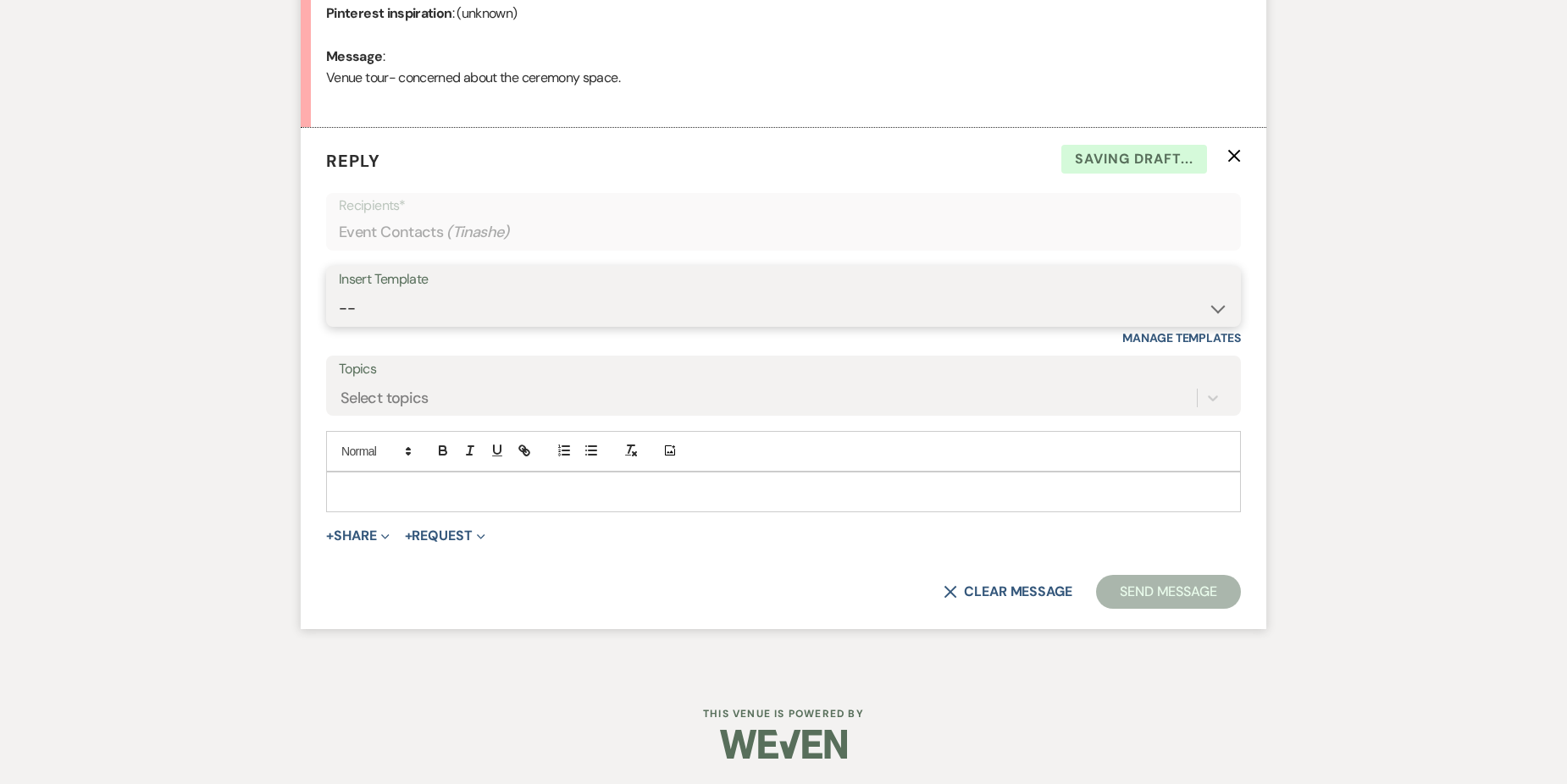
click at [523, 299] on select "-- Weven Planning Portal Introduction (Booked Events) Initial Inquiry Response …" at bounding box center [784, 308] width 889 height 33
select select "2976"
click at [339, 292] on select "-- Weven Planning Portal Introduction (Booked Events) Initial Inquiry Response …" at bounding box center [784, 308] width 889 height 33
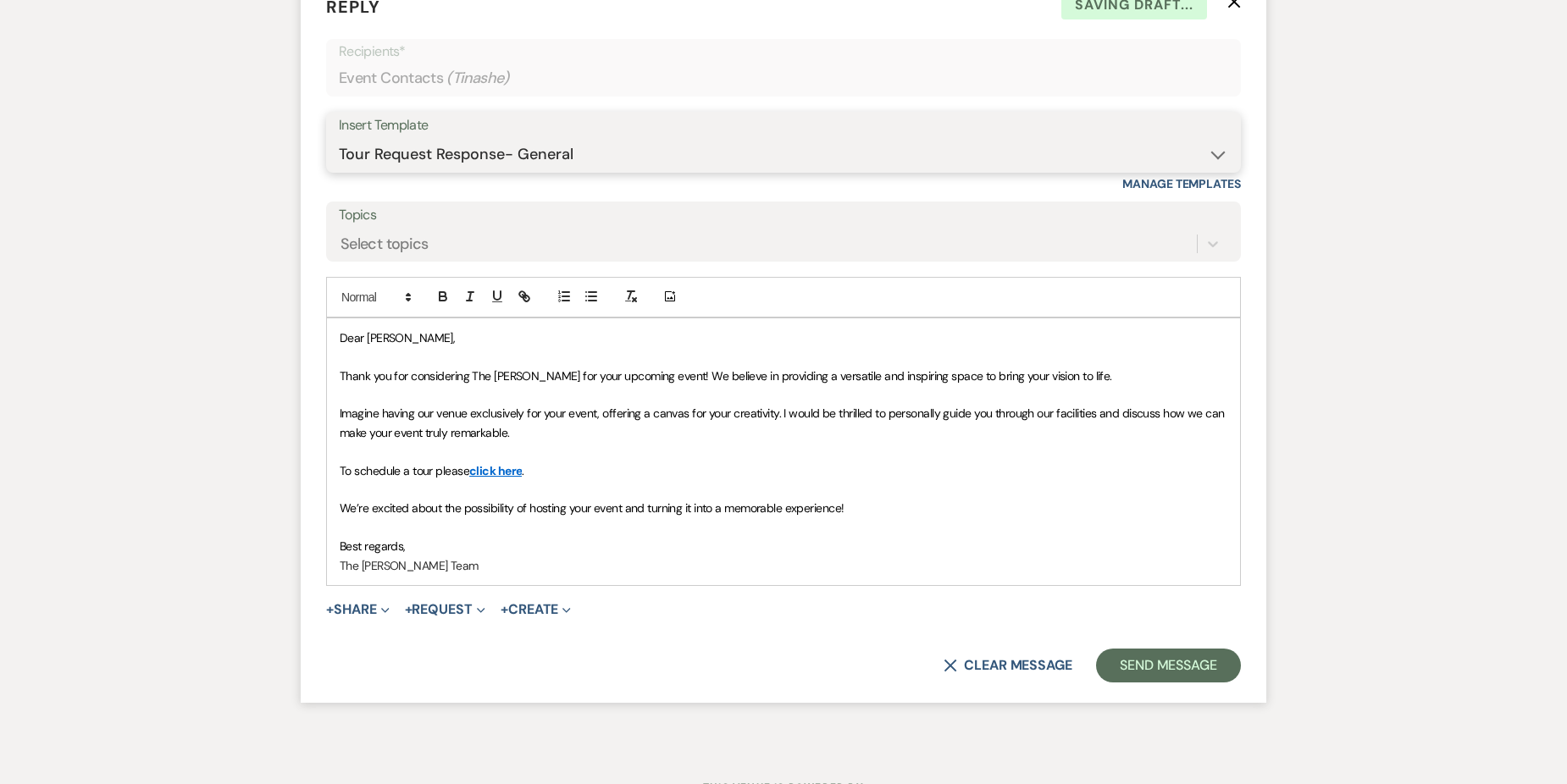
scroll to position [1025, 0]
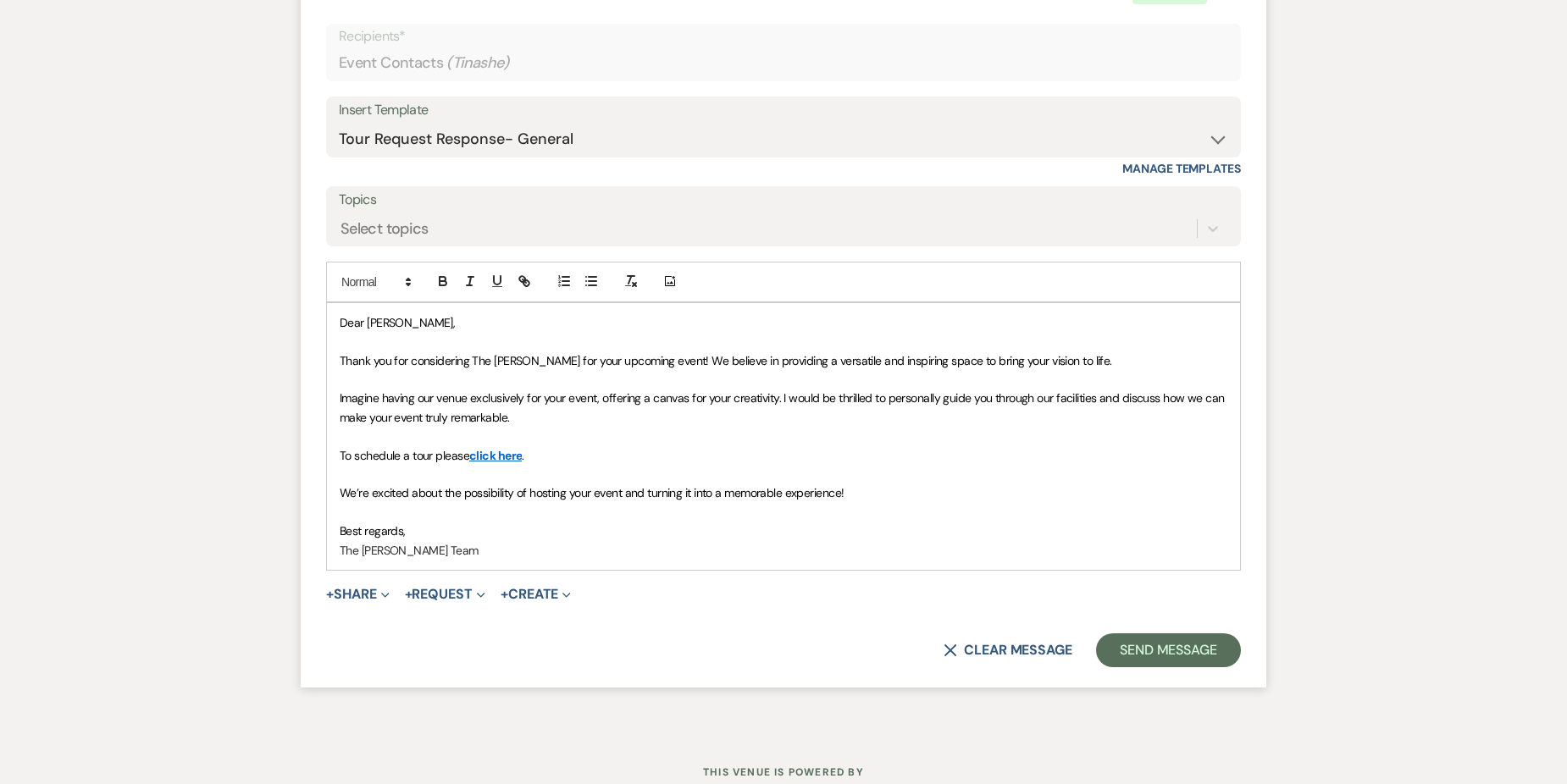
click at [546, 452] on p "To schedule a tour please click here ." at bounding box center [784, 455] width 887 height 18
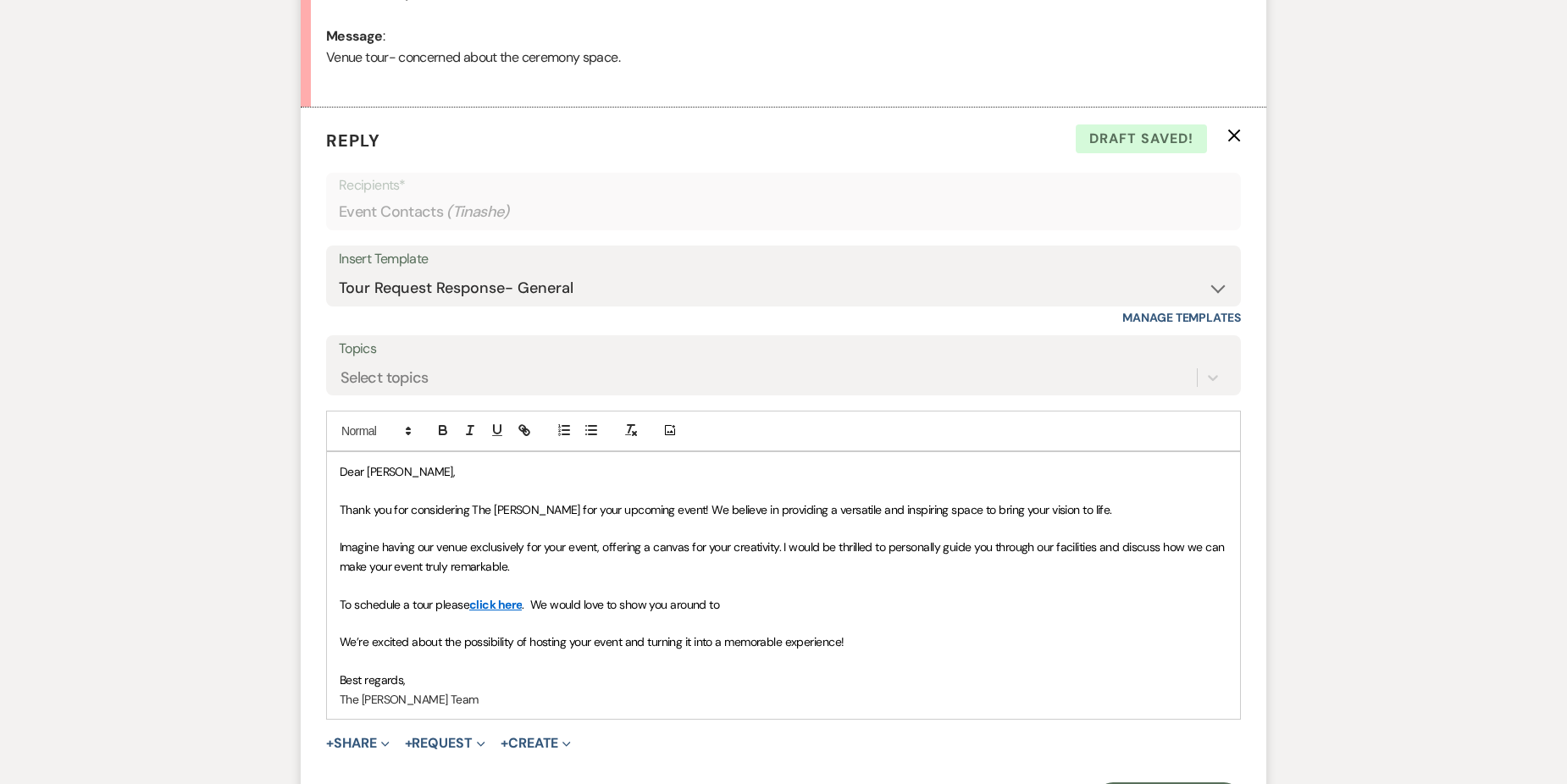
scroll to position [931, 0]
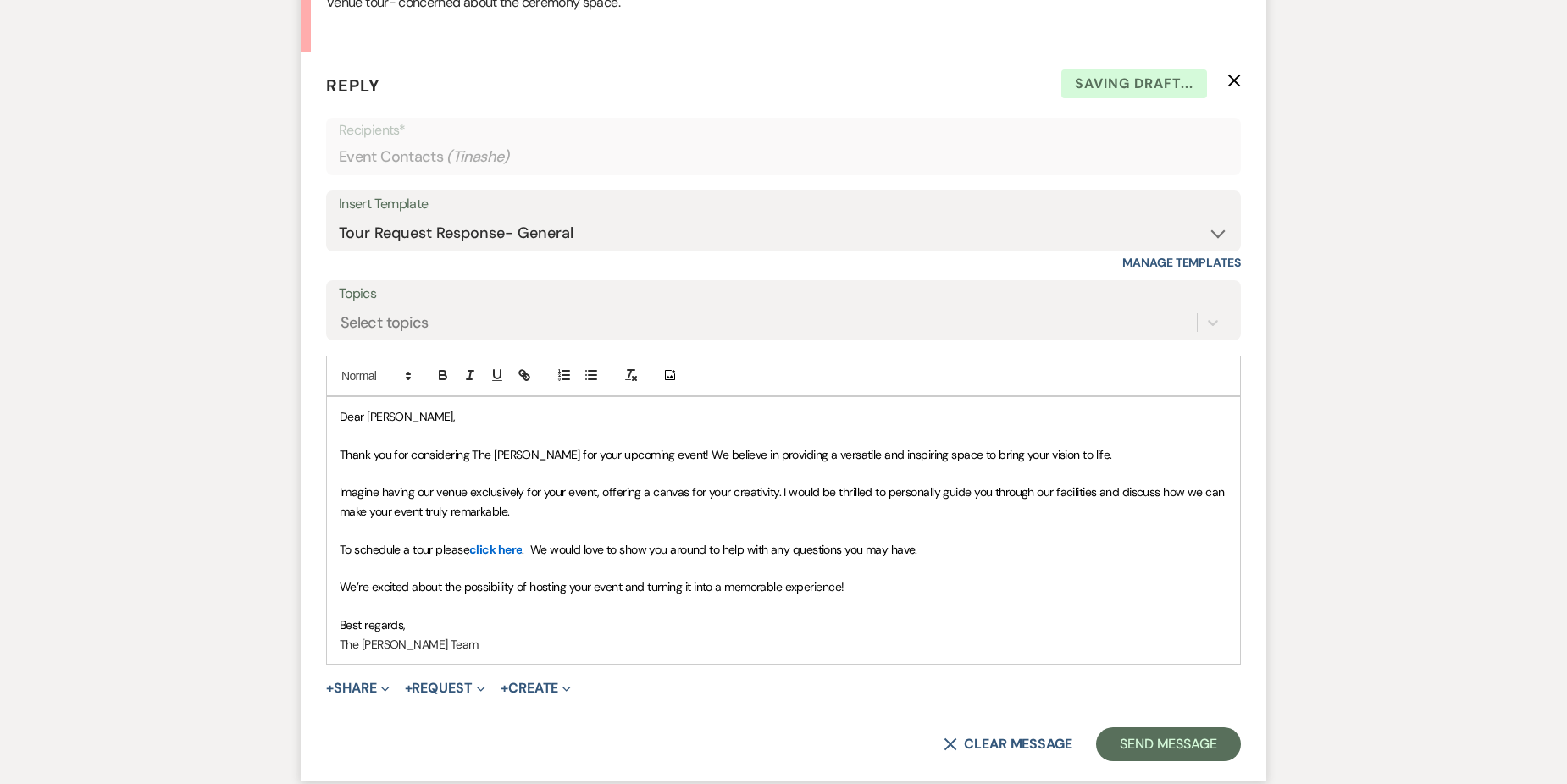
drag, startPoint x: 722, startPoint y: 601, endPoint x: 708, endPoint y: 604, distance: 14.3
click at [714, 602] on p at bounding box center [784, 605] width 887 height 18
click at [1117, 732] on button "Send Message" at bounding box center [1169, 744] width 145 height 34
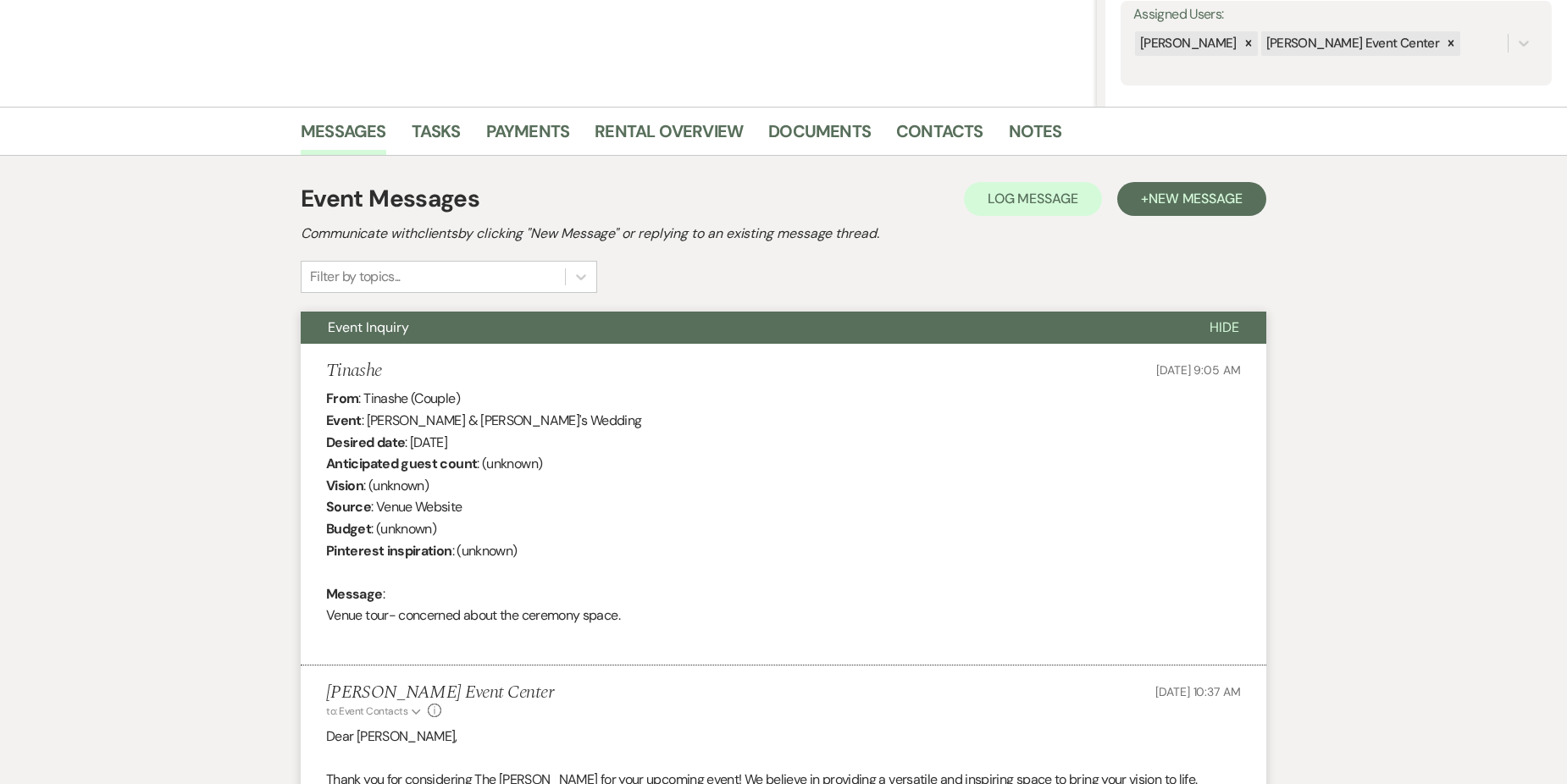
scroll to position [0, 0]
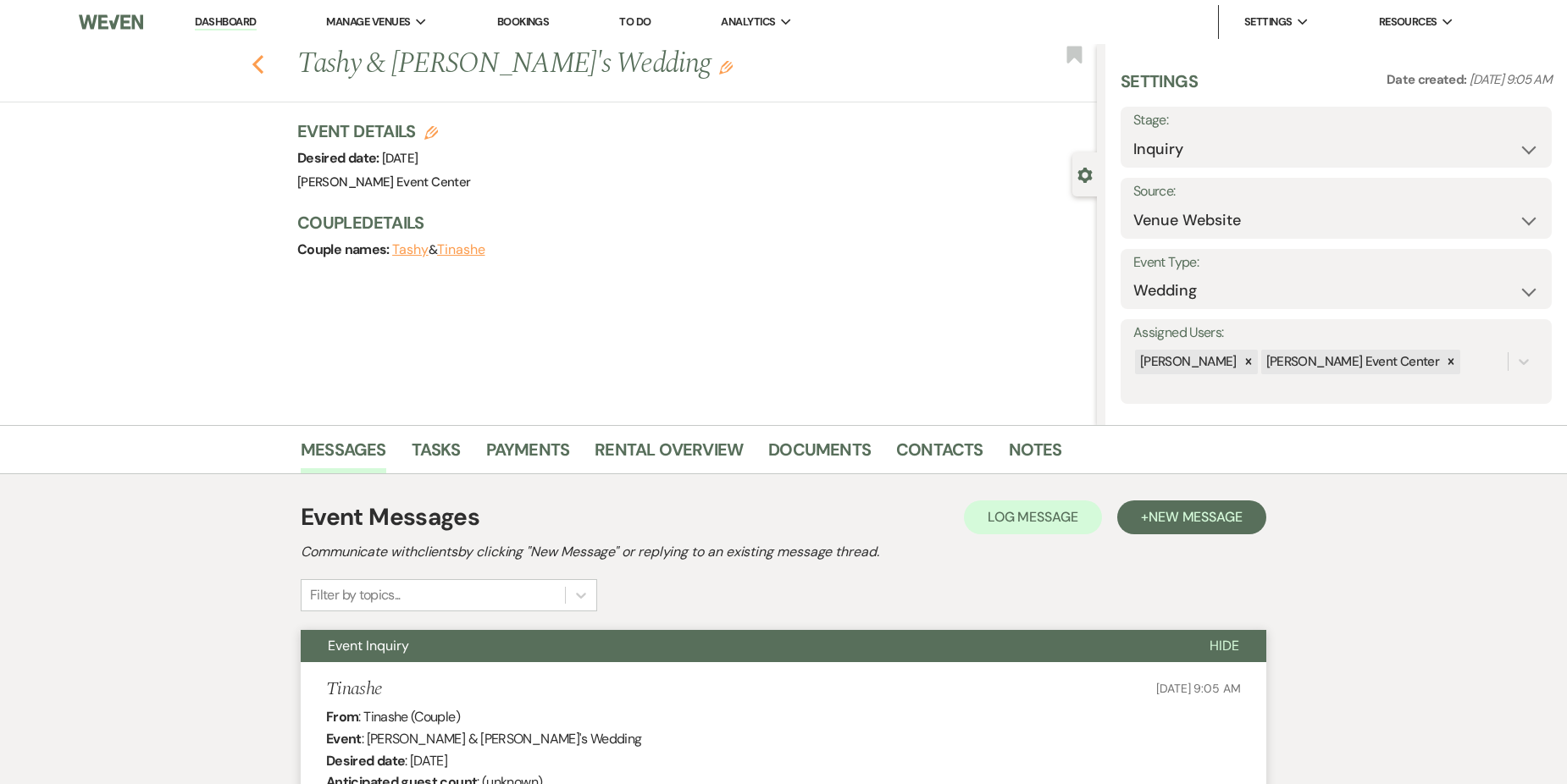
click at [264, 60] on icon "Previous" at bounding box center [258, 64] width 13 height 20
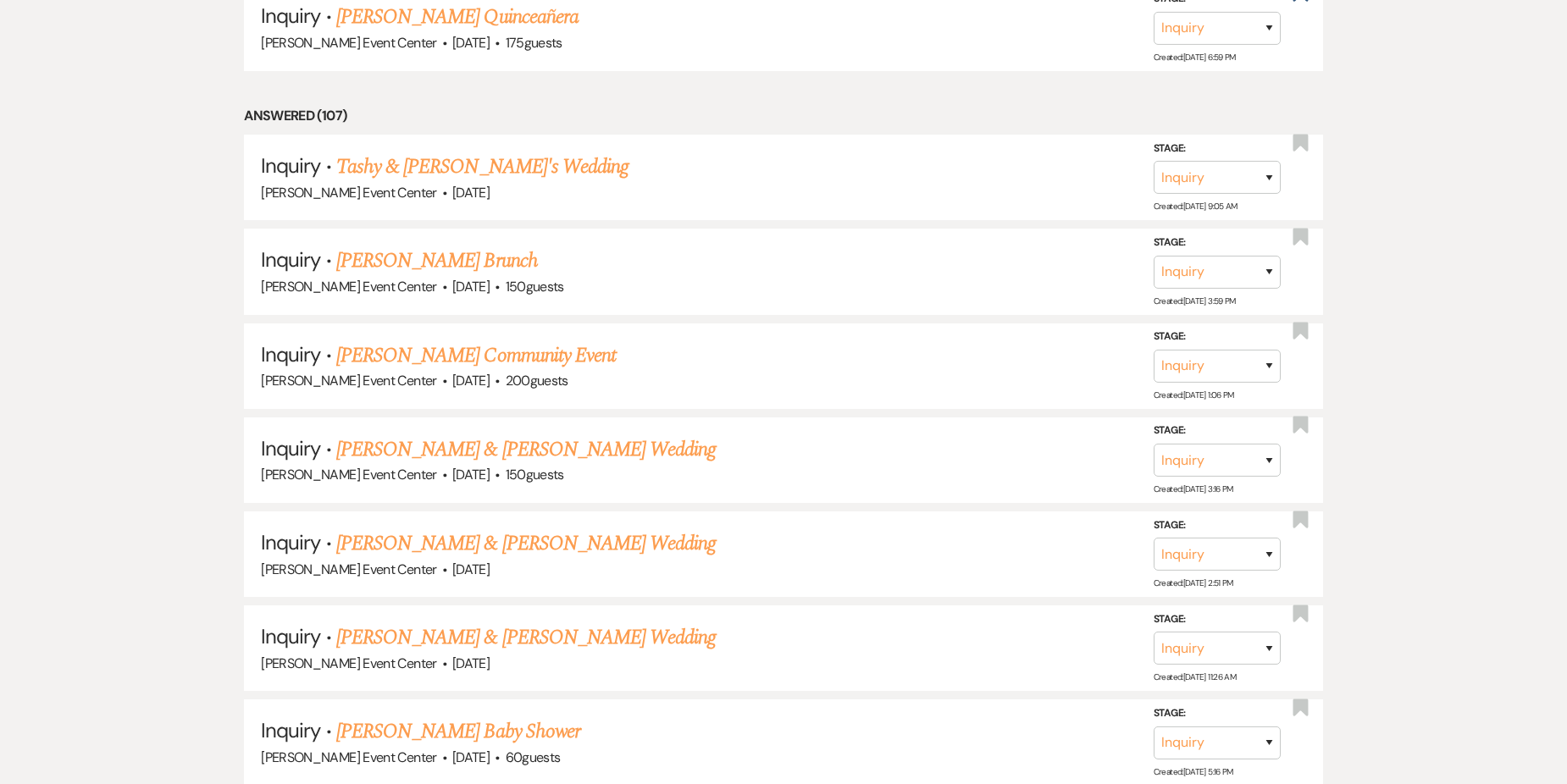
scroll to position [23699, 0]
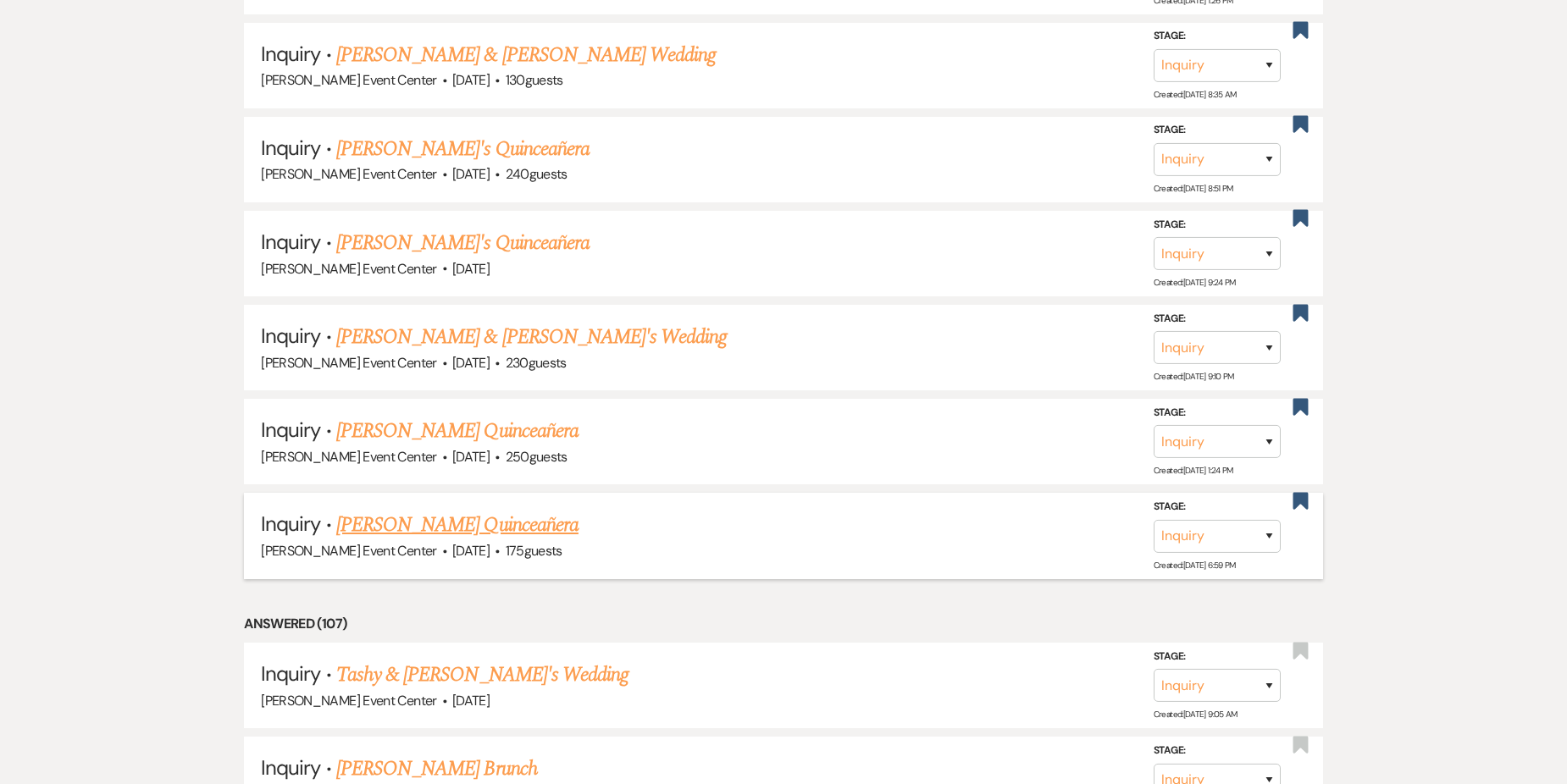
click at [451, 511] on link "[PERSON_NAME] Quinceañera" at bounding box center [457, 525] width 242 height 31
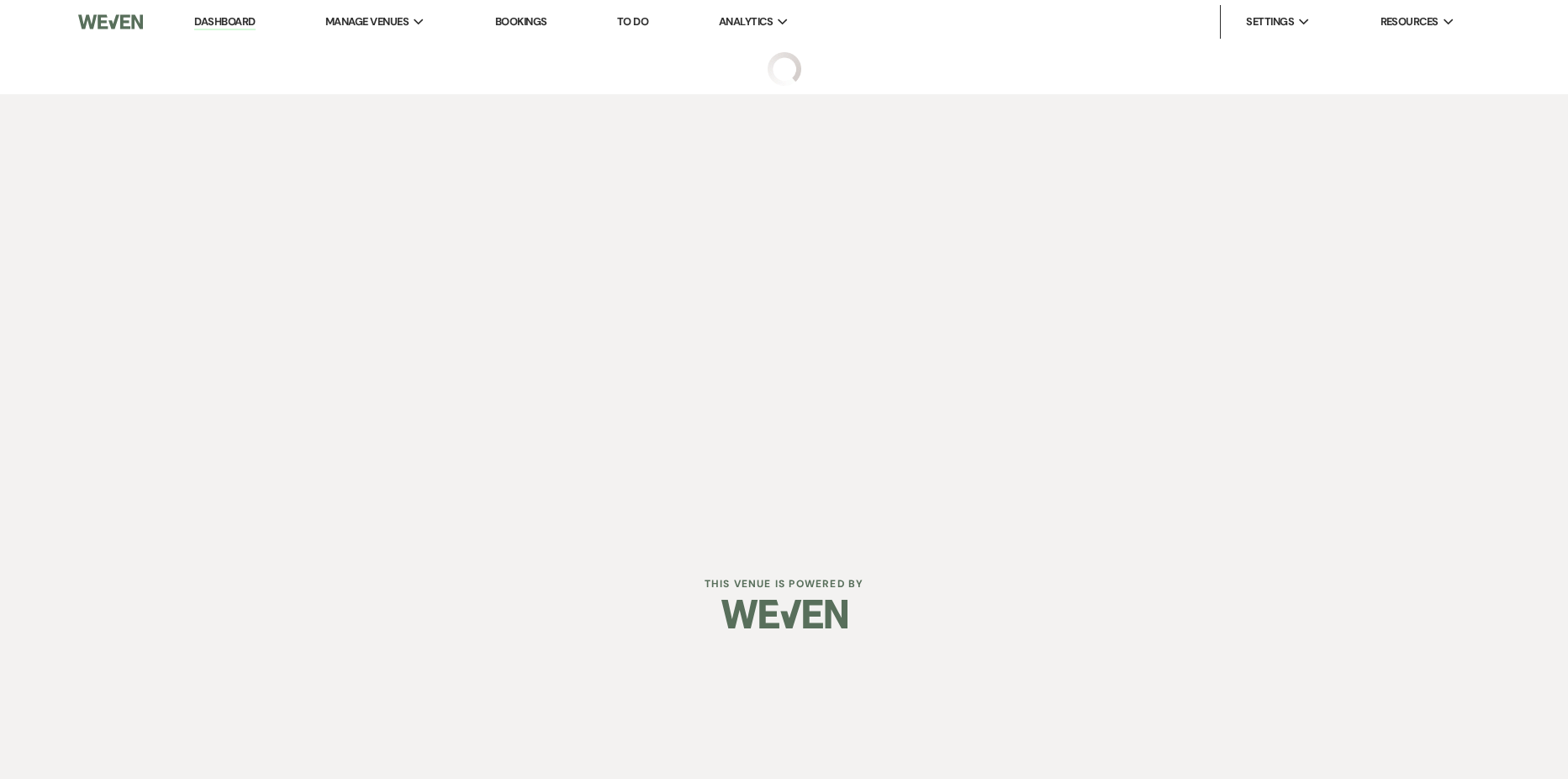
select select "5"
select select "15"
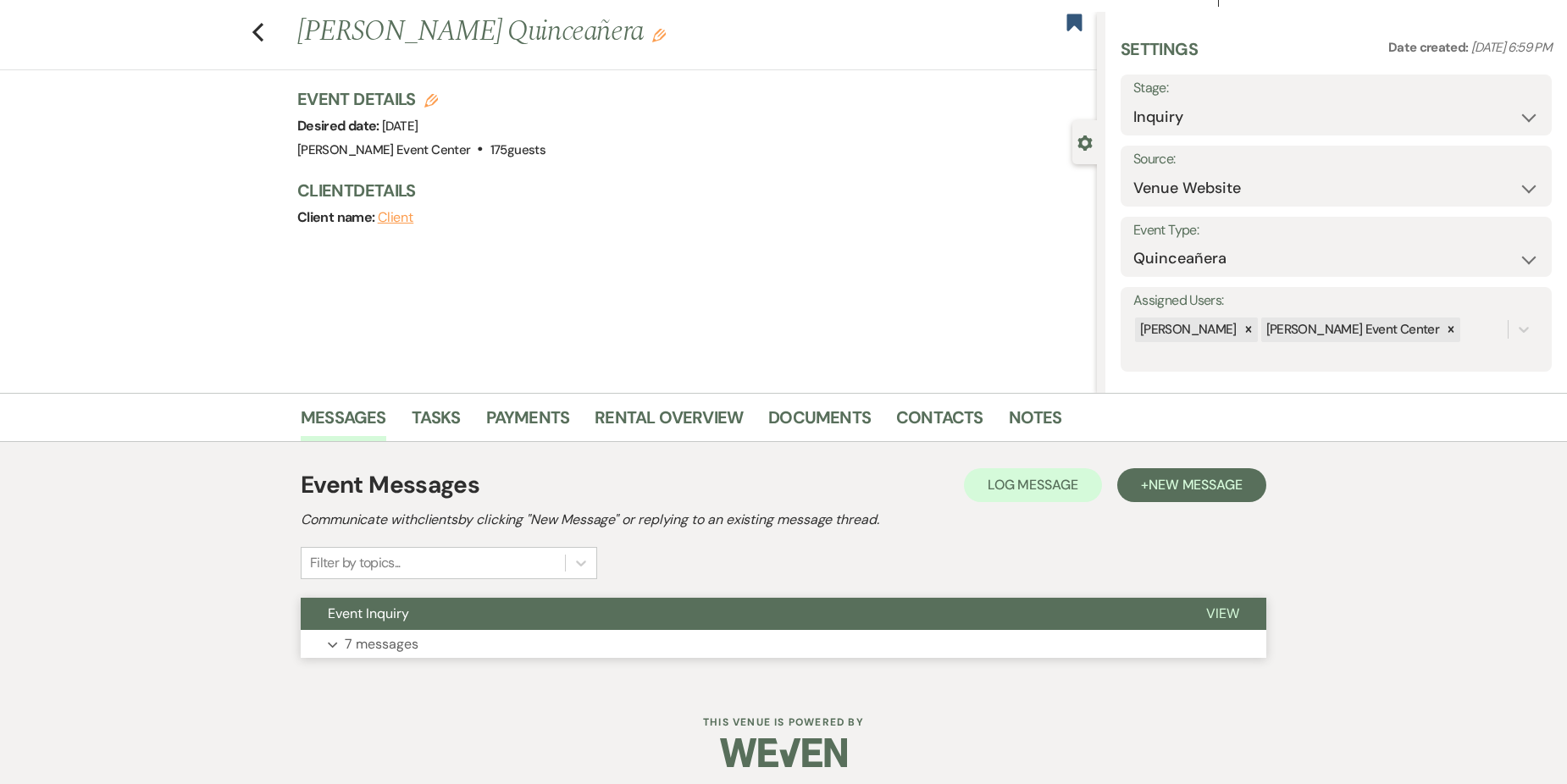
scroll to position [41, 0]
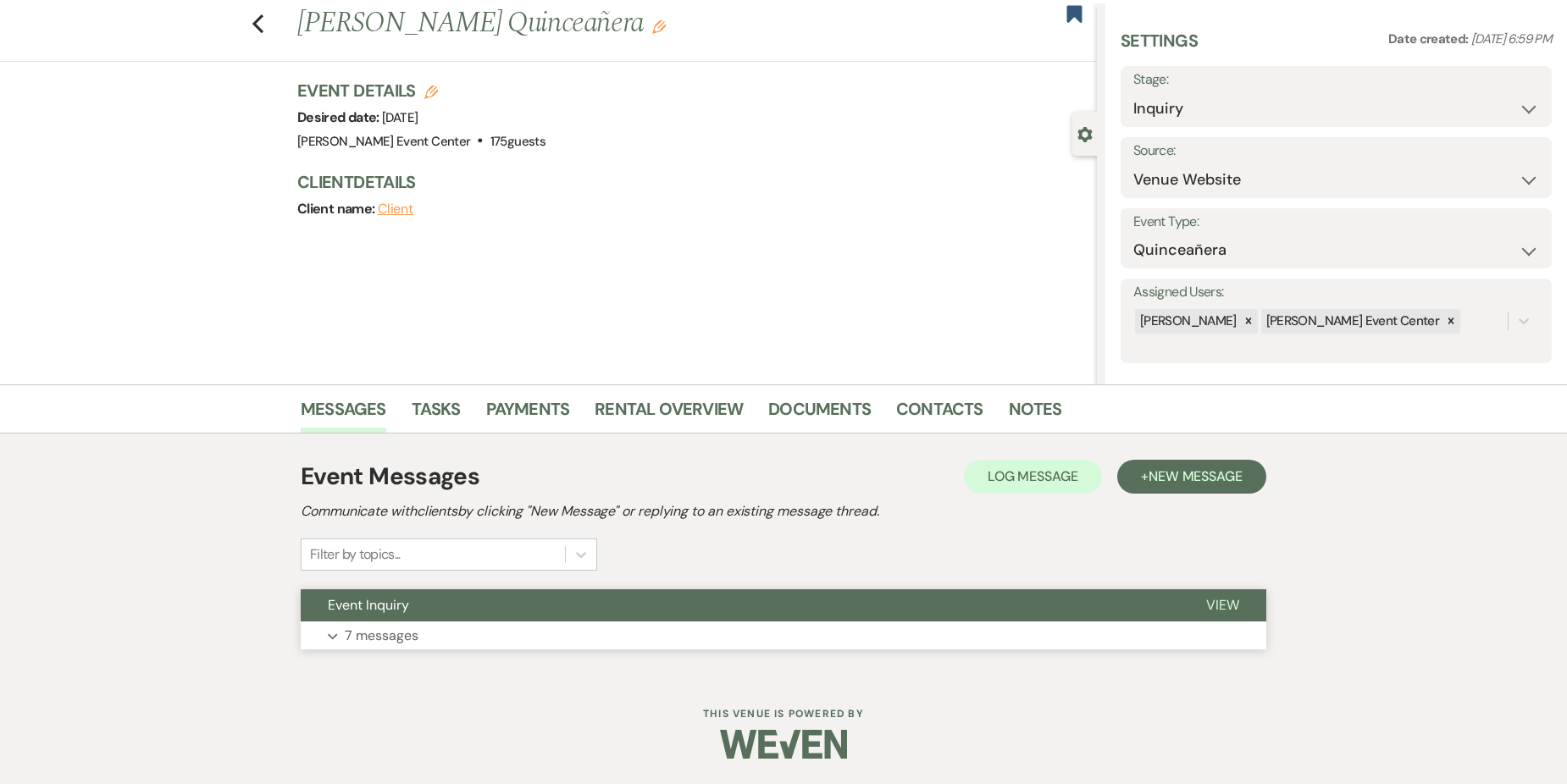
click at [584, 629] on button "Expand 7 messages" at bounding box center [783, 636] width 965 height 29
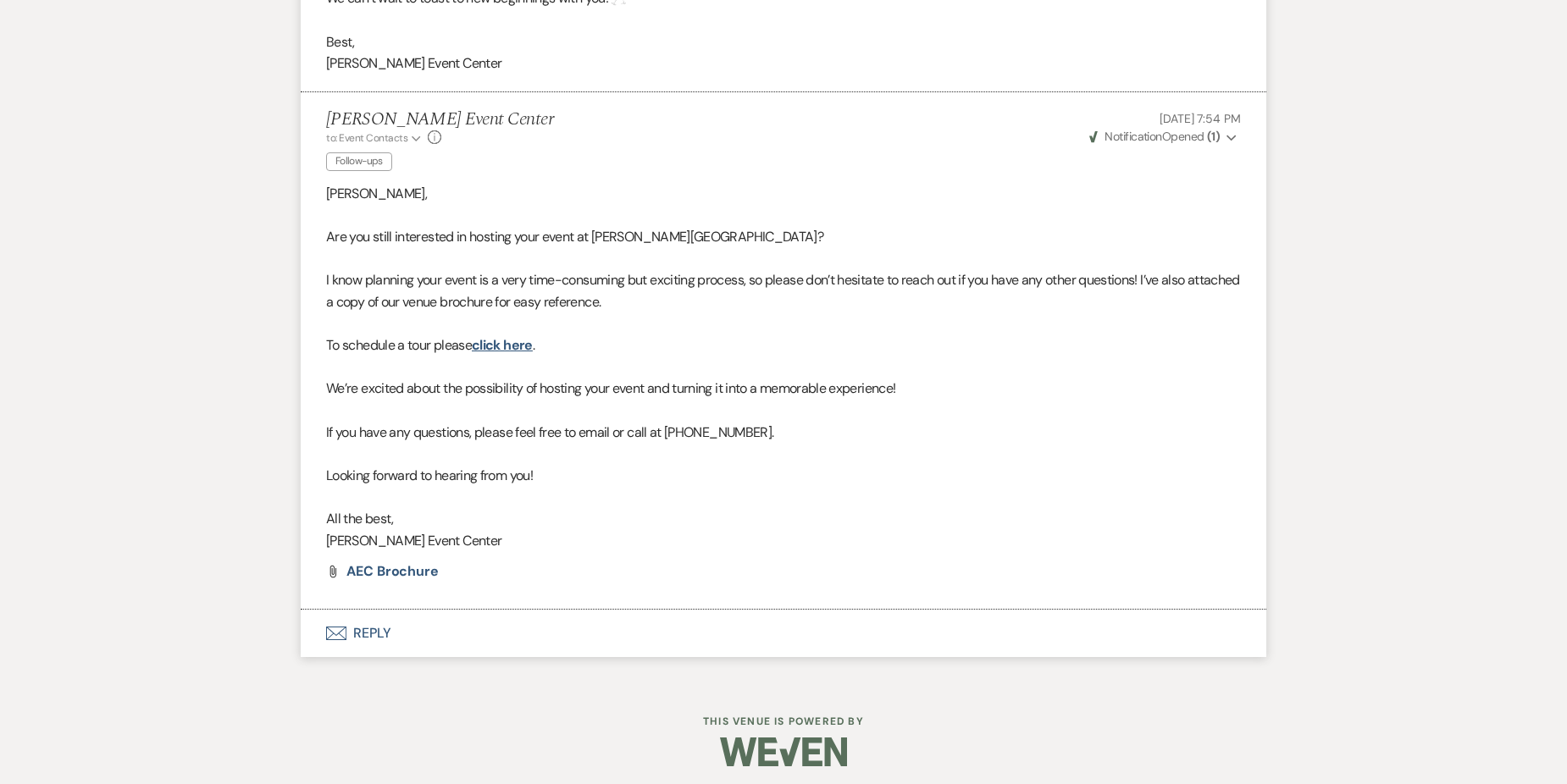
scroll to position [3389, 0]
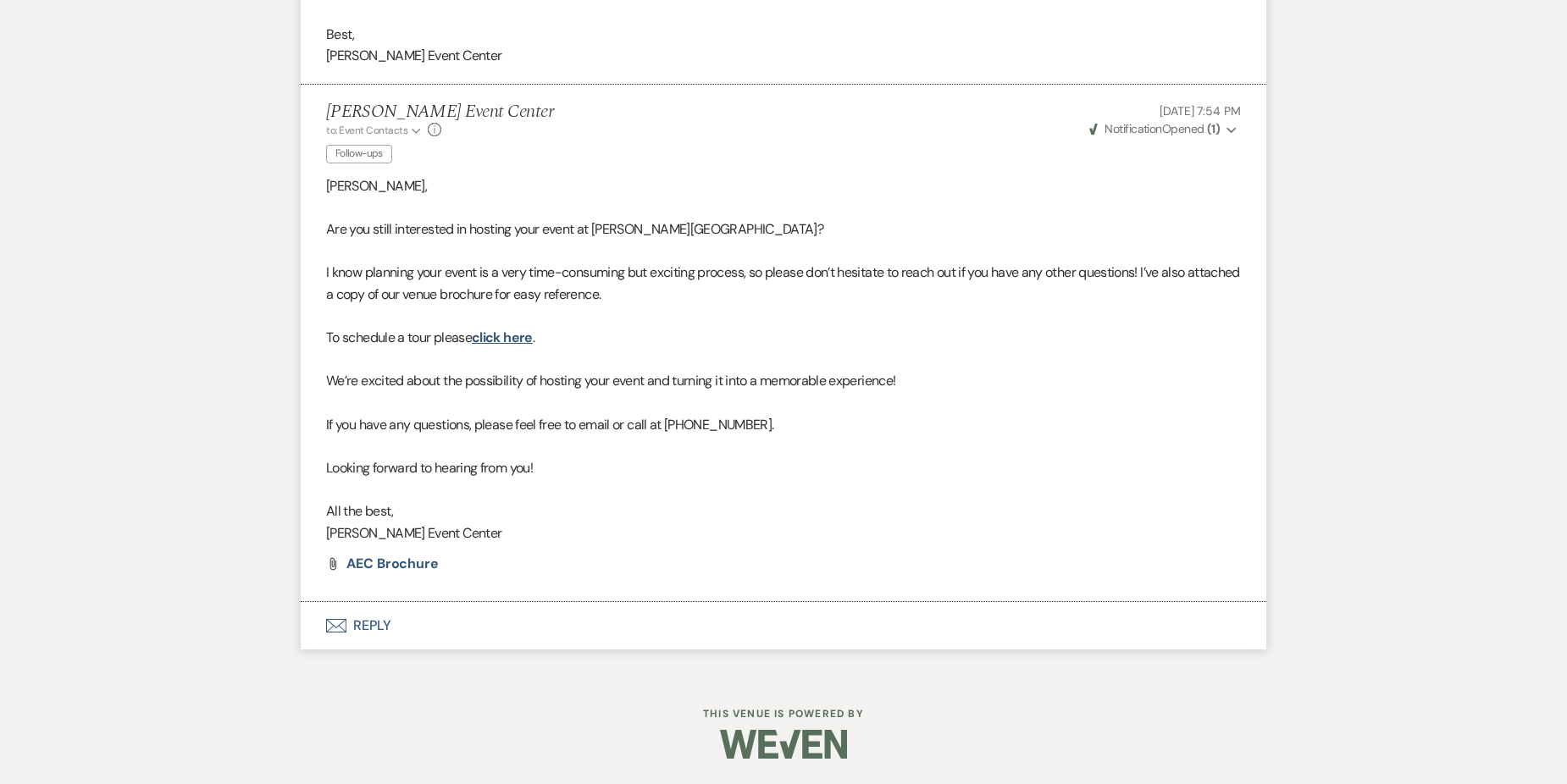
click at [1215, 127] on strong "( 1 )" at bounding box center [1213, 128] width 13 height 15
click at [1136, 214] on p at bounding box center [783, 208] width 915 height 22
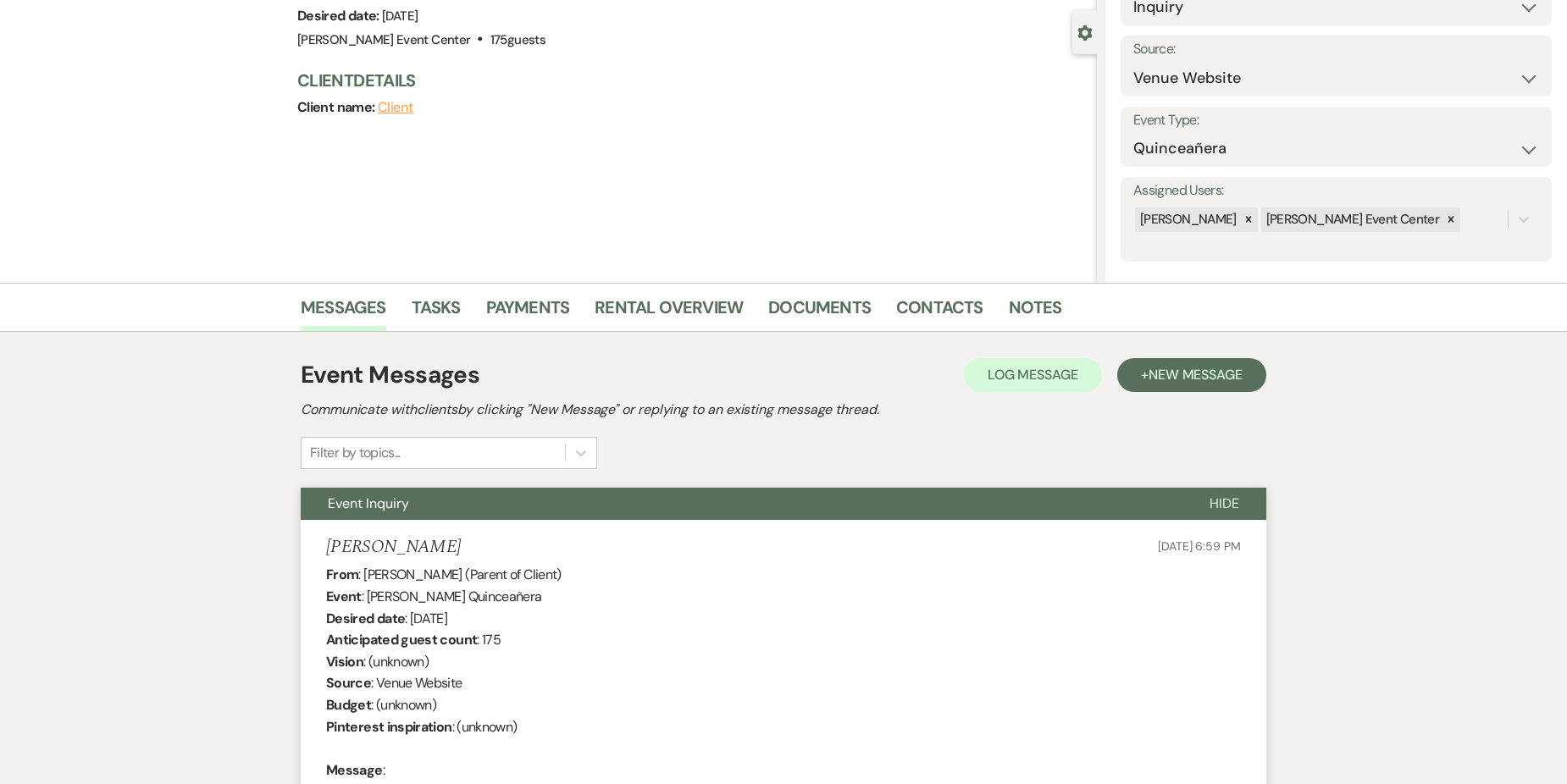
scroll to position [0, 0]
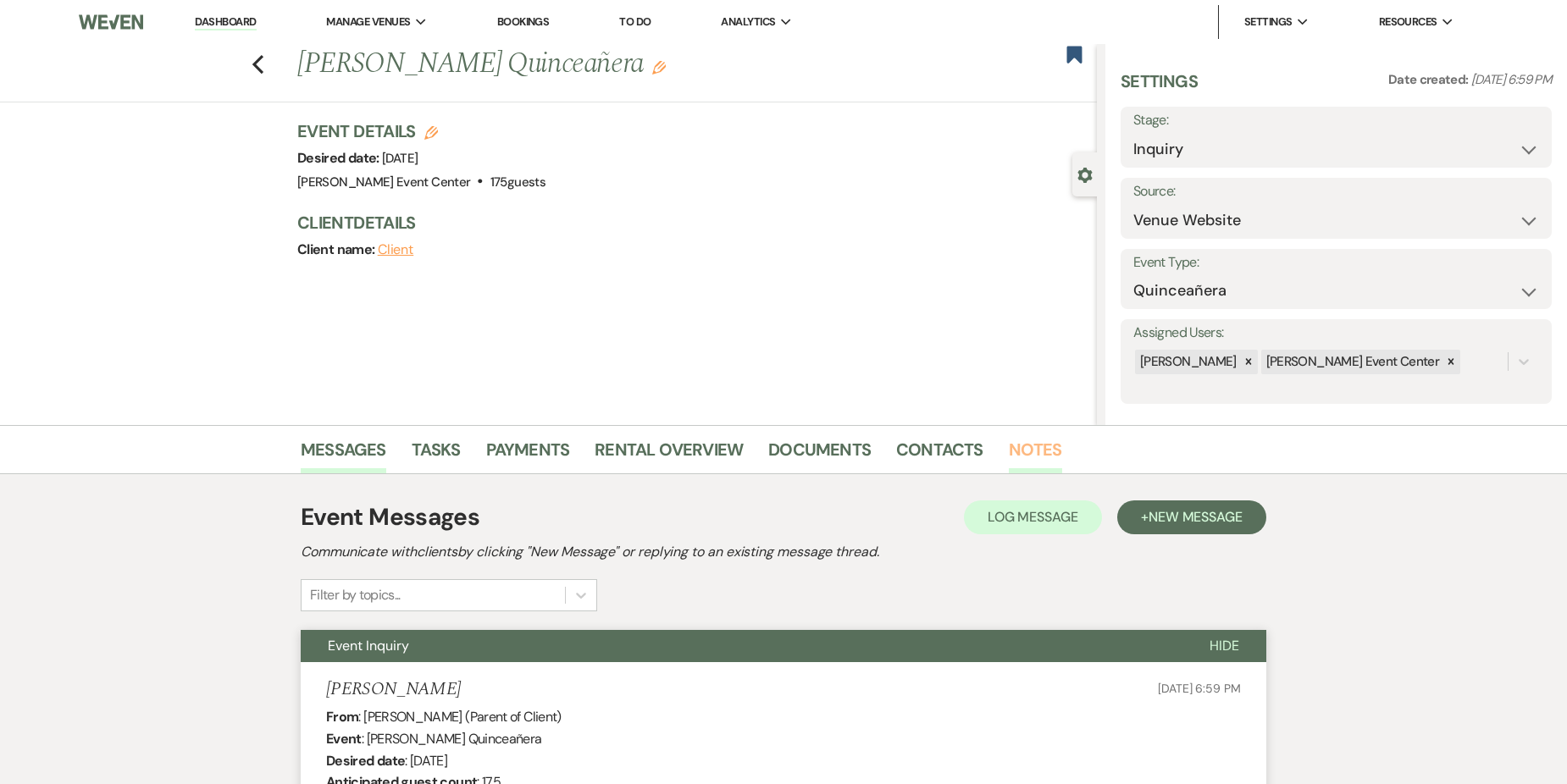
click at [1030, 443] on link "Notes" at bounding box center [1035, 454] width 53 height 38
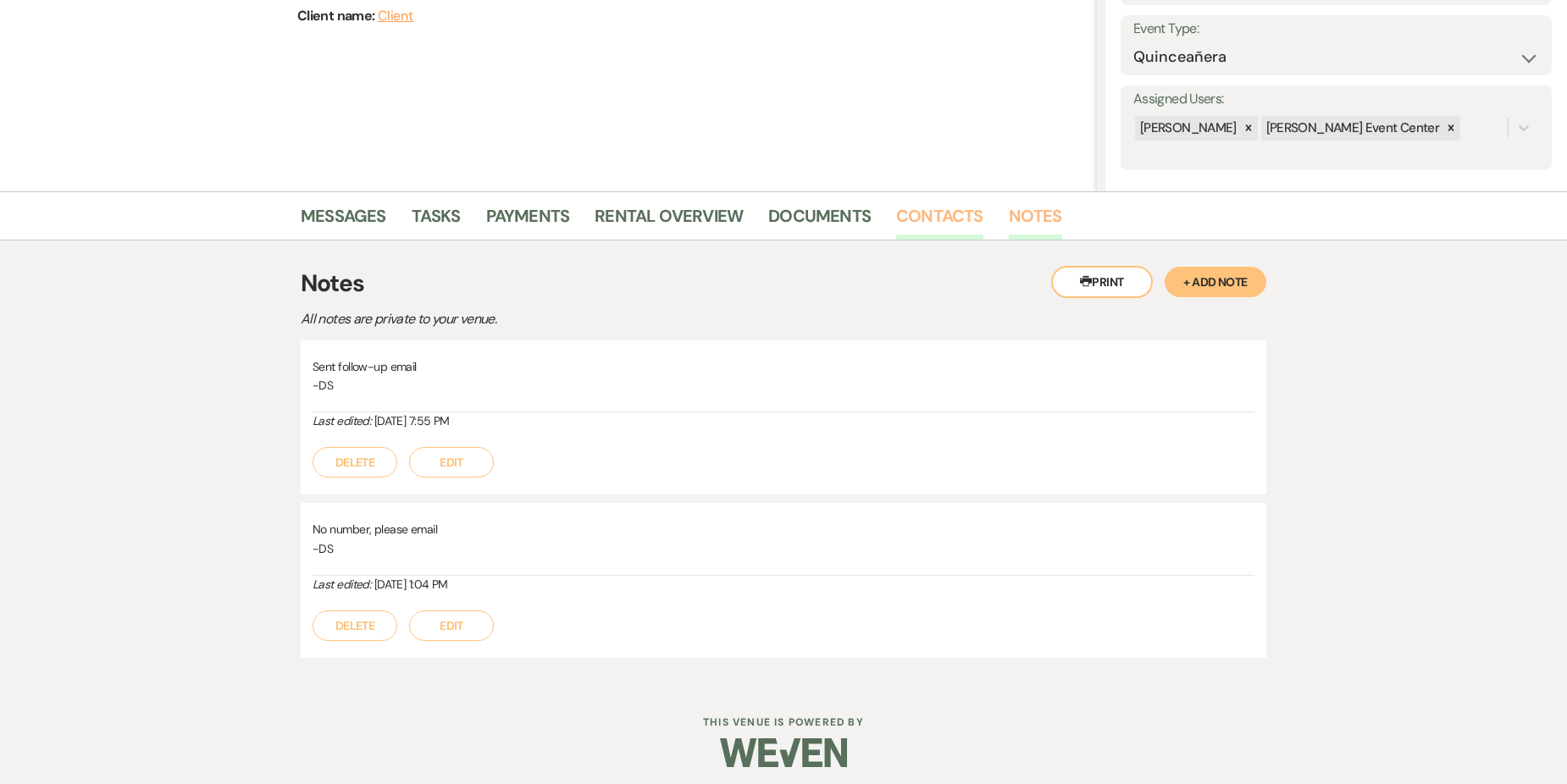
scroll to position [242, 0]
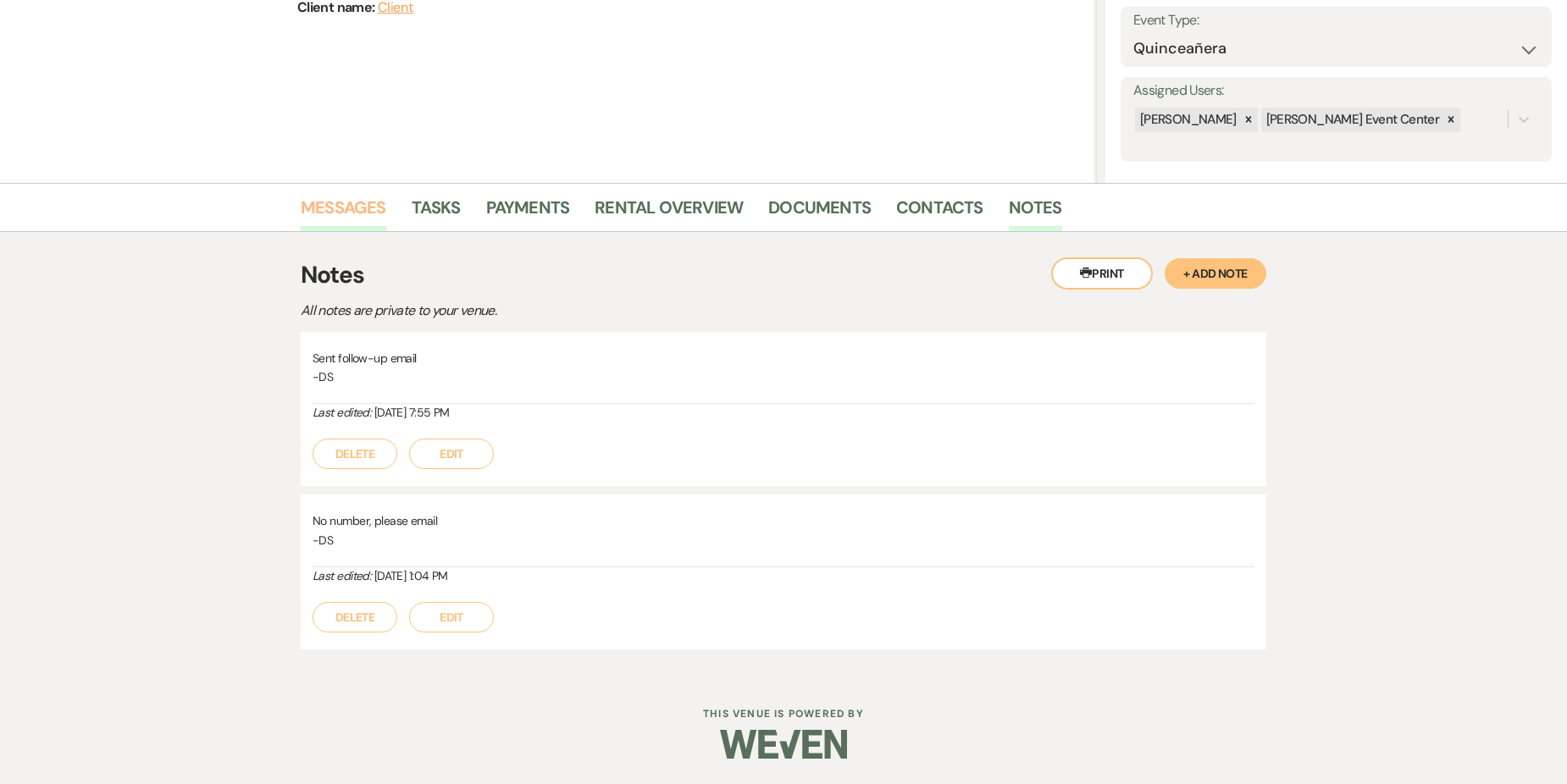
click at [344, 212] on link "Messages" at bounding box center [343, 212] width 86 height 38
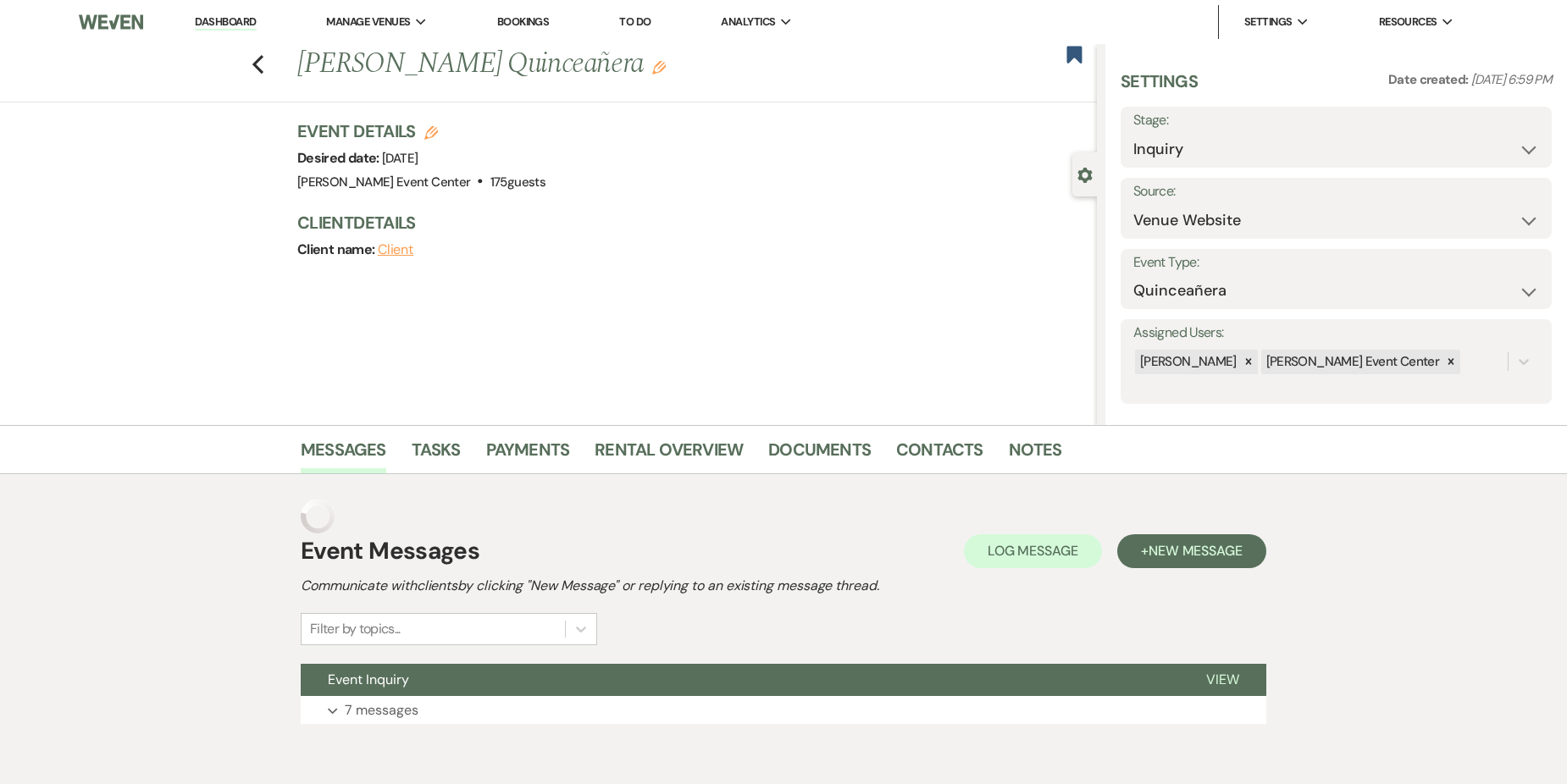
click at [269, 74] on div "Previous [PERSON_NAME] Quinceañera Edit Bookmark" at bounding box center [543, 72] width 1105 height 58
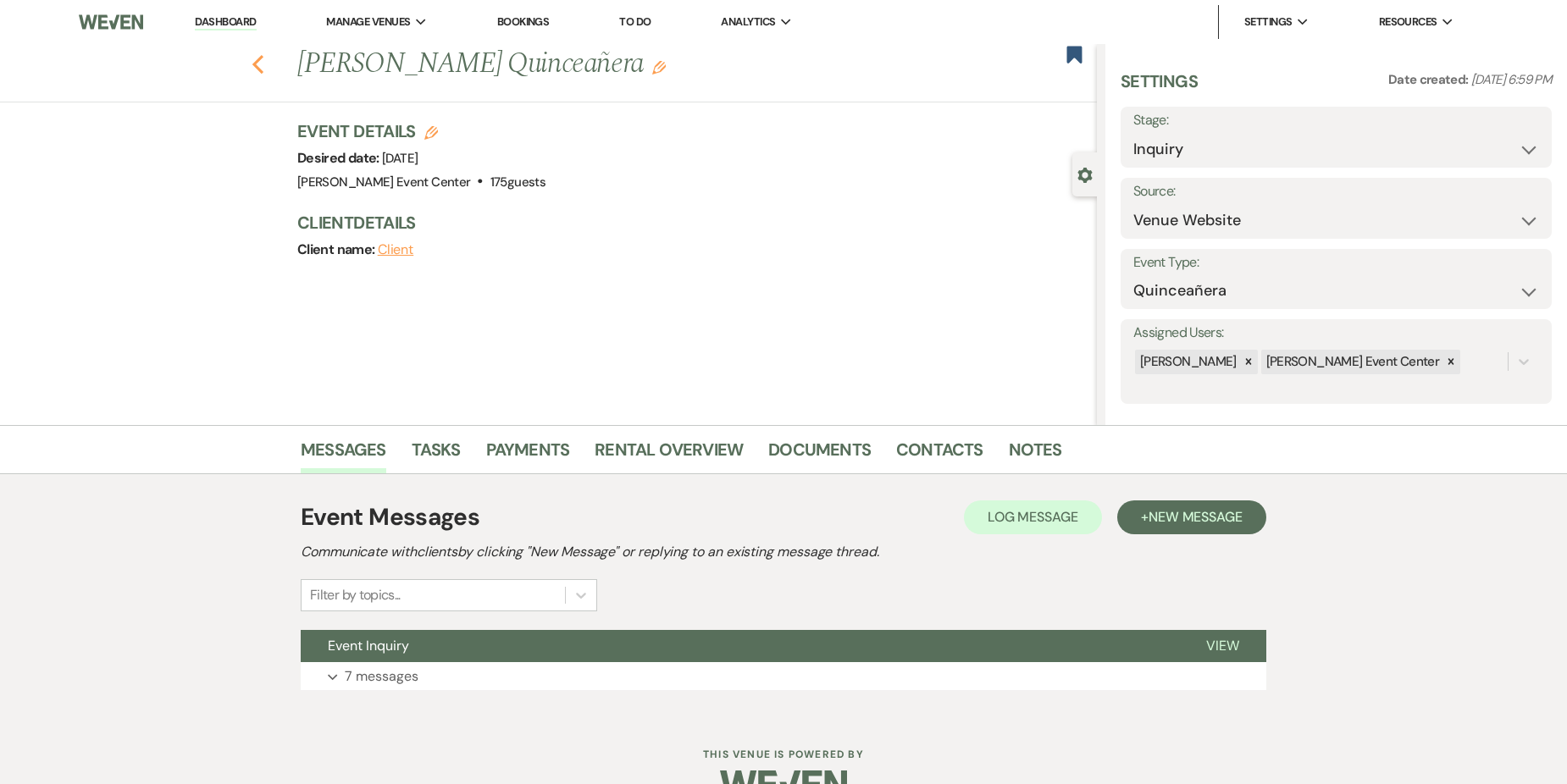
click at [264, 62] on icon "Previous" at bounding box center [258, 64] width 13 height 20
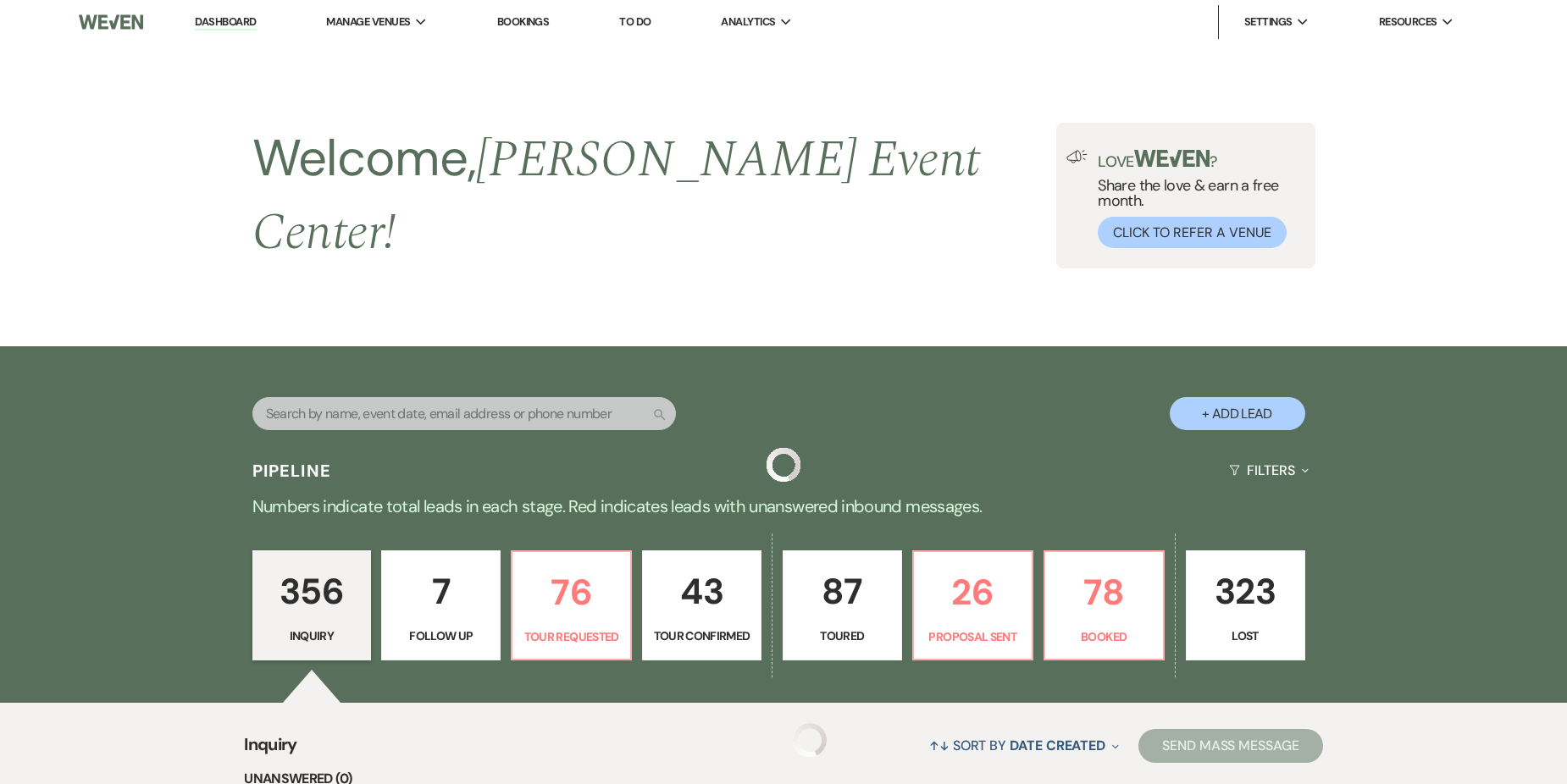
scroll to position [23699, 0]
